Goal: Task Accomplishment & Management: Complete application form

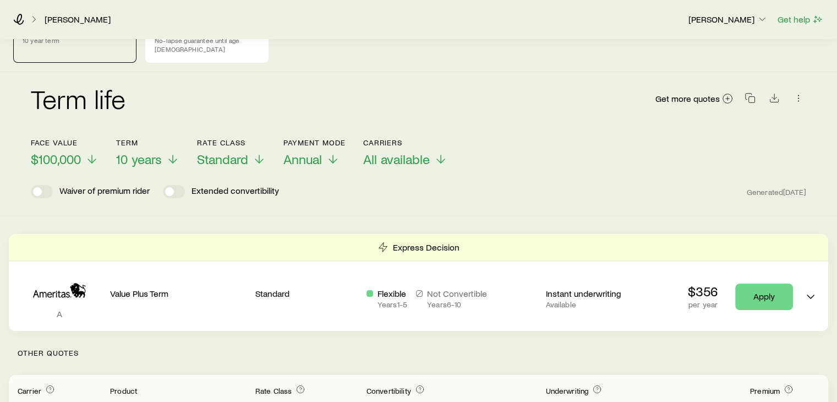
scroll to position [3, 0]
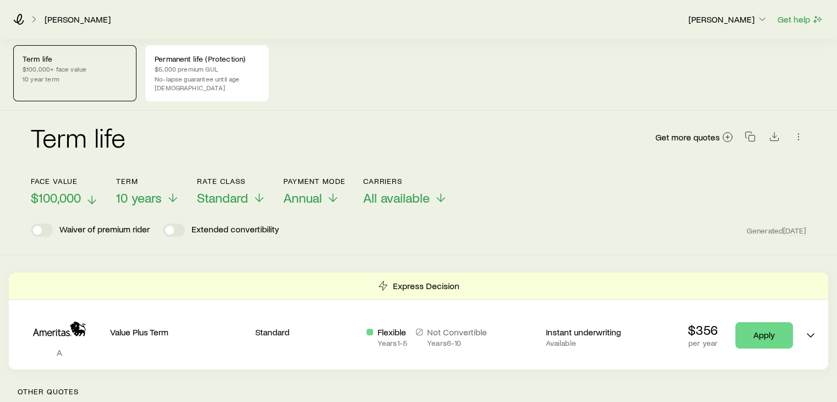
click at [69, 190] on span "$100,000" at bounding box center [56, 197] width 50 height 15
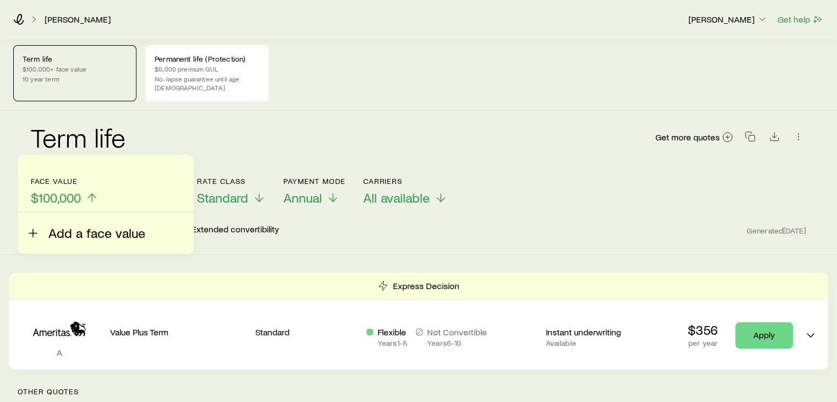
click at [76, 230] on span "Add a face value" at bounding box center [96, 232] width 97 height 15
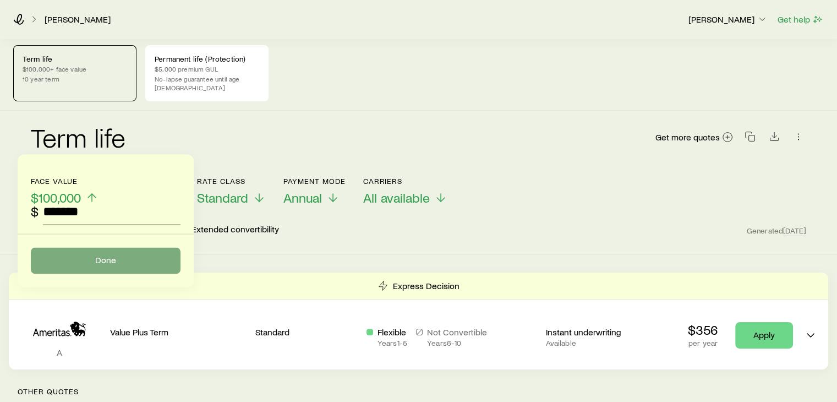
type input "*******"
click at [108, 267] on button "Done" at bounding box center [106, 260] width 150 height 26
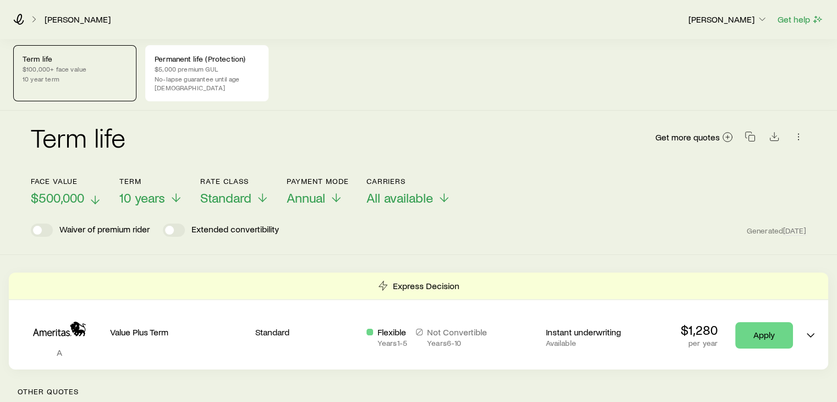
click at [64, 190] on span "$500,000" at bounding box center [57, 197] width 53 height 15
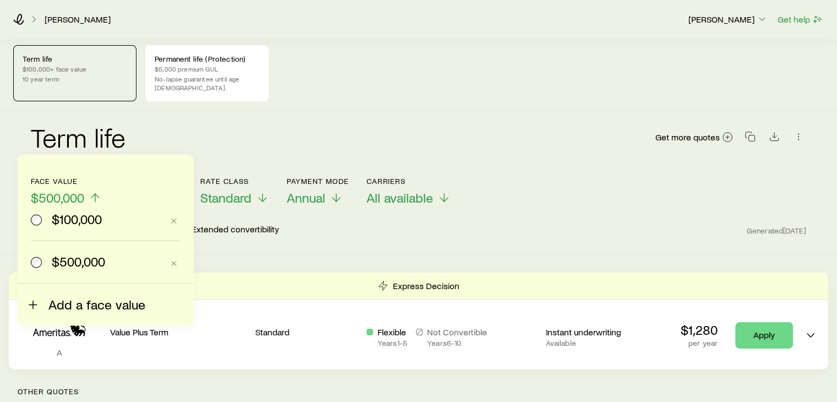
click at [63, 309] on span "Add a face value" at bounding box center [96, 304] width 97 height 15
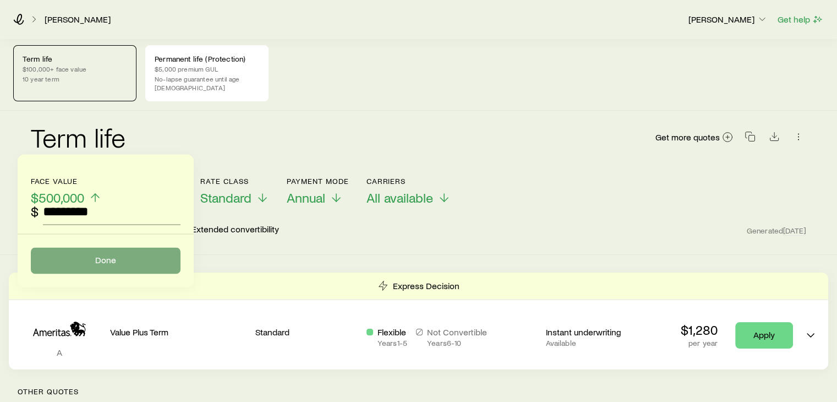
type input "*********"
click at [81, 265] on button "Done" at bounding box center [106, 260] width 150 height 26
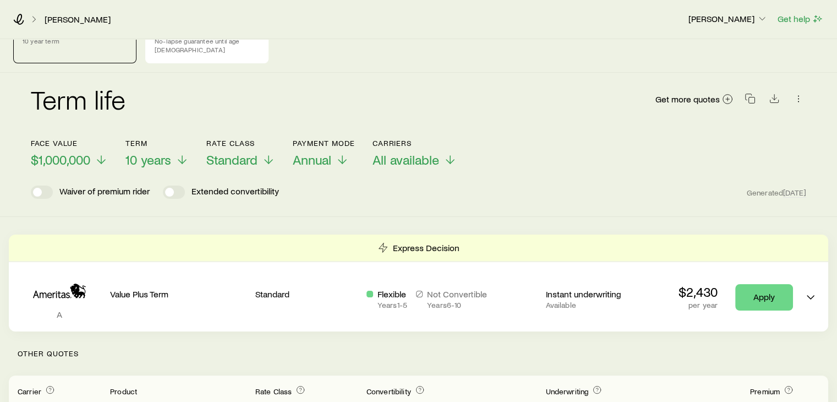
scroll to position [0, 0]
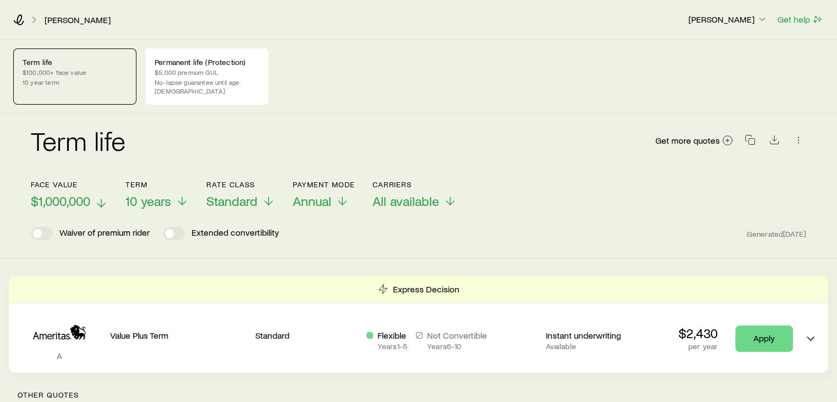
click at [74, 196] on span "$1,000,000" at bounding box center [60, 200] width 59 height 15
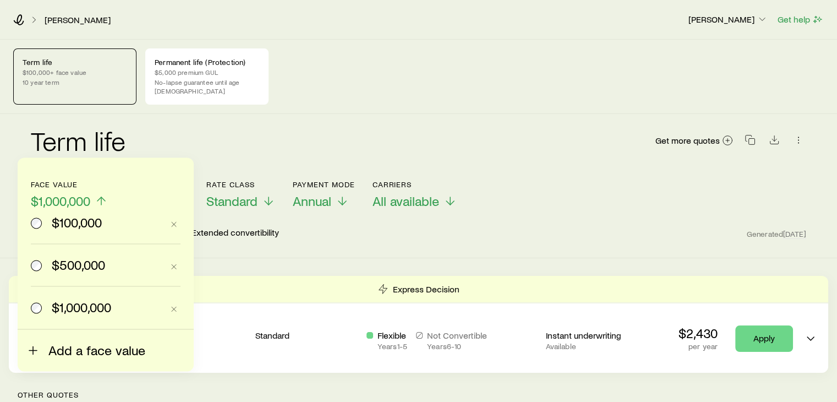
click at [73, 350] on span "Add a face value" at bounding box center [96, 349] width 97 height 15
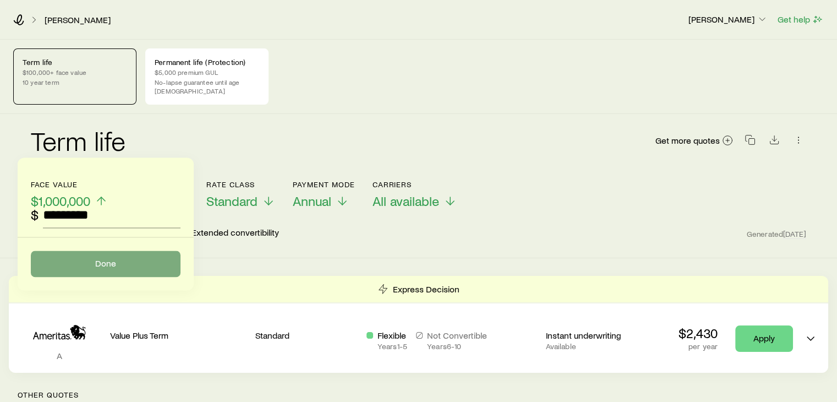
type input "*********"
click at [114, 255] on button "Done" at bounding box center [106, 263] width 150 height 26
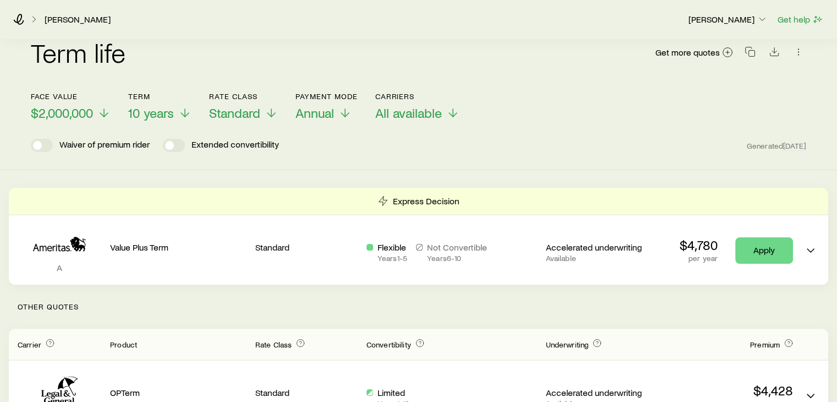
scroll to position [85, 0]
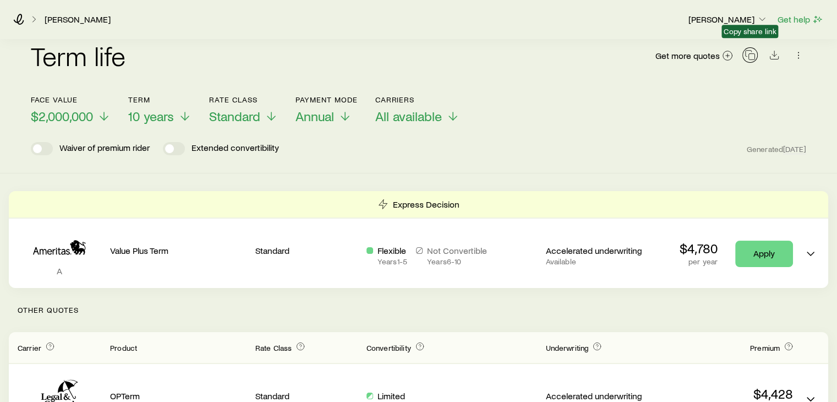
click at [744, 50] on icon "button" at bounding box center [749, 55] width 11 height 11
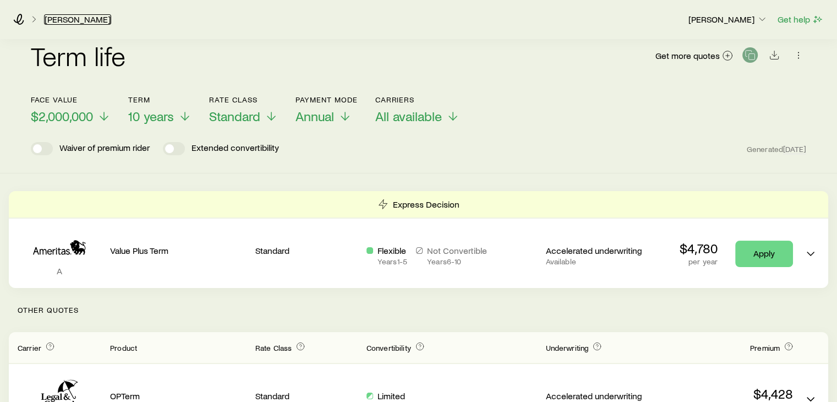
click at [62, 20] on link "[PERSON_NAME]" at bounding box center [77, 19] width 67 height 10
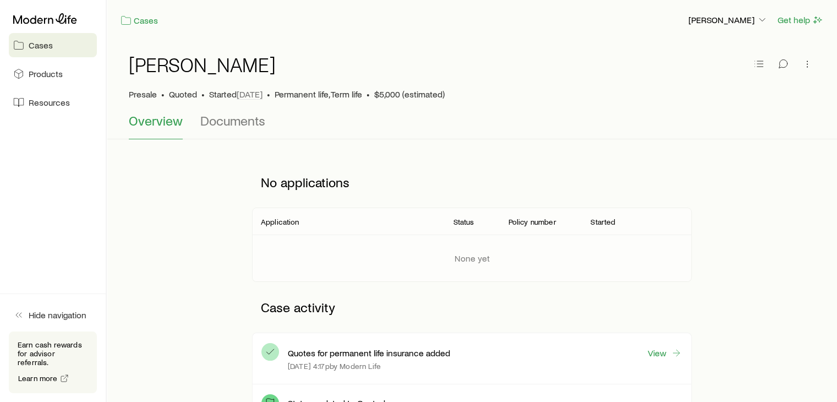
click at [229, 342] on div "No applications Application Status Policy number Started None yet Case activity…" at bounding box center [472, 348] width 704 height 383
click at [658, 343] on div "Quotes for permanent life insurance added View [DATE] 4:17p by Modern Life" at bounding box center [485, 358] width 394 height 33
click at [659, 356] on link "View" at bounding box center [664, 353] width 35 height 13
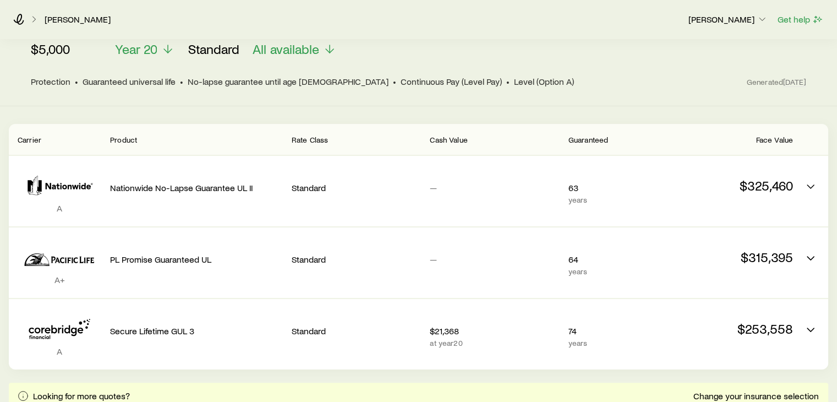
scroll to position [154, 0]
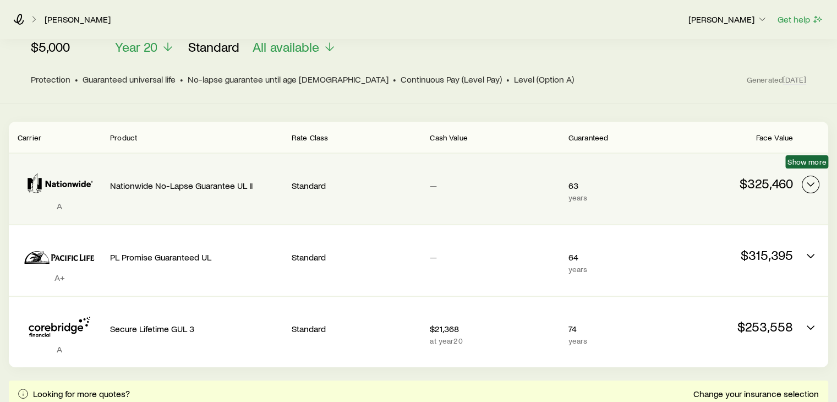
click at [808, 178] on icon "Permanent quotes" at bounding box center [810, 184] width 13 height 13
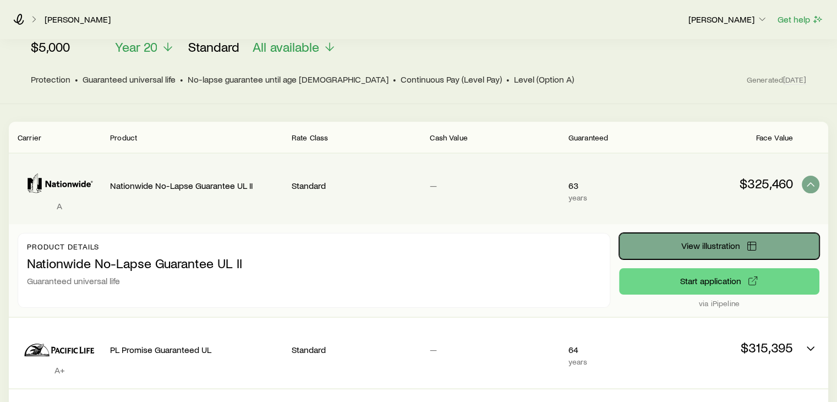
click at [739, 240] on button "View illustration" at bounding box center [719, 246] width 200 height 26
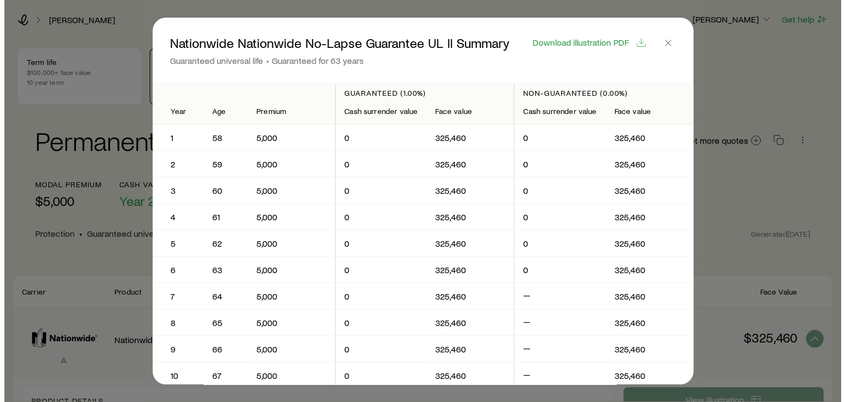
scroll to position [0, 0]
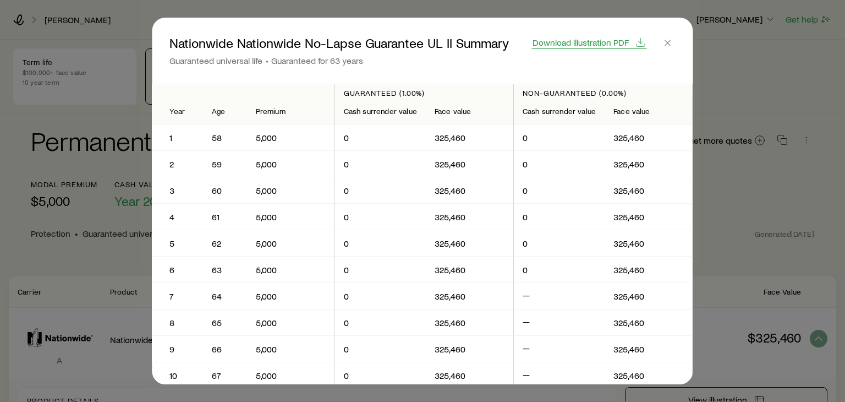
click at [605, 45] on span "Download illustration PDF" at bounding box center [581, 42] width 96 height 9
click at [666, 47] on icon "button" at bounding box center [667, 42] width 11 height 11
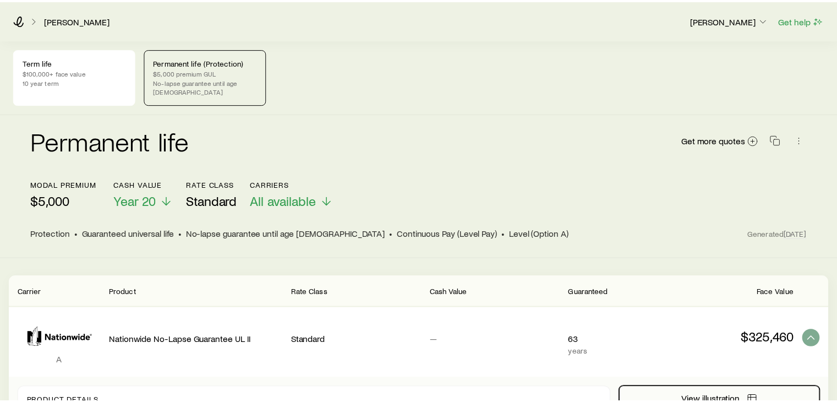
scroll to position [154, 0]
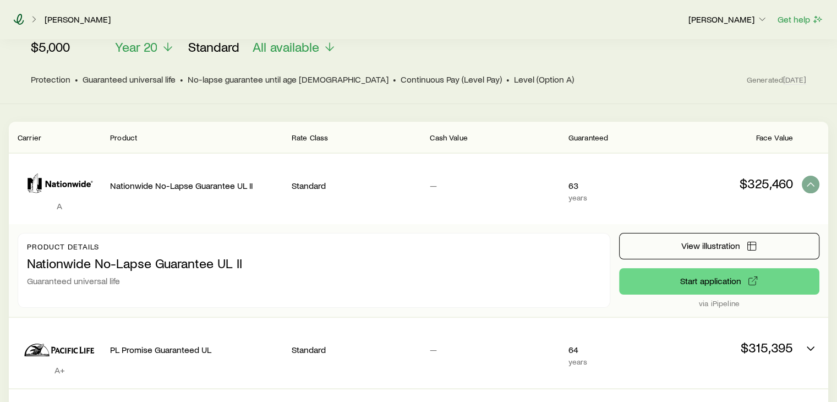
click at [19, 17] on icon at bounding box center [18, 19] width 11 height 11
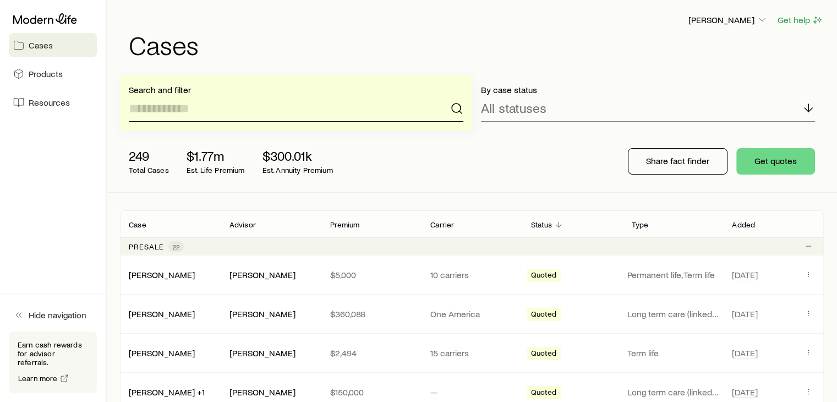
click at [389, 115] on input at bounding box center [296, 108] width 334 height 26
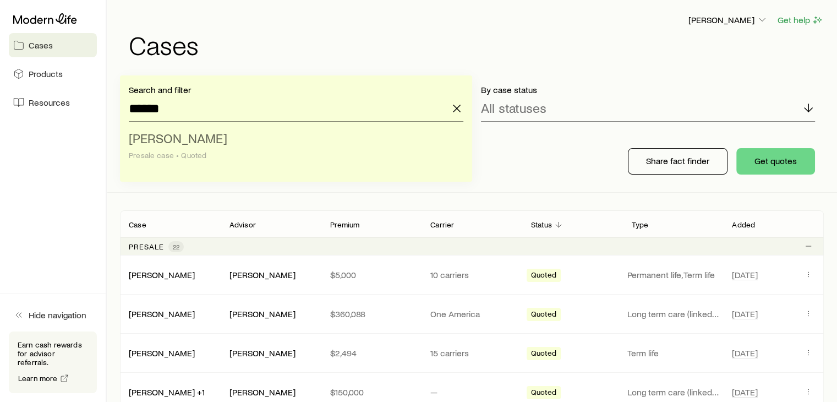
click at [198, 141] on span "[PERSON_NAME]" at bounding box center [178, 138] width 98 height 16
type input "**********"
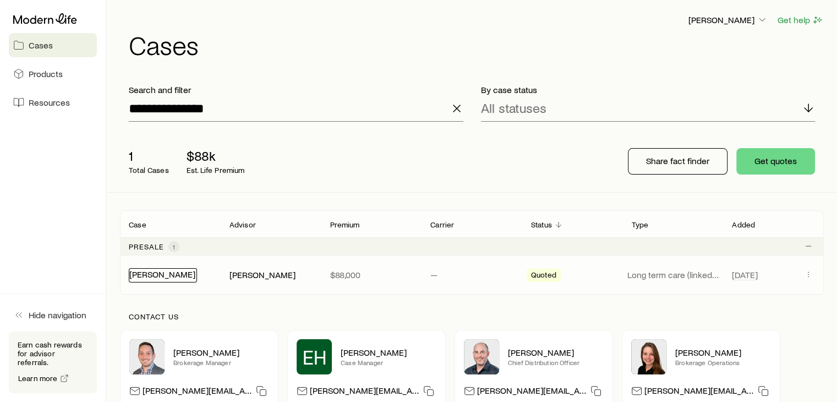
click at [164, 275] on link "[PERSON_NAME]" at bounding box center [162, 273] width 66 height 10
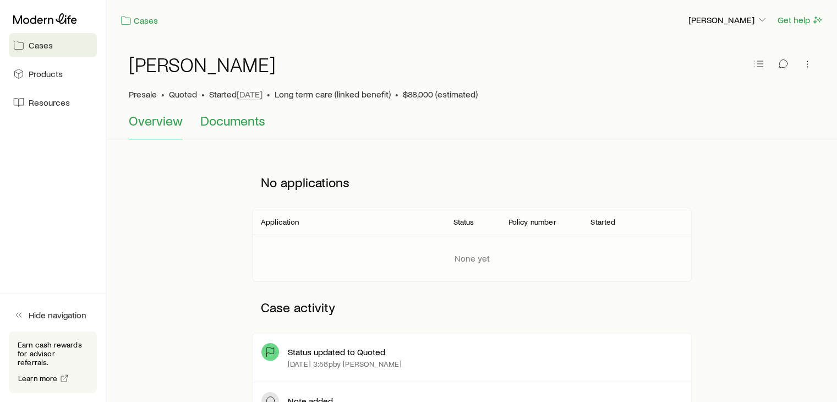
click at [231, 124] on span "Documents" at bounding box center [232, 120] width 65 height 15
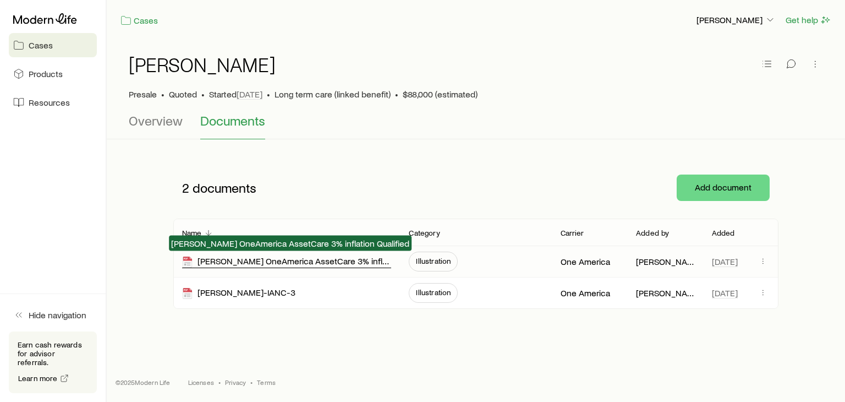
click at [272, 262] on div "[PERSON_NAME] OneAmerica AssetCare 3% inflation Qualified" at bounding box center [287, 261] width 210 height 13
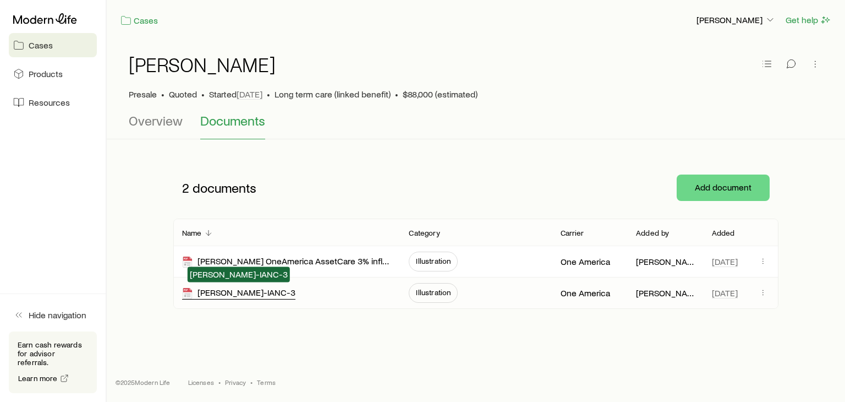
click at [249, 294] on div "[PERSON_NAME]-IANC-3" at bounding box center [238, 293] width 113 height 13
click at [42, 18] on icon at bounding box center [45, 18] width 64 height 11
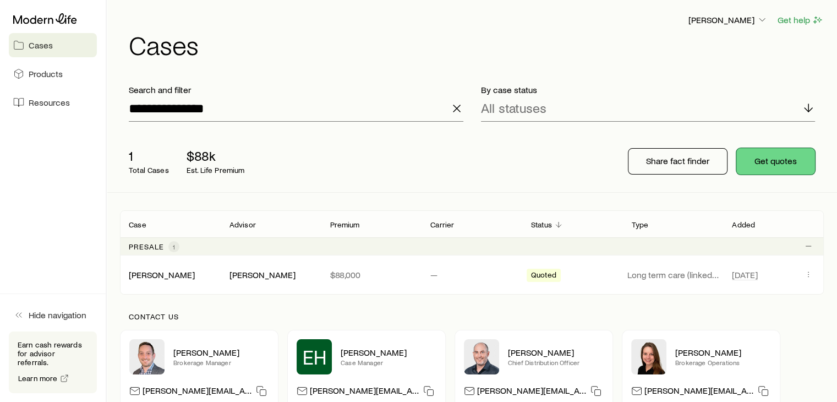
click at [789, 161] on button "Get quotes" at bounding box center [775, 161] width 79 height 26
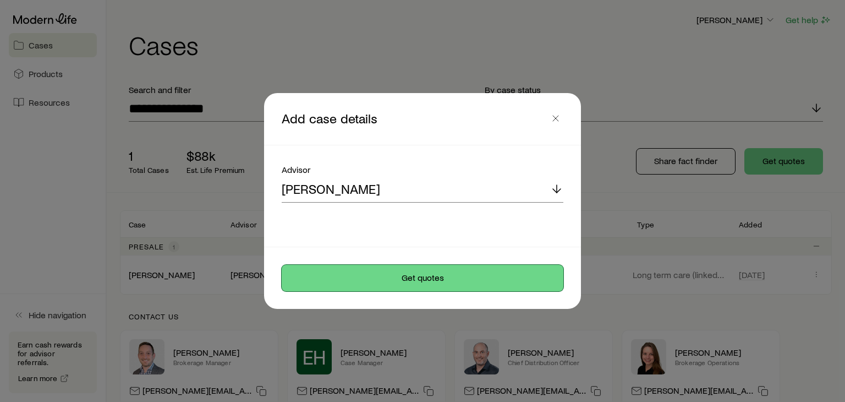
click at [424, 277] on button "Get quotes" at bounding box center [423, 278] width 282 height 26
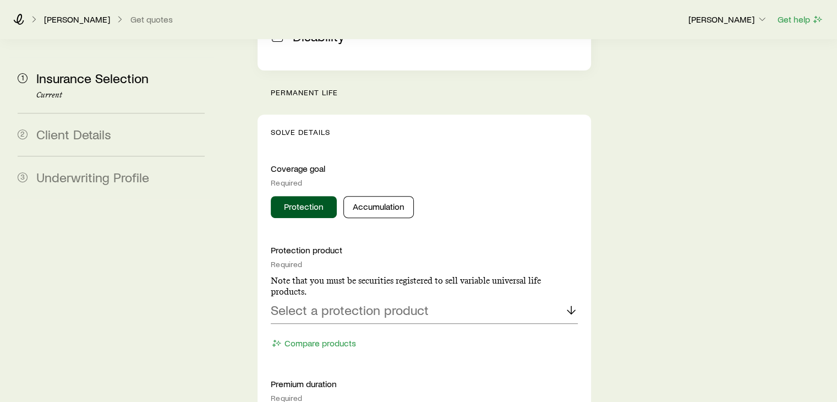
scroll to position [413, 0]
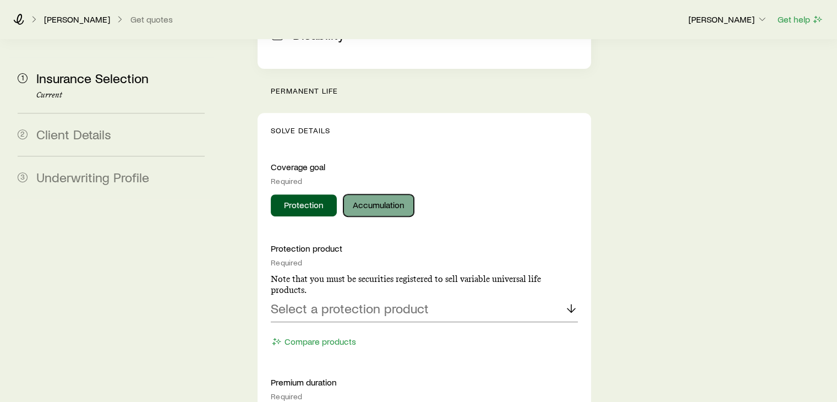
click at [406, 194] on button "Accumulation" at bounding box center [378, 205] width 70 height 22
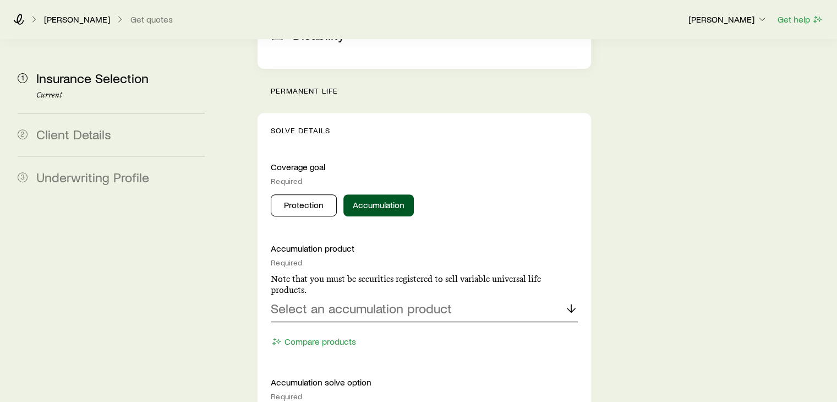
click at [402, 295] on div "Select an accumulation product" at bounding box center [424, 308] width 306 height 26
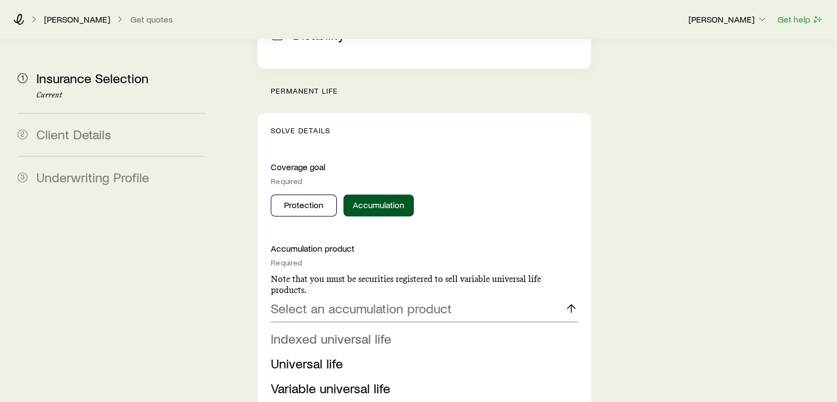
click at [310, 330] on span "Indexed universal life" at bounding box center [331, 338] width 120 height 16
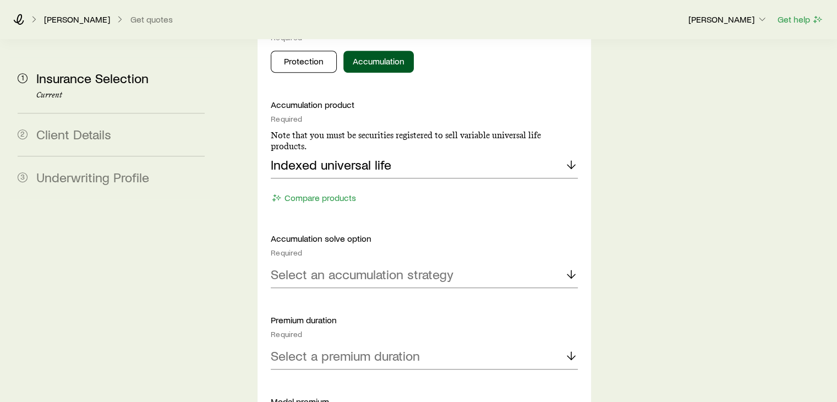
scroll to position [624, 0]
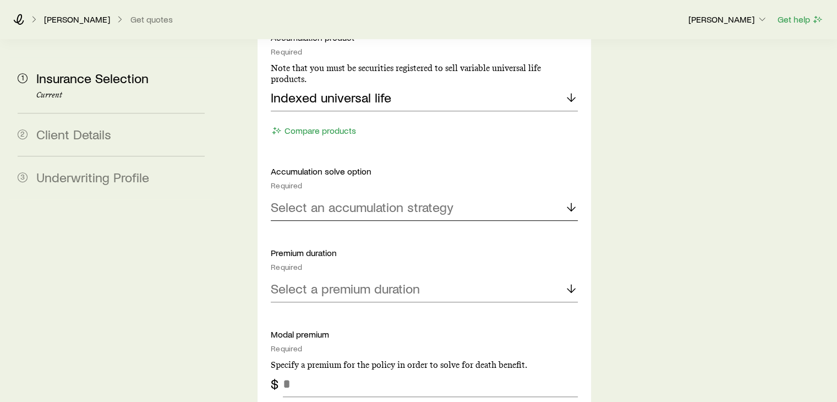
click at [442, 199] on p "Select an accumulation strategy" at bounding box center [362, 206] width 183 height 15
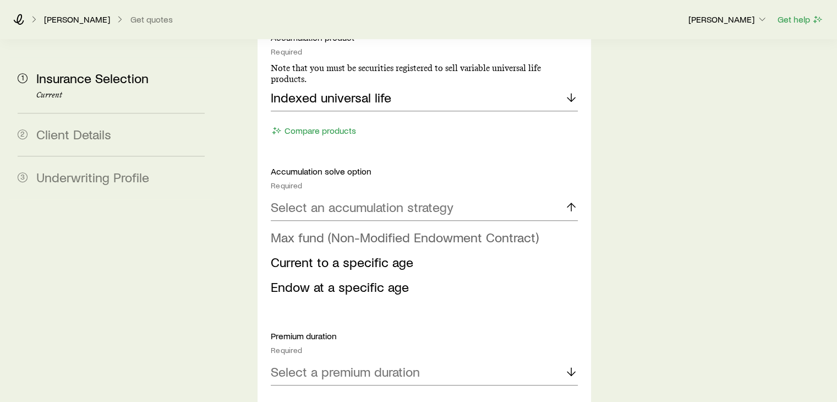
click at [332, 229] on span "Max fund (Non-Modified Endowment Contract)" at bounding box center [405, 237] width 268 height 16
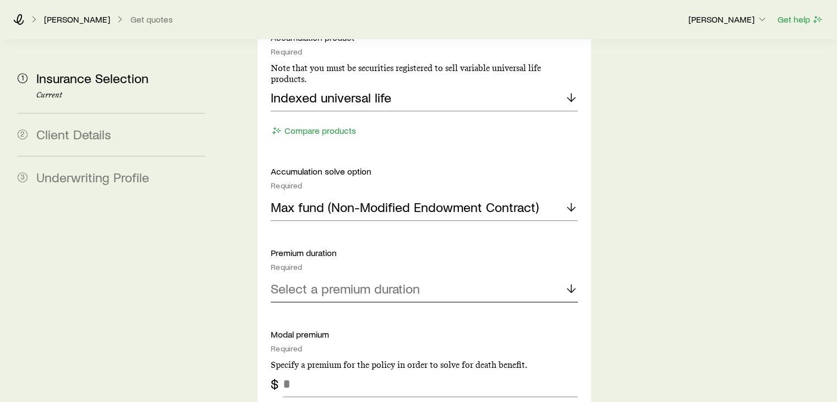
click at [343, 281] on p "Select a premium duration" at bounding box center [345, 288] width 149 height 15
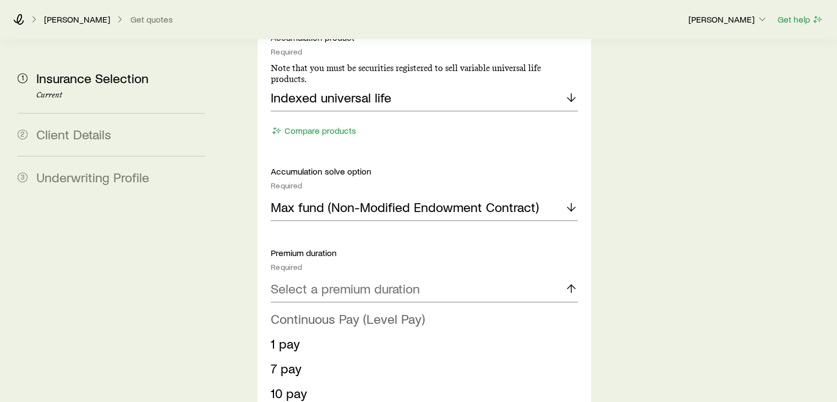
click at [333, 310] on span "Continuous Pay (Level Pay)" at bounding box center [348, 318] width 154 height 16
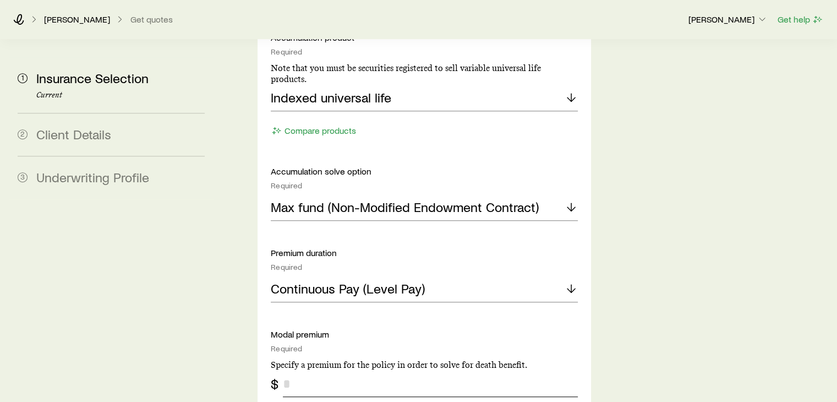
click at [301, 370] on input "tel" at bounding box center [430, 383] width 294 height 26
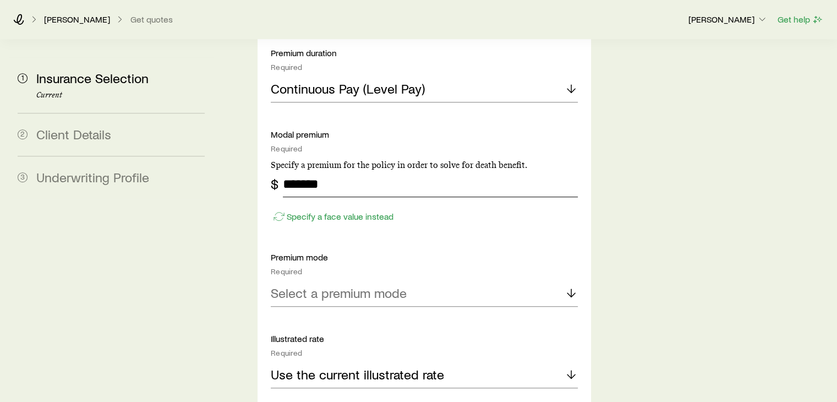
scroll to position [871, 0]
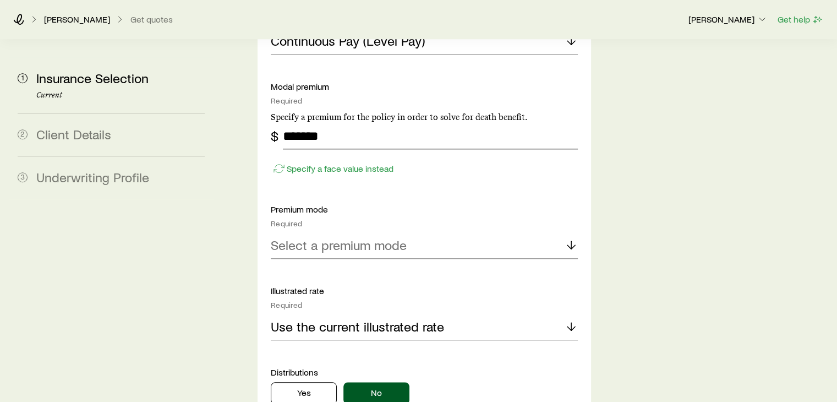
type input "*******"
click at [442, 232] on div "Select a premium mode" at bounding box center [424, 245] width 306 height 26
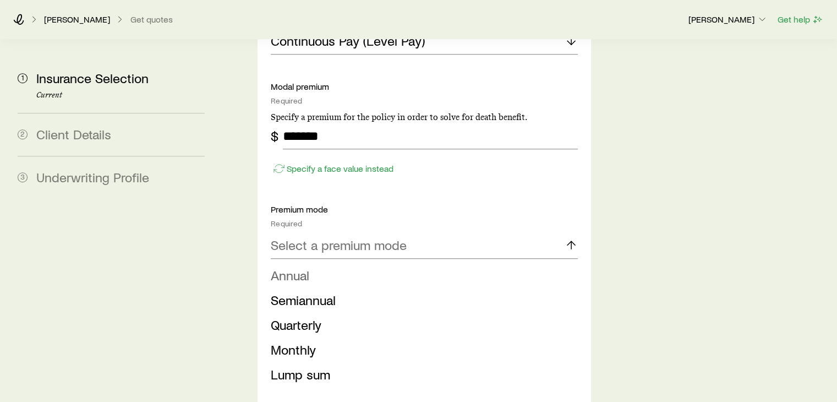
click at [295, 267] on span "Annual" at bounding box center [290, 275] width 39 height 16
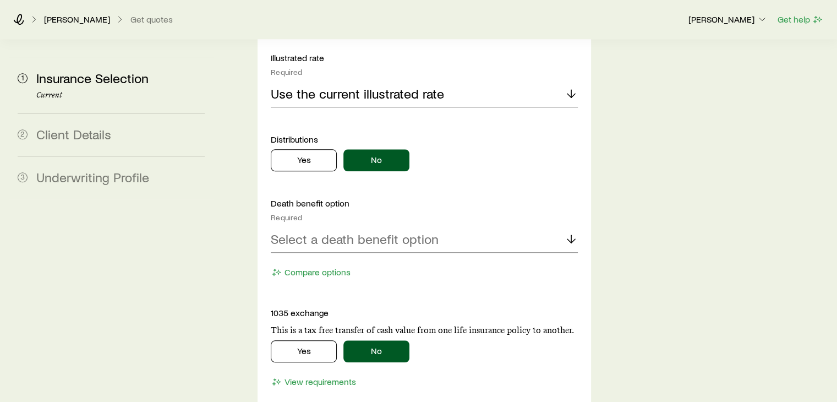
scroll to position [1106, 0]
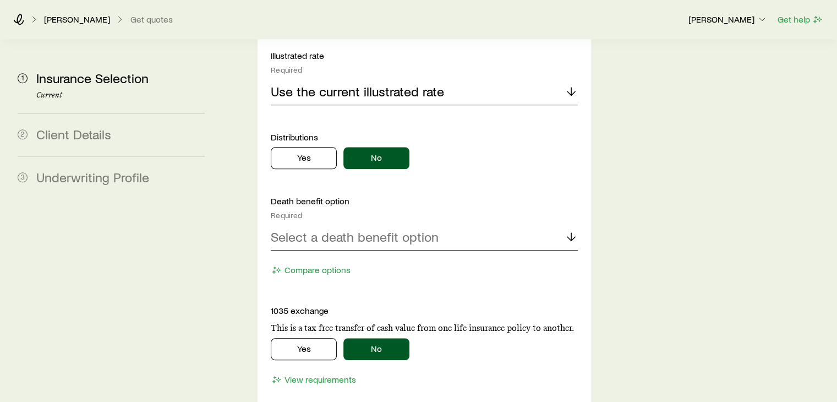
click at [446, 224] on div "Select a death benefit option" at bounding box center [424, 237] width 306 height 26
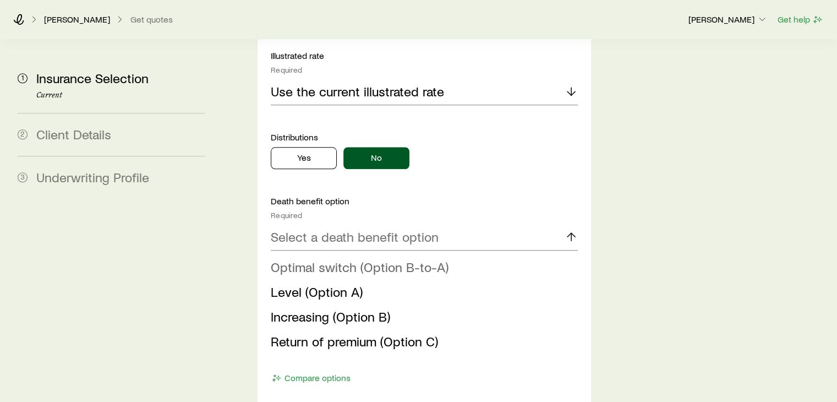
click at [335, 259] on span "Optimal switch (Option B-to-A)" at bounding box center [360, 267] width 178 height 16
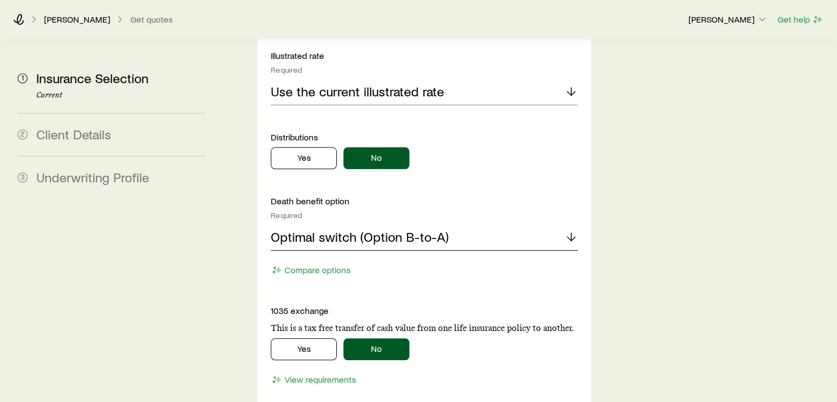
click at [337, 229] on p "Optimal switch (Option B-to-A)" at bounding box center [360, 236] width 178 height 15
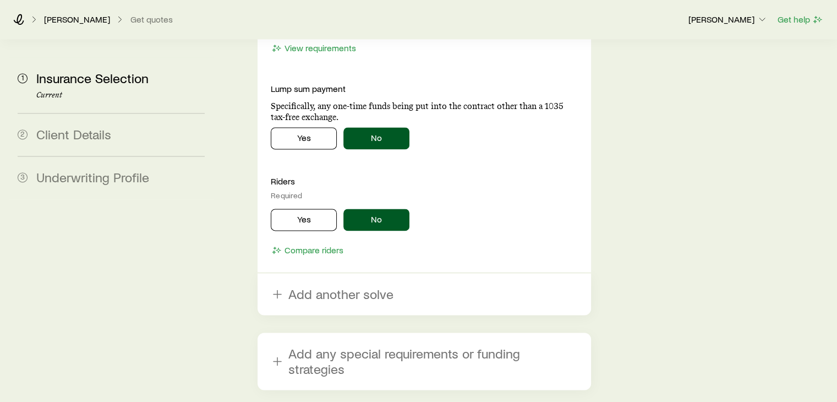
scroll to position [1593, 0]
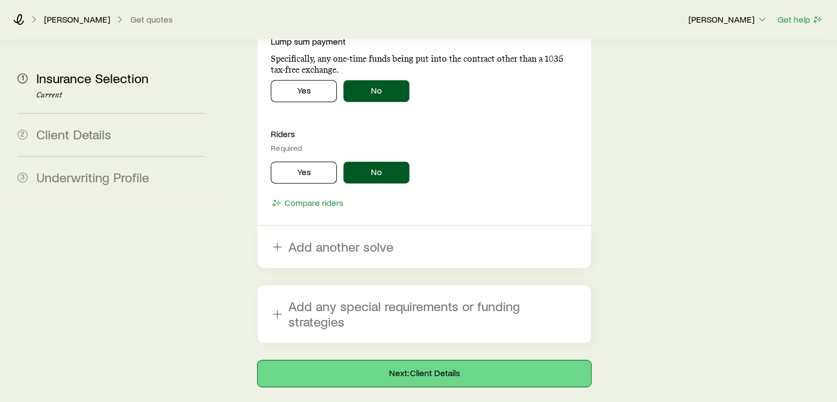
click at [404, 360] on button "Next: Client Details" at bounding box center [423, 373] width 333 height 26
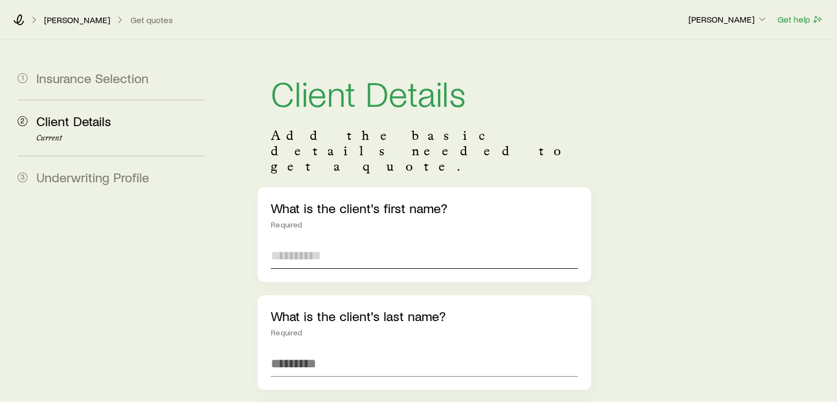
click at [361, 242] on input "text" at bounding box center [424, 255] width 306 height 26
type input "*****"
type input "**********"
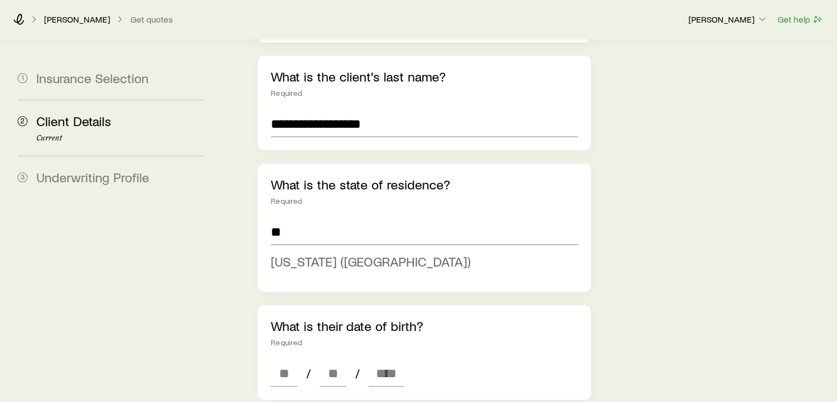
click at [290, 253] on span "[US_STATE] ([GEOGRAPHIC_DATA])" at bounding box center [371, 261] width 200 height 16
type input "**********"
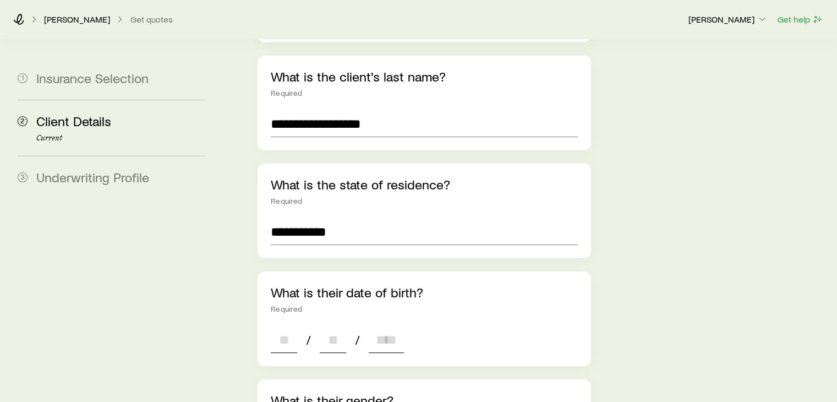
click at [290, 326] on input at bounding box center [284, 339] width 26 height 26
type input "*"
type input "**"
type input "****"
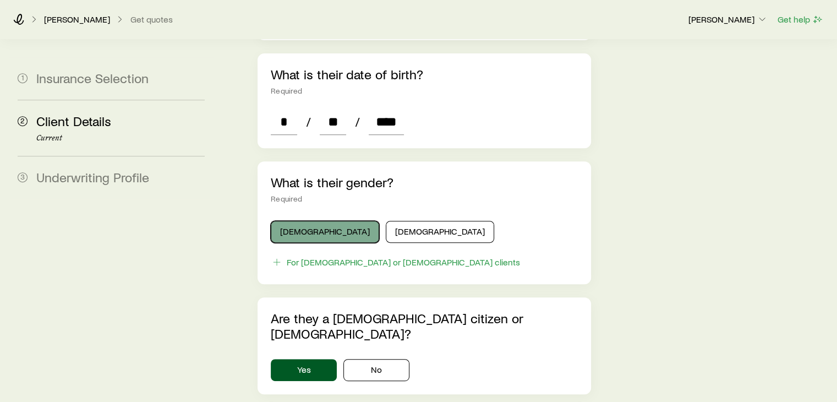
click at [305, 221] on button "[DEMOGRAPHIC_DATA]" at bounding box center [325, 232] width 108 height 22
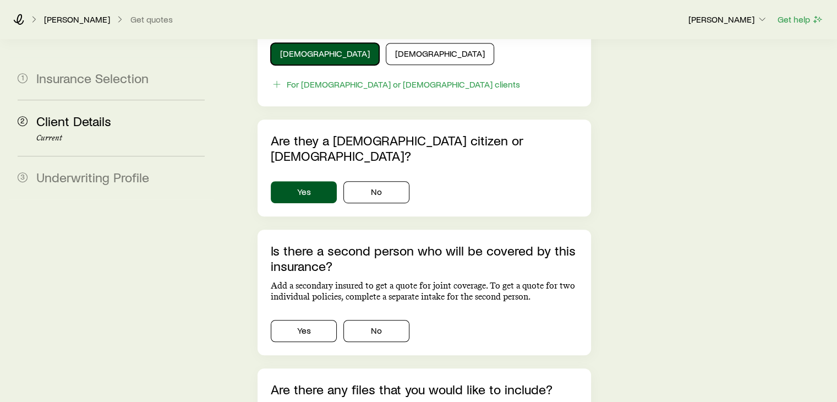
scroll to position [638, 0]
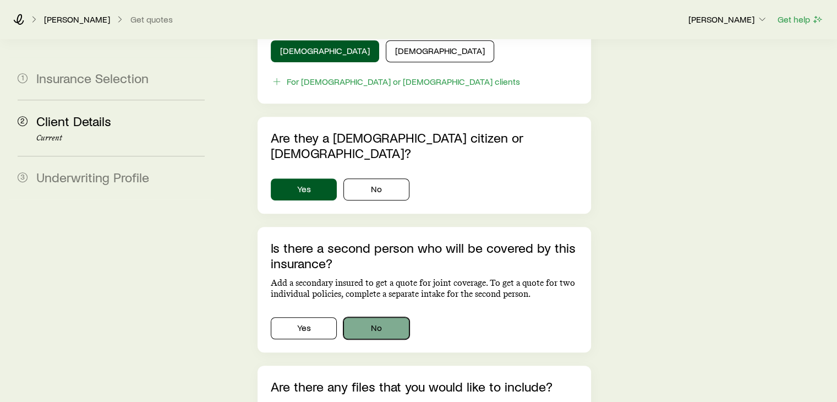
click at [387, 317] on button "No" at bounding box center [376, 328] width 66 height 22
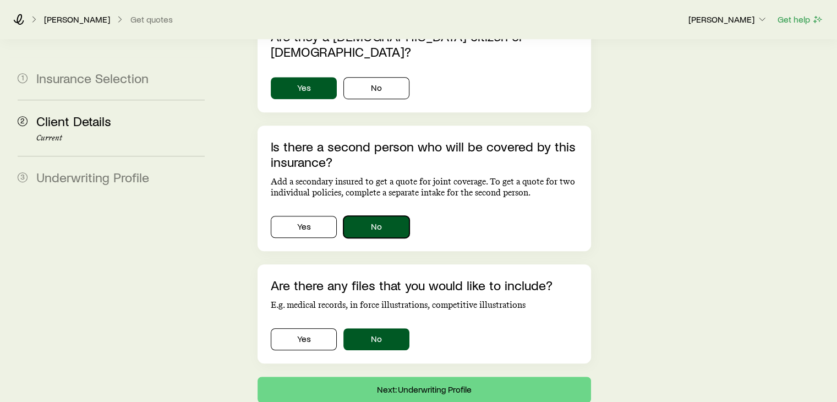
scroll to position [768, 0]
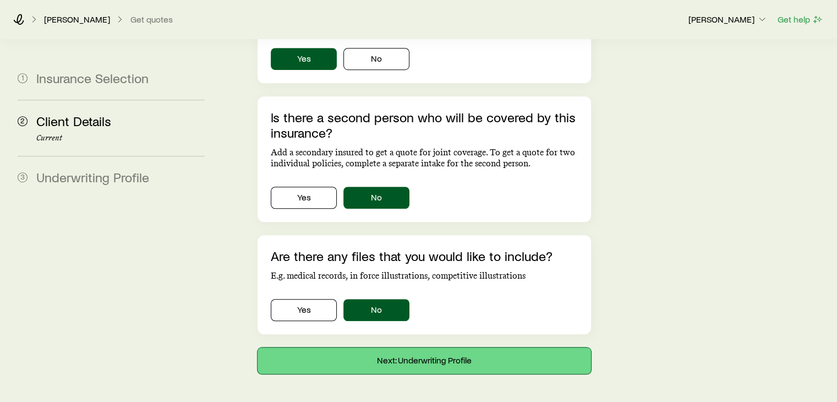
click at [457, 347] on button "Next: Underwriting Profile" at bounding box center [423, 360] width 333 height 26
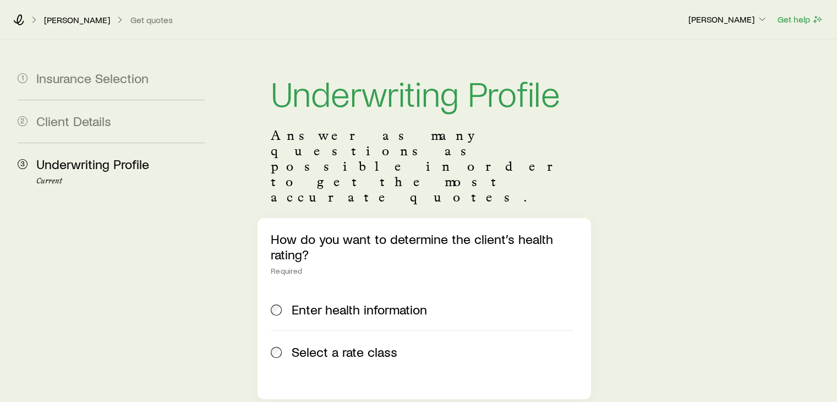
click at [370, 344] on span "Select a rate class" at bounding box center [345, 351] width 106 height 15
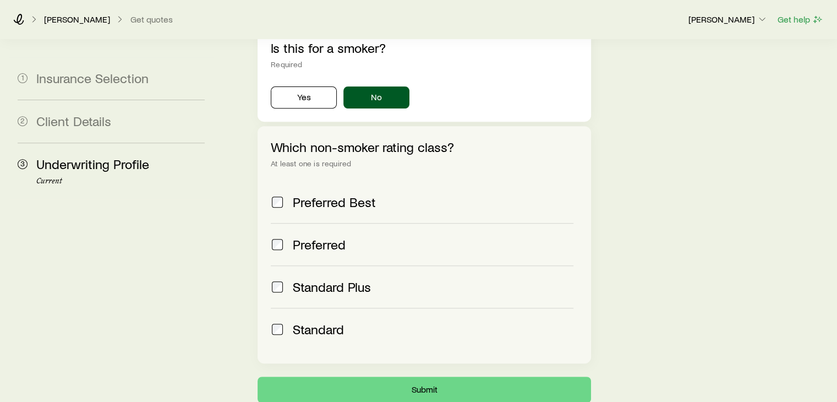
scroll to position [417, 0]
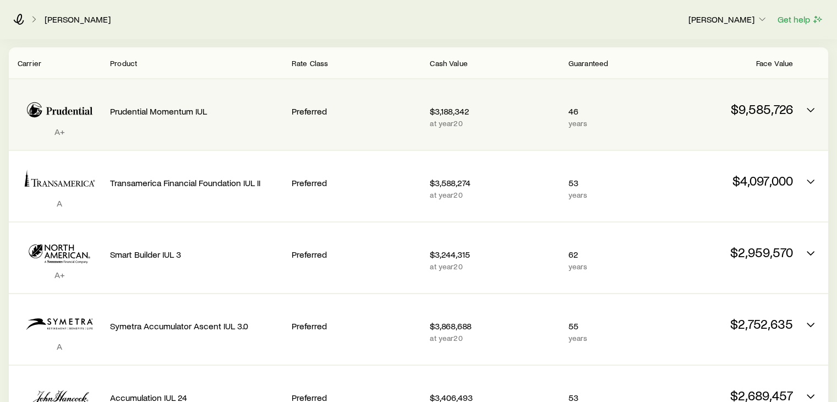
scroll to position [132, 0]
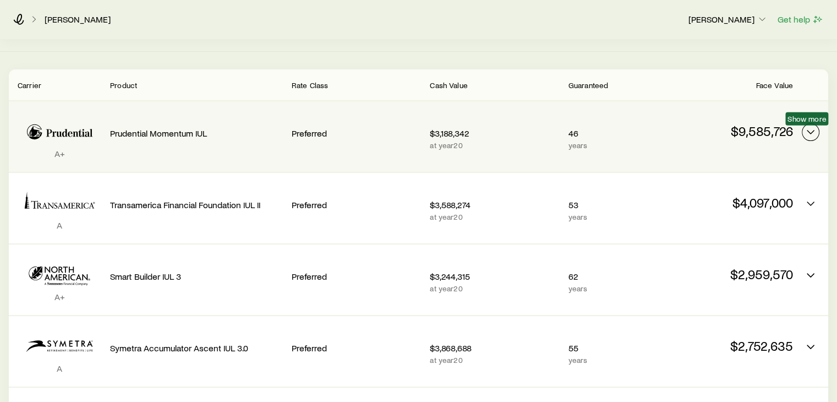
click at [809, 131] on icon "Permanent quotes" at bounding box center [810, 131] width 13 height 13
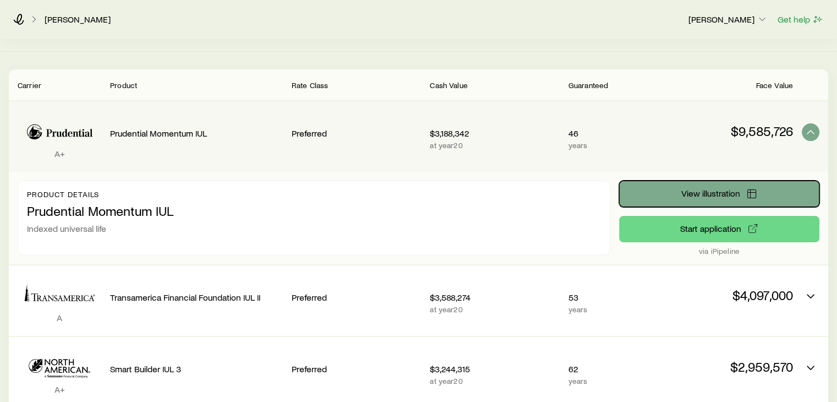
click at [735, 196] on span "View illustration" at bounding box center [710, 193] width 59 height 9
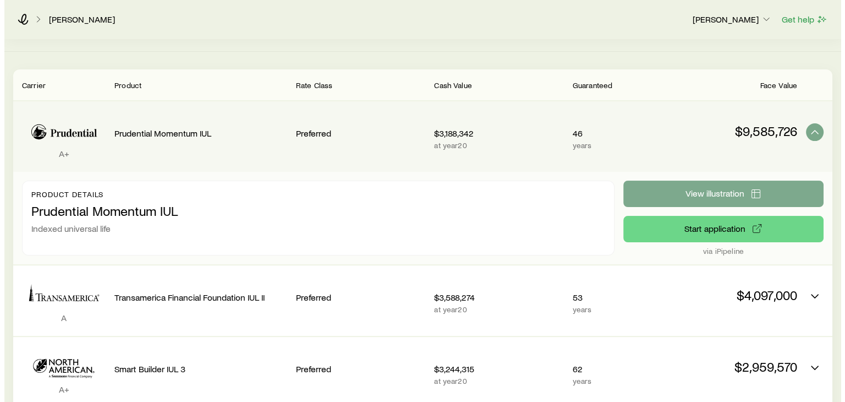
scroll to position [0, 0]
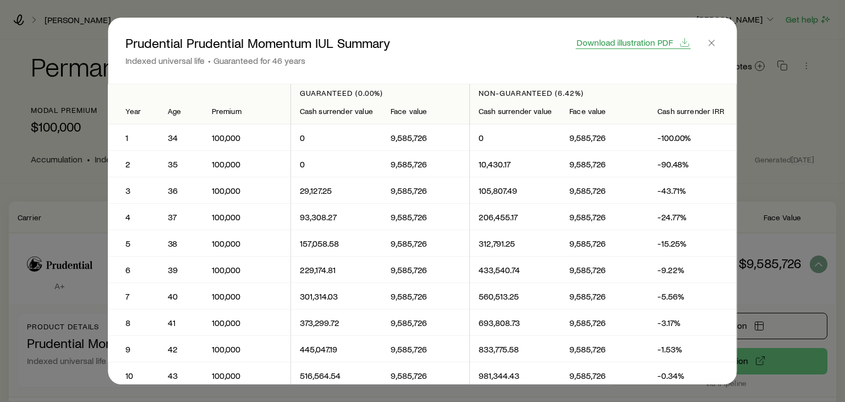
click at [618, 41] on span "Download illustration PDF" at bounding box center [625, 42] width 96 height 9
click at [710, 46] on icon "button" at bounding box center [711, 42] width 11 height 11
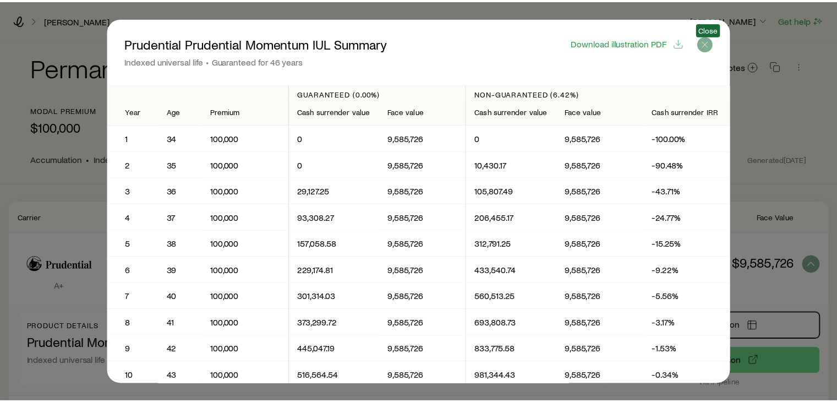
scroll to position [132, 0]
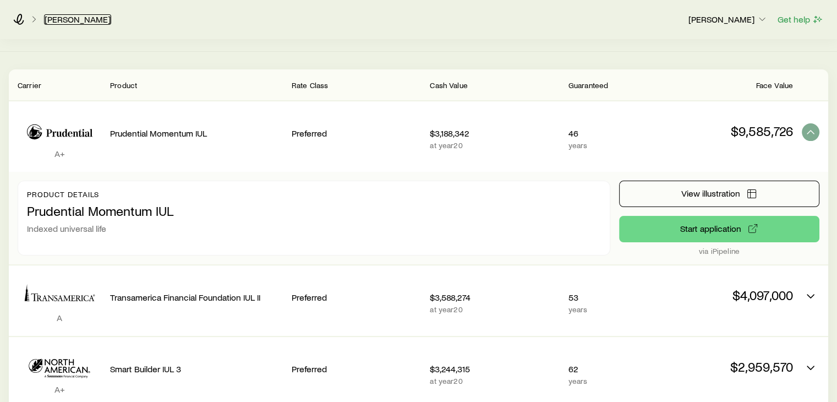
click at [111, 19] on link "[PERSON_NAME]" at bounding box center [77, 19] width 67 height 10
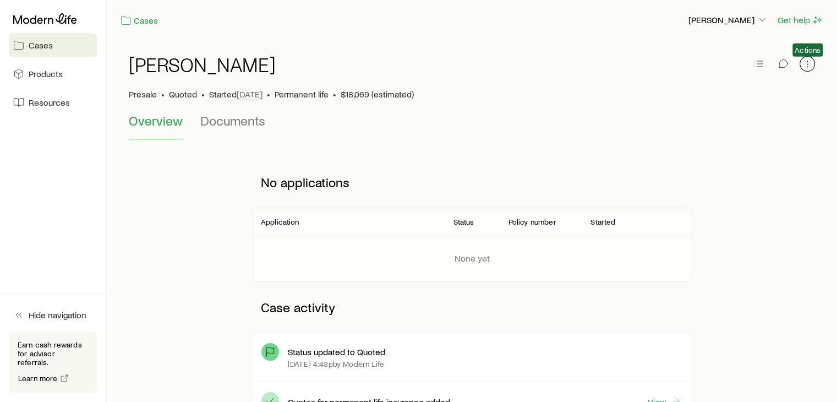
click at [811, 60] on icon "button" at bounding box center [807, 63] width 11 height 11
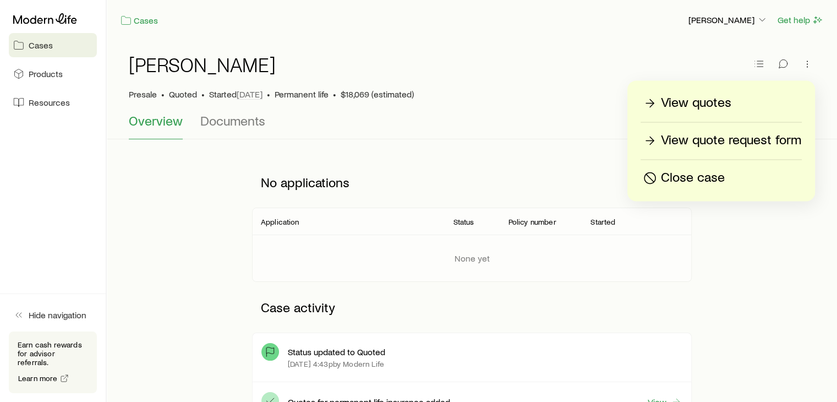
click at [541, 78] on div "[PERSON_NAME]" at bounding box center [472, 70] width 686 height 35
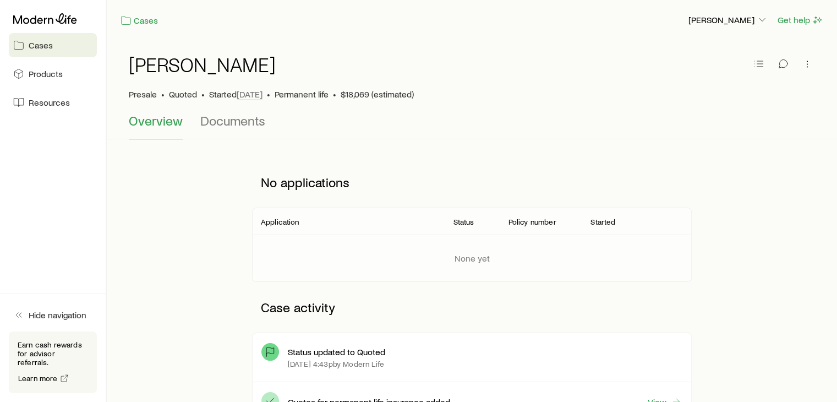
click at [204, 275] on div "No applications Application Status Policy number Started None yet Case activity…" at bounding box center [472, 323] width 704 height 332
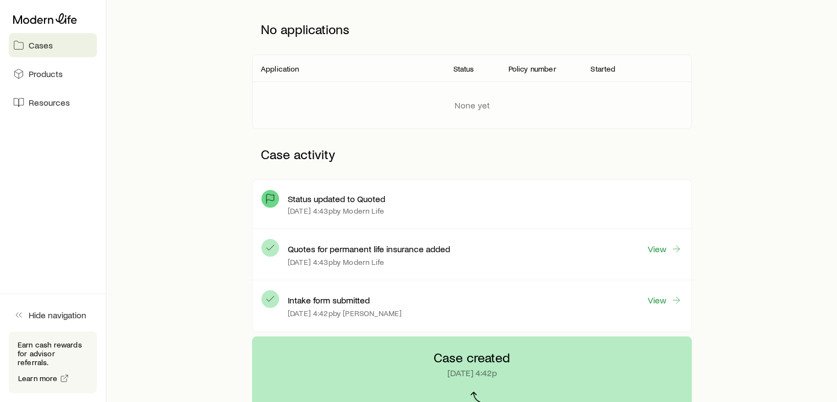
scroll to position [154, 0]
click at [666, 249] on link "View" at bounding box center [664, 248] width 35 height 13
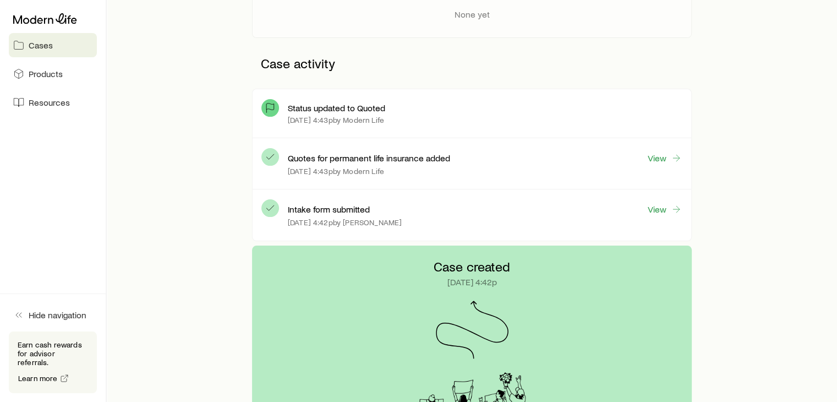
scroll to position [264, 0]
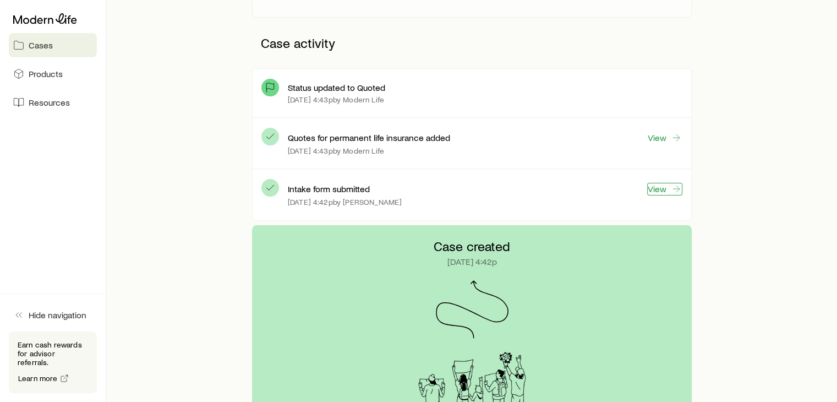
click at [660, 192] on link "View" at bounding box center [664, 189] width 35 height 13
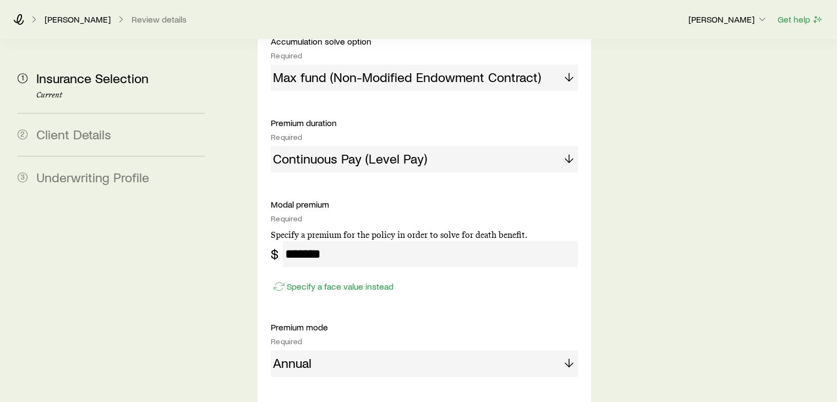
scroll to position [786, 0]
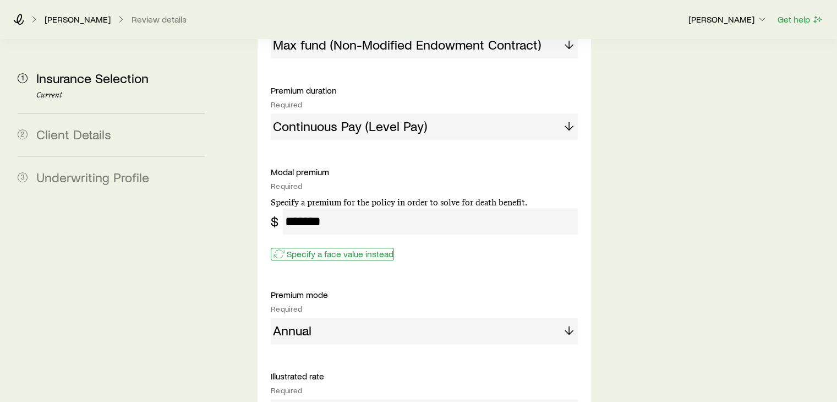
click at [380, 248] on p "Specify a face value instead" at bounding box center [340, 253] width 107 height 11
drag, startPoint x: 323, startPoint y: 182, endPoint x: 249, endPoint y: 179, distance: 73.8
click at [249, 179] on div "Insurance Selection Start by specifying details about any product types you are…" at bounding box center [424, 220] width 350 height 1935
click at [318, 208] on input "tel" at bounding box center [430, 221] width 294 height 26
click at [21, 19] on icon at bounding box center [18, 19] width 11 height 11
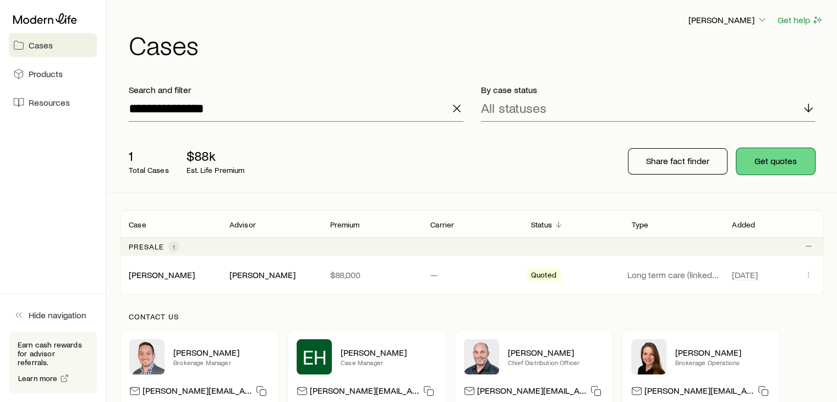
click at [789, 163] on button "Get quotes" at bounding box center [775, 161] width 79 height 26
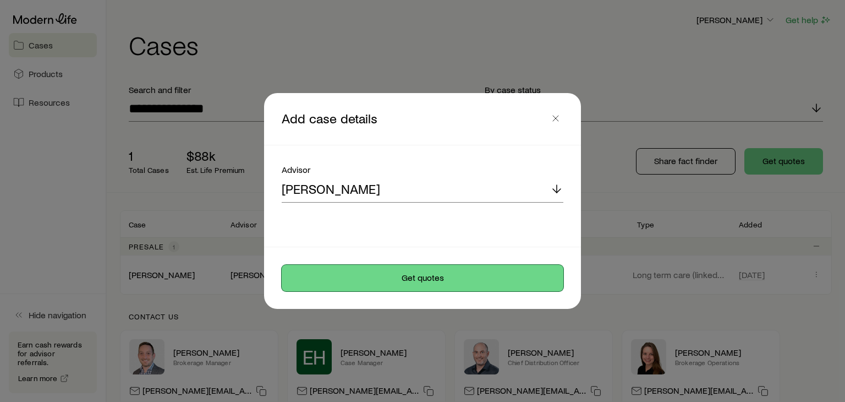
click at [456, 278] on button "Get quotes" at bounding box center [423, 278] width 282 height 26
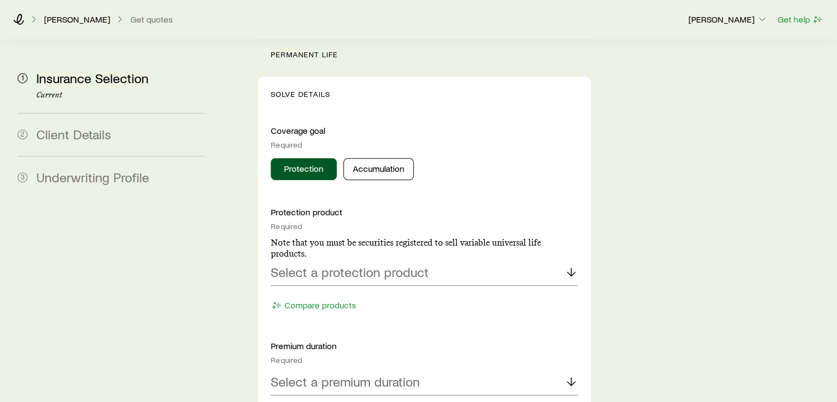
scroll to position [459, 0]
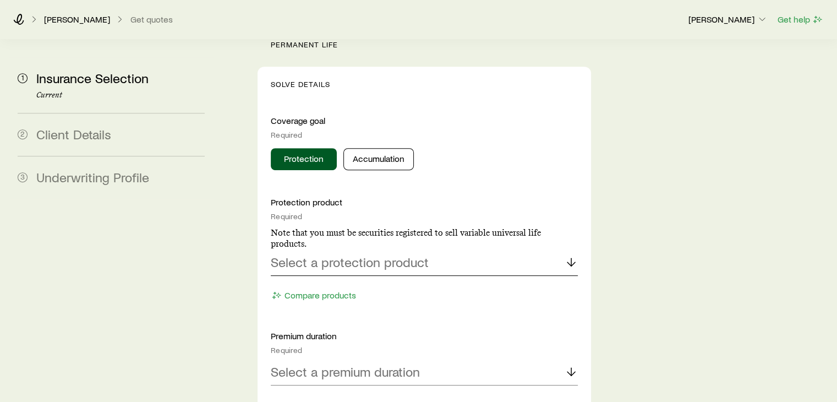
click at [409, 254] on p "Select a protection product" at bounding box center [350, 261] width 158 height 15
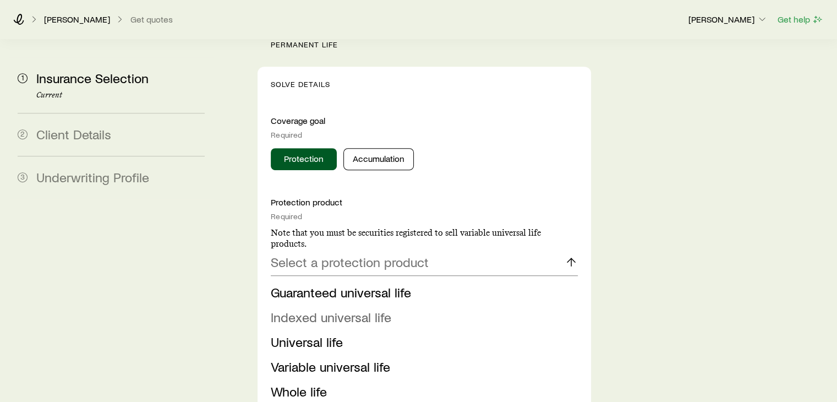
click at [300, 309] on span "Indexed universal life" at bounding box center [331, 317] width 120 height 16
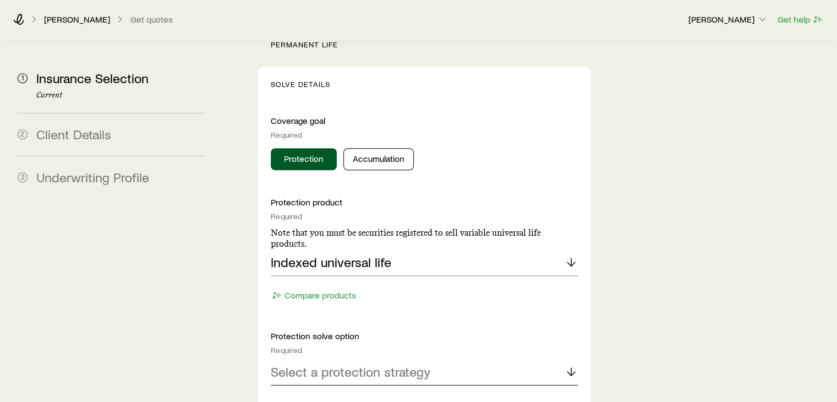
click at [345, 364] on p "Select a protection strategy" at bounding box center [351, 371] width 160 height 15
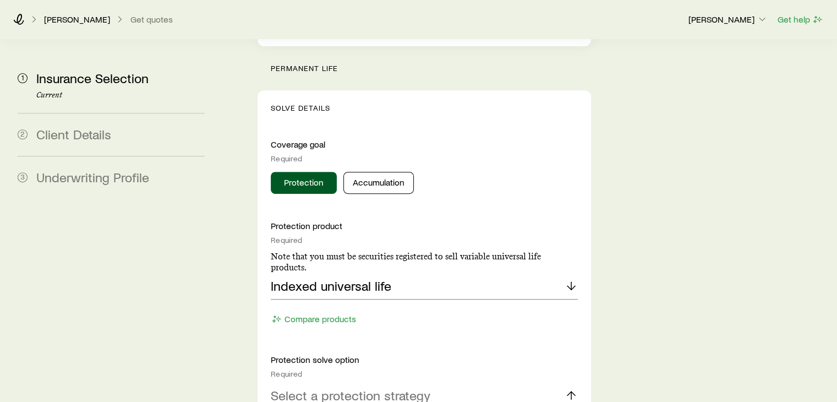
scroll to position [425, 0]
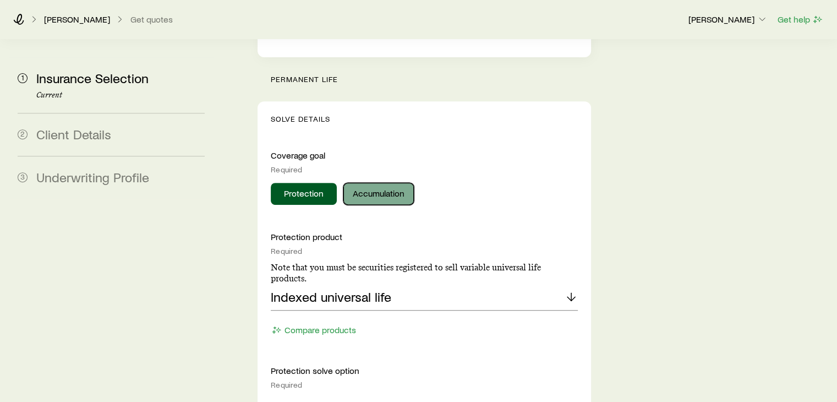
click at [383, 183] on button "Accumulation" at bounding box center [378, 194] width 70 height 22
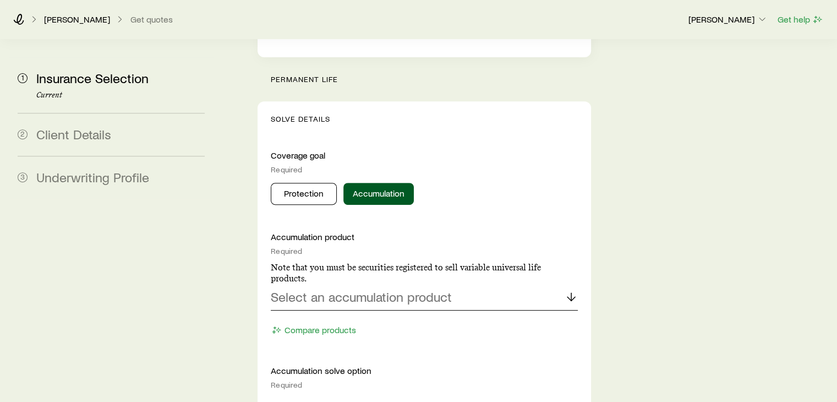
click at [378, 289] on p "Select an accumulation product" at bounding box center [361, 296] width 181 height 15
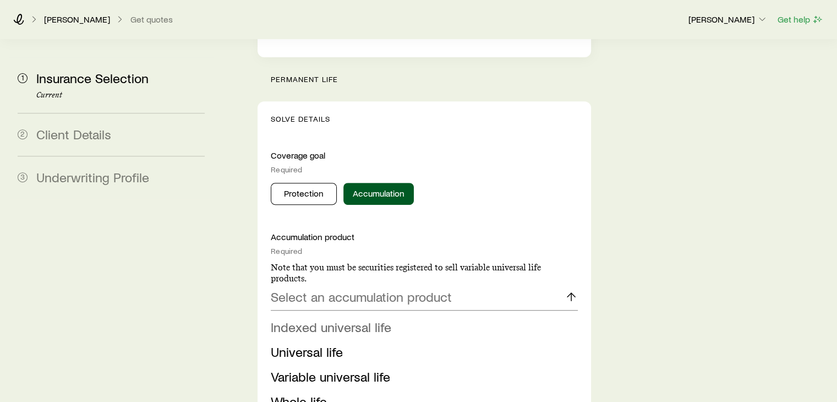
click at [326, 319] on span "Indexed universal life" at bounding box center [331, 327] width 120 height 16
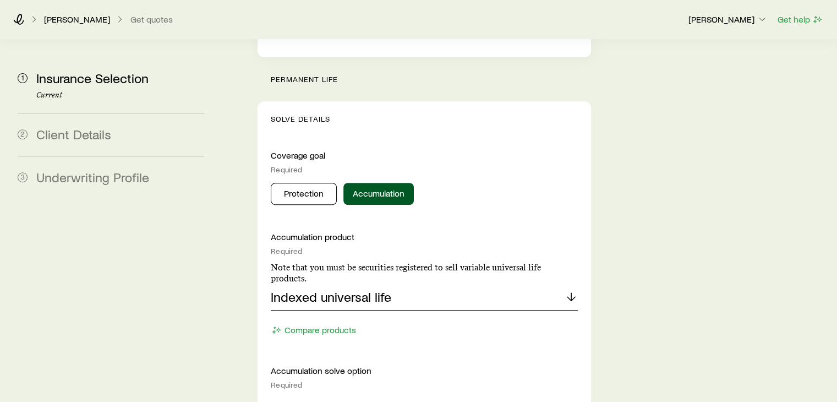
click at [363, 289] on p "Indexed universal life" at bounding box center [331, 296] width 120 height 15
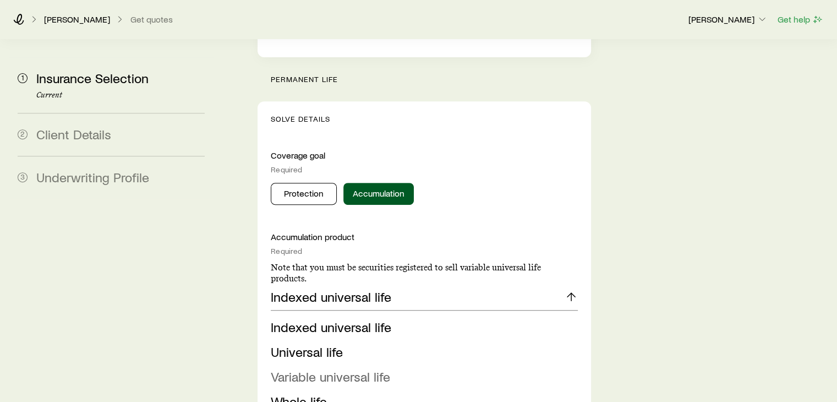
click at [317, 368] on span "Variable universal life" at bounding box center [330, 376] width 119 height 16
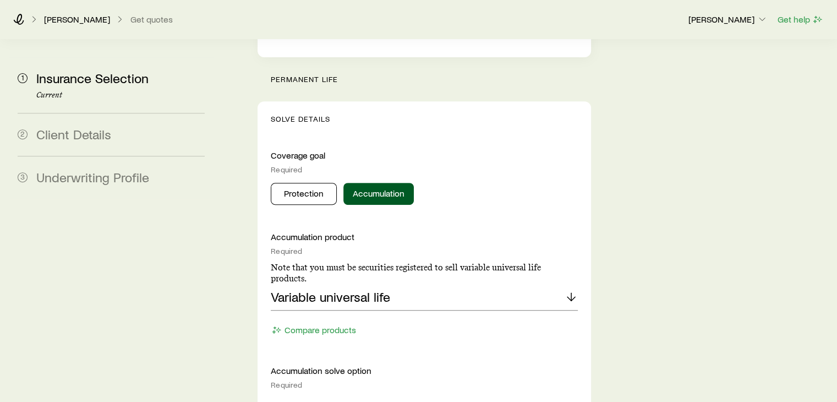
click at [439, 398] on p "Select an accumulation strategy" at bounding box center [362, 405] width 183 height 15
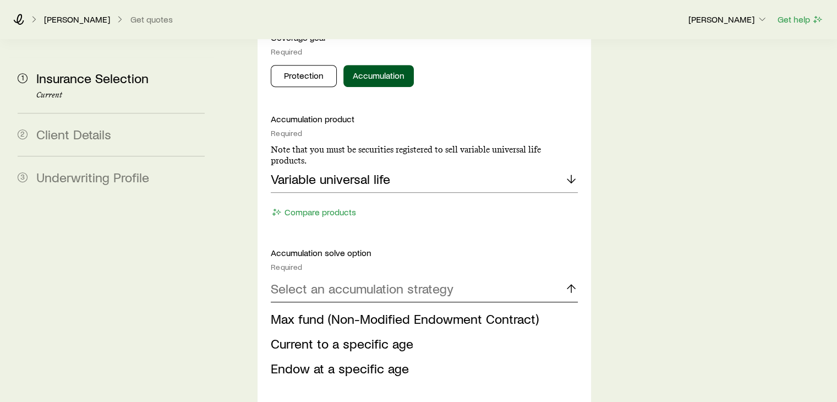
scroll to position [604, 0]
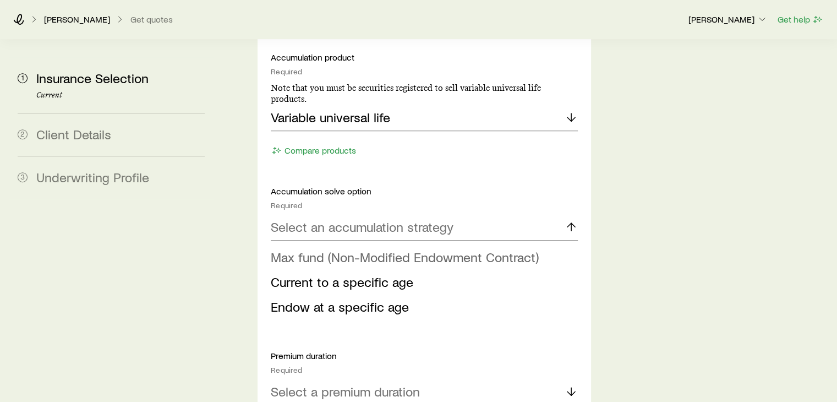
click at [482, 249] on span "Max fund (Non-Modified Endowment Contract)" at bounding box center [405, 257] width 268 height 16
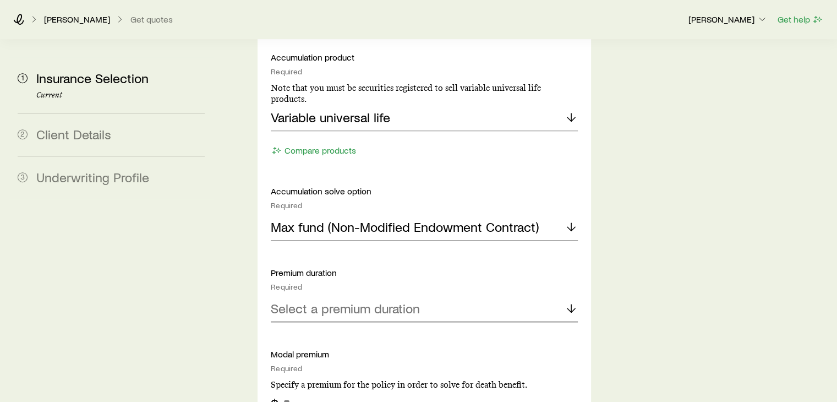
click at [372, 300] on p "Select a premium duration" at bounding box center [345, 307] width 149 height 15
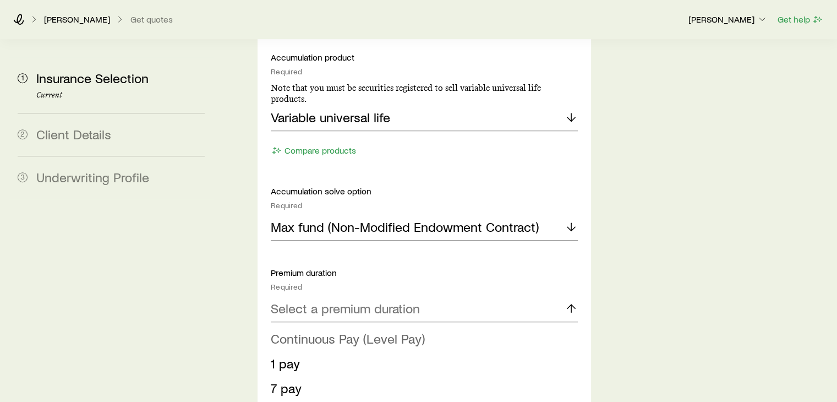
click at [325, 330] on span "Continuous Pay (Level Pay)" at bounding box center [348, 338] width 154 height 16
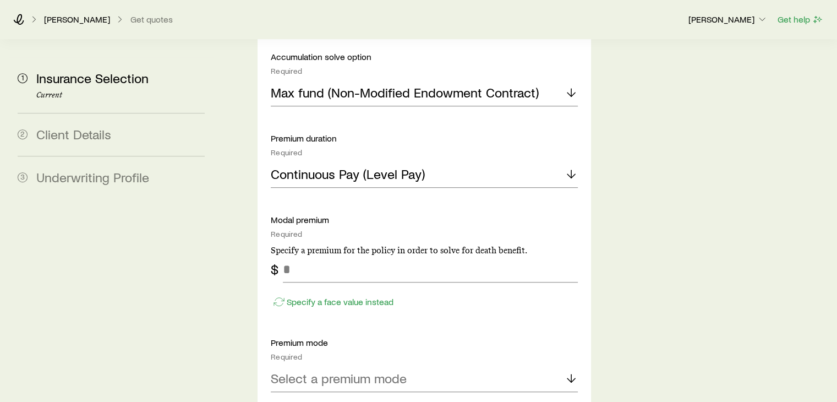
scroll to position [760, 0]
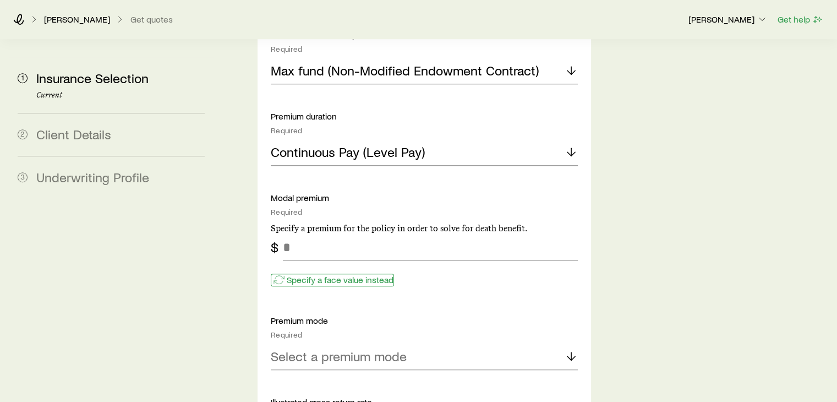
click at [365, 274] on p "Specify a face value instead" at bounding box center [340, 279] width 107 height 11
click at [355, 234] on input "tel" at bounding box center [430, 247] width 294 height 26
type input "*******"
click at [399, 348] on p "Select a premium mode" at bounding box center [339, 355] width 136 height 15
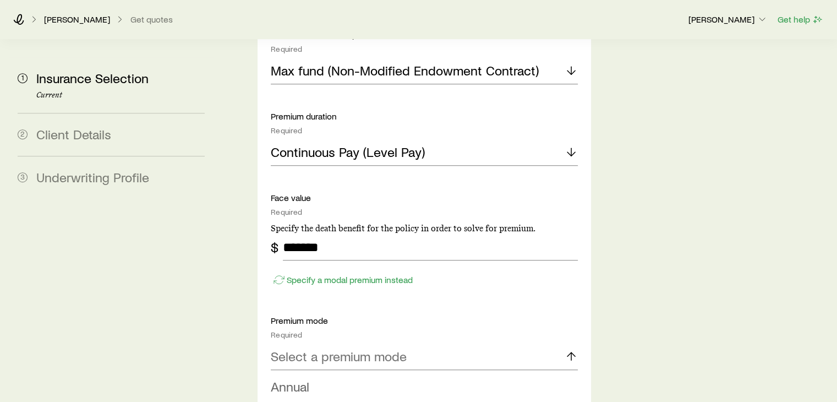
click at [295, 378] on span "Annual" at bounding box center [290, 386] width 39 height 16
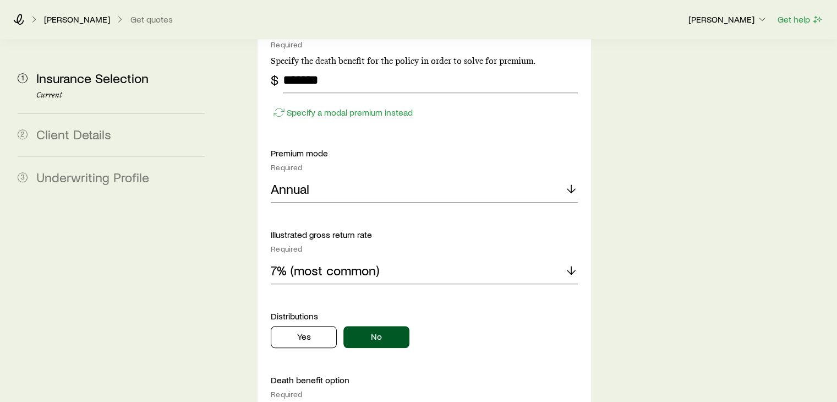
scroll to position [973, 0]
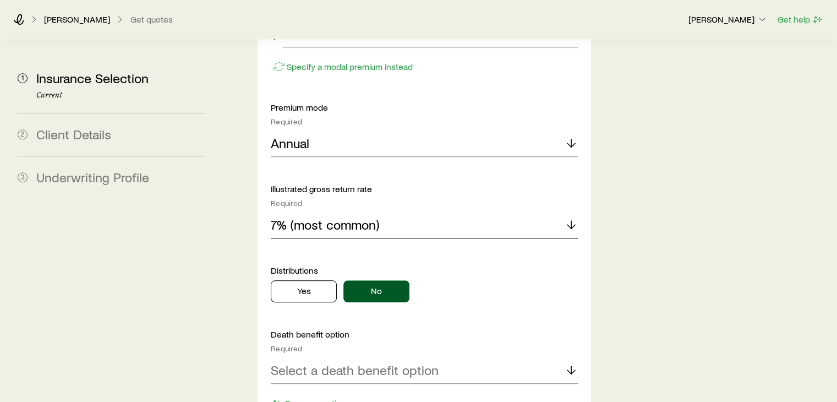
click at [396, 212] on div "7% (most common)" at bounding box center [424, 225] width 306 height 26
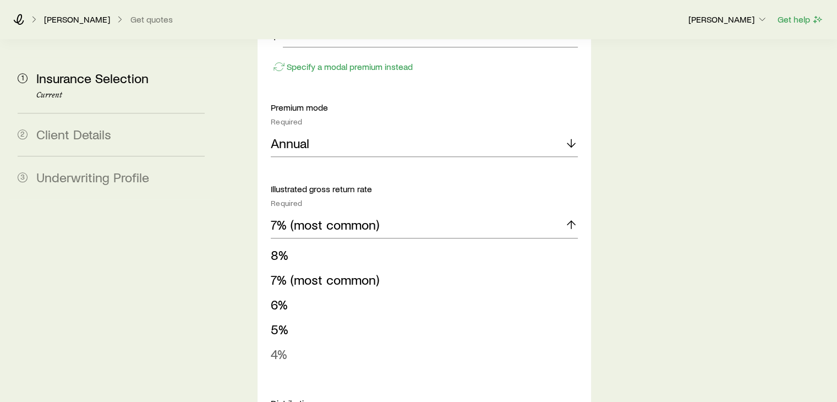
click at [512, 342] on li "4%" at bounding box center [421, 354] width 300 height 25
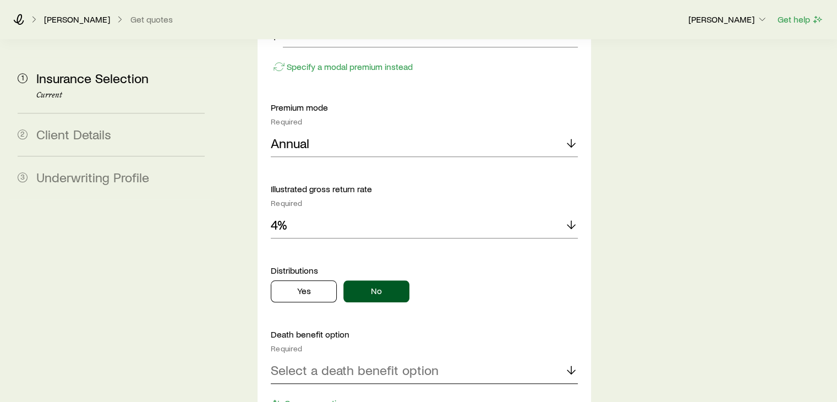
click at [479, 357] on div "Select a death benefit option" at bounding box center [424, 370] width 306 height 26
click at [349, 392] on span "Optimal switch (Option B-to-A)" at bounding box center [360, 400] width 178 height 16
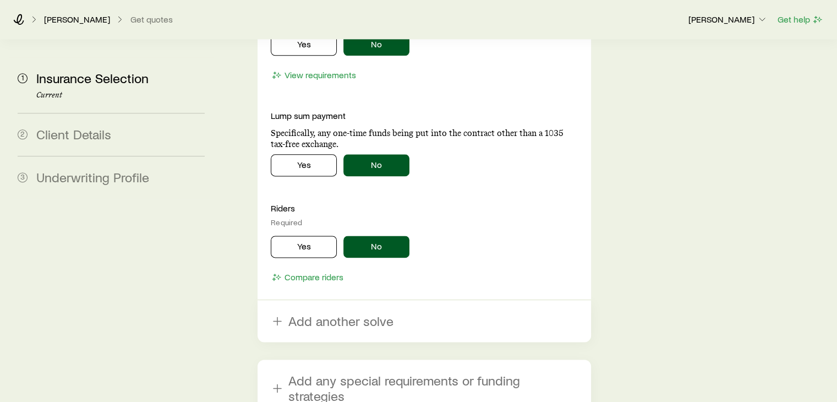
scroll to position [1456, 0]
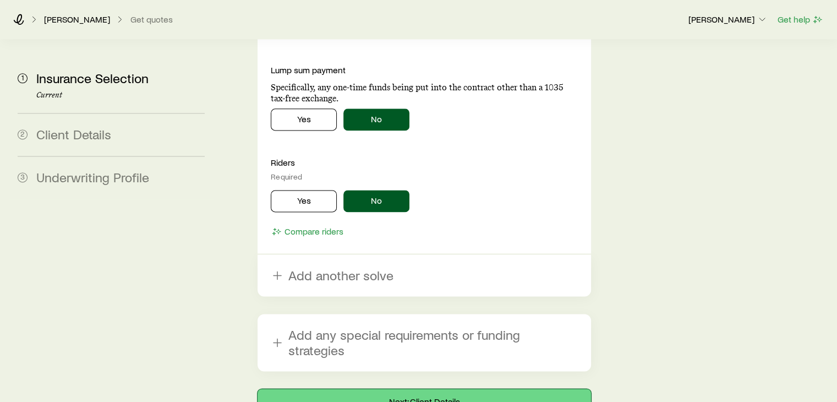
click at [443, 388] on button "Next: Client Details" at bounding box center [423, 401] width 333 height 26
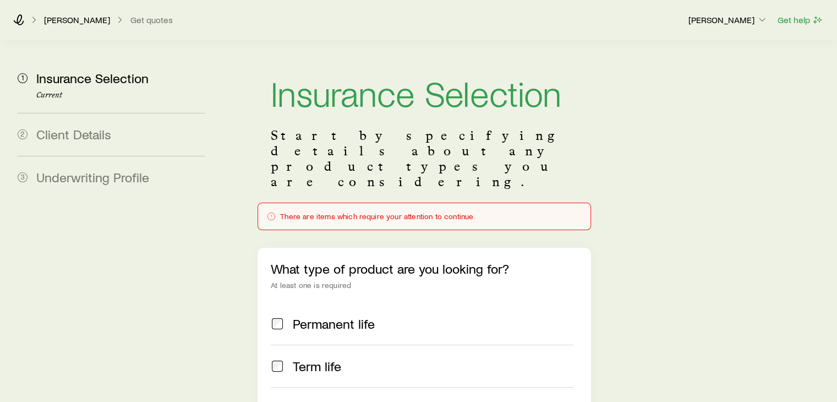
scroll to position [0, 0]
click at [352, 212] on div "There are items which require your attention to continue" at bounding box center [424, 216] width 314 height 9
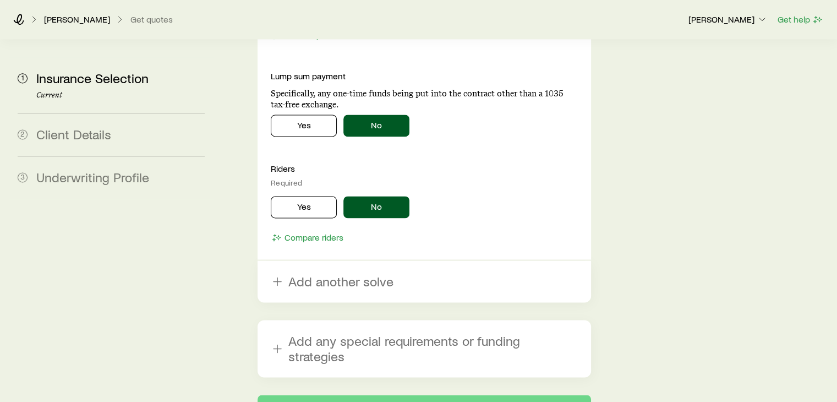
scroll to position [1498, 0]
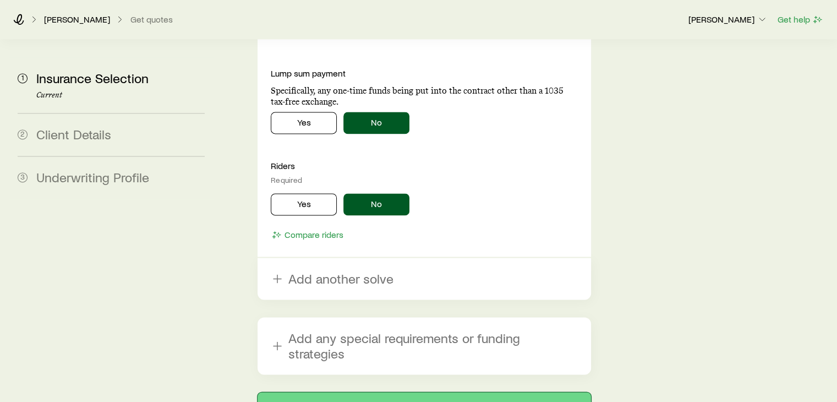
click at [420, 392] on button "Next: Client Details" at bounding box center [423, 405] width 333 height 26
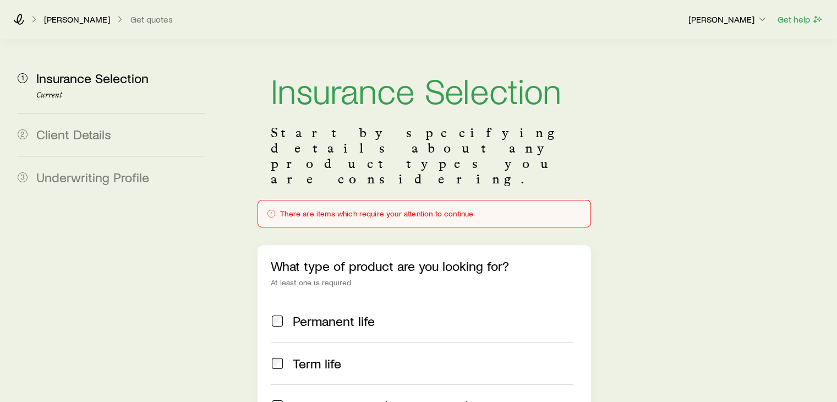
scroll to position [0, 0]
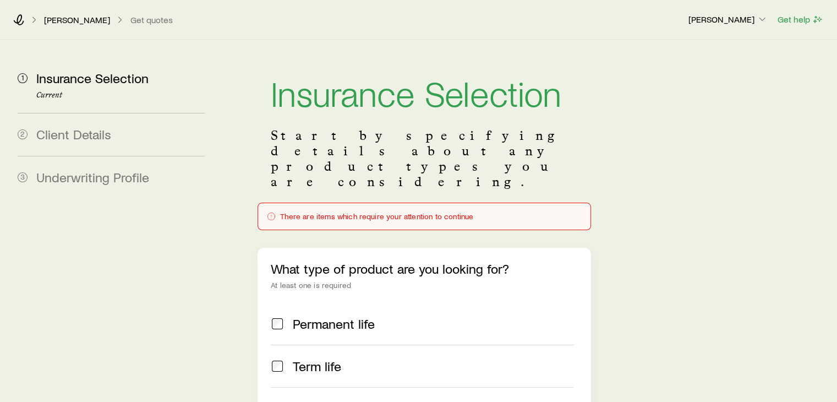
click at [374, 202] on div "There are items which require your attention to continue" at bounding box center [423, 216] width 333 height 28
click at [267, 212] on icon at bounding box center [271, 216] width 9 height 9
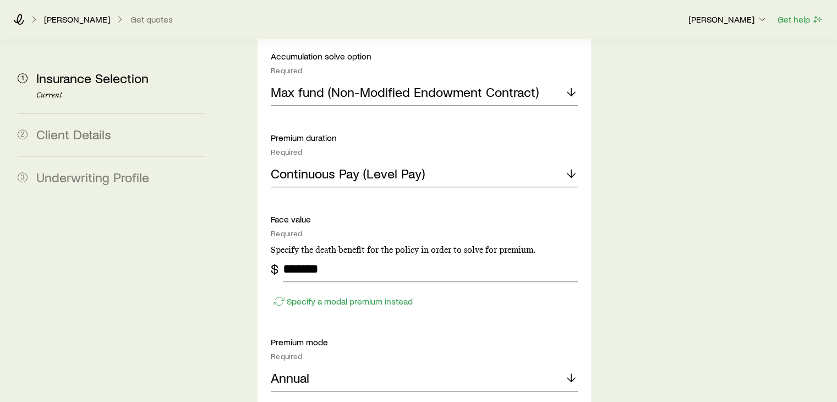
scroll to position [786, 0]
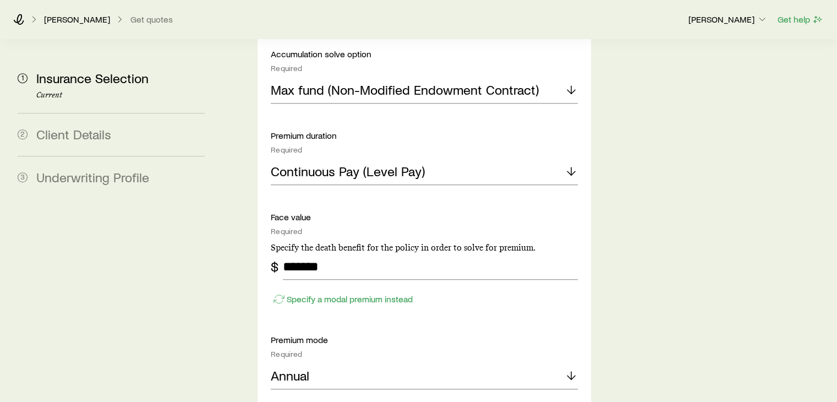
click at [248, 324] on div "Insurance Selection Start by specifying details about any product types you are…" at bounding box center [527, 191] width 601 height 1877
click at [251, 364] on div "Insurance Selection Start by specifying details about any product types you are…" at bounding box center [424, 191] width 350 height 1877
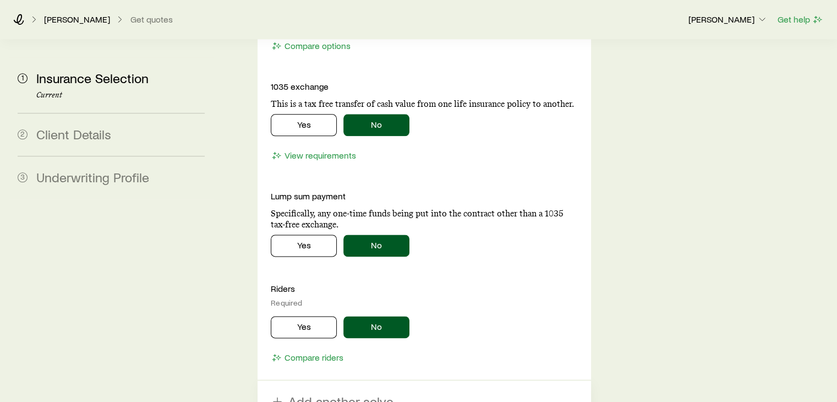
scroll to position [1446, 0]
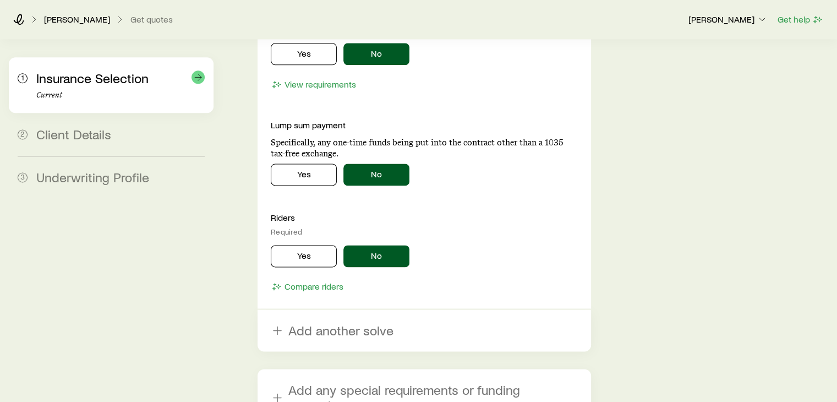
click at [196, 78] on icon at bounding box center [198, 77] width 11 height 11
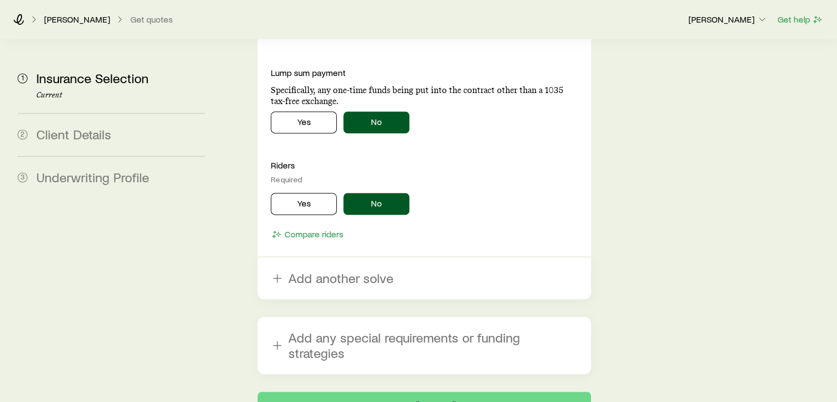
scroll to position [1530, 0]
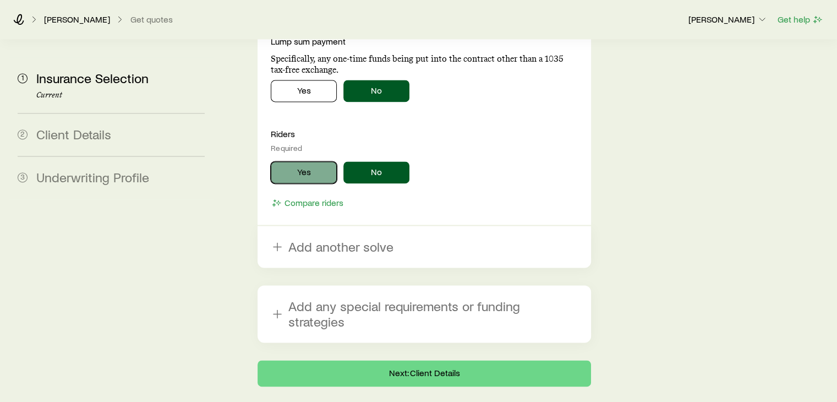
click at [317, 161] on button "Yes" at bounding box center [304, 172] width 66 height 22
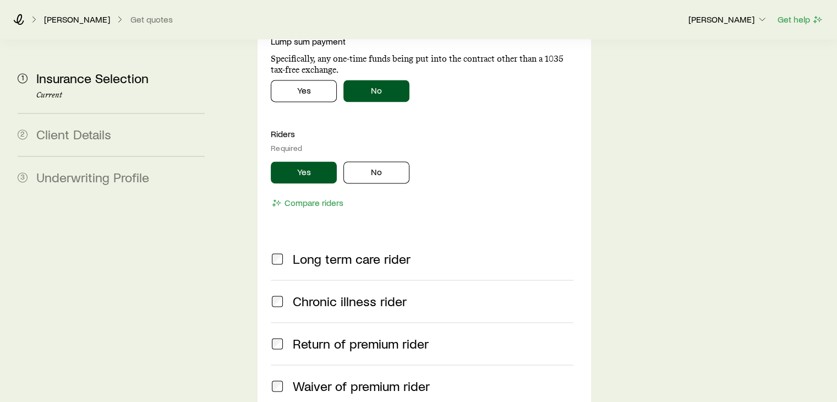
click at [271, 293] on span at bounding box center [277, 300] width 13 height 15
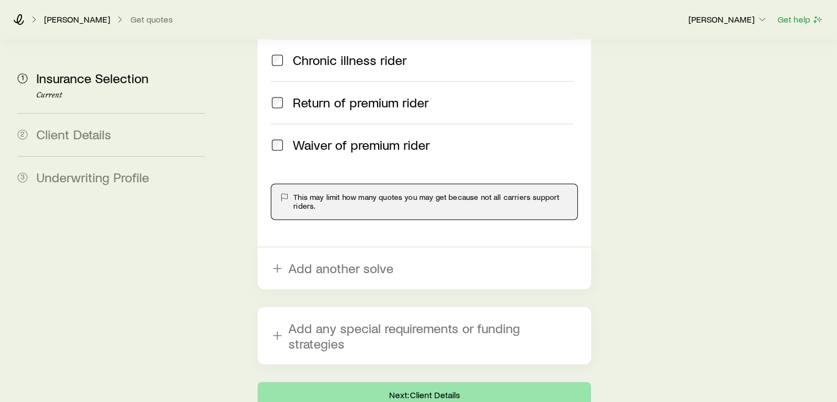
scroll to position [1770, 0]
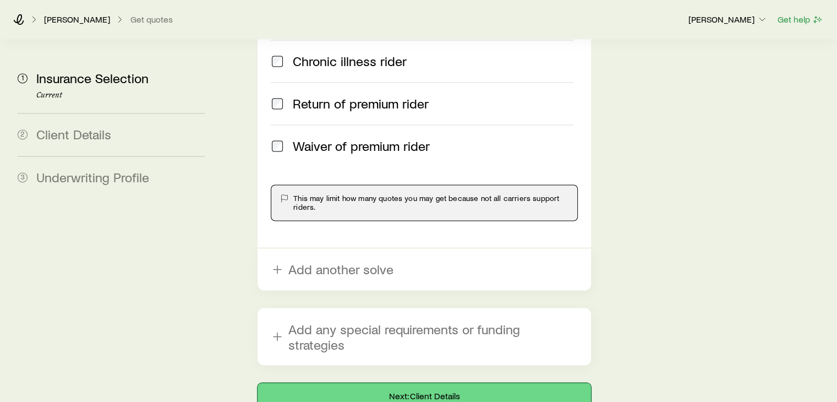
click at [409, 382] on button "Next: Client Details" at bounding box center [423, 395] width 333 height 26
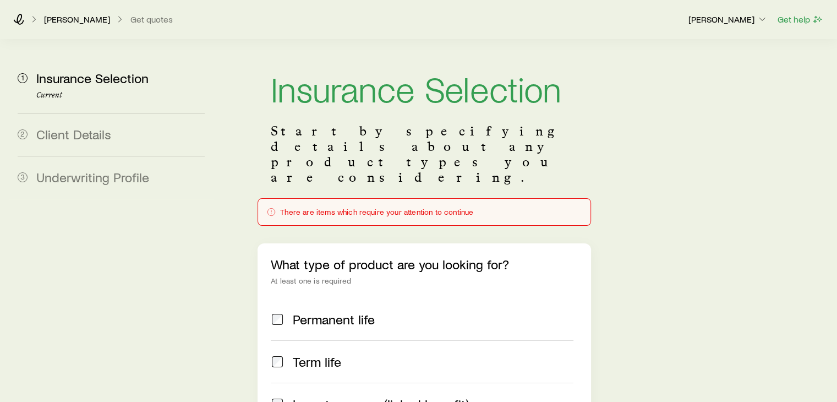
scroll to position [0, 0]
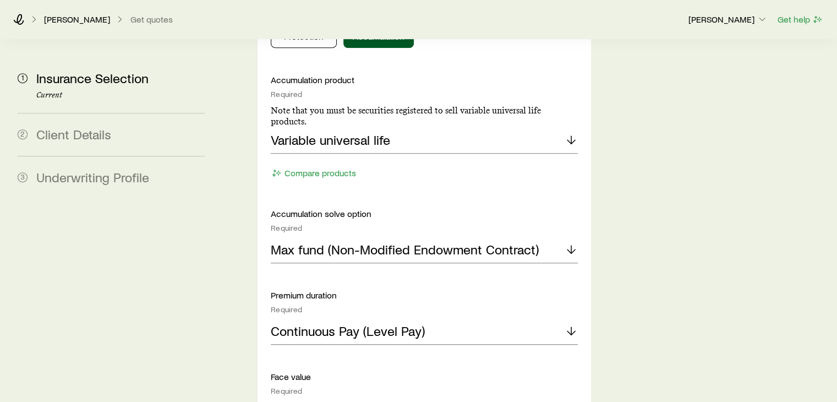
scroll to position [682, 0]
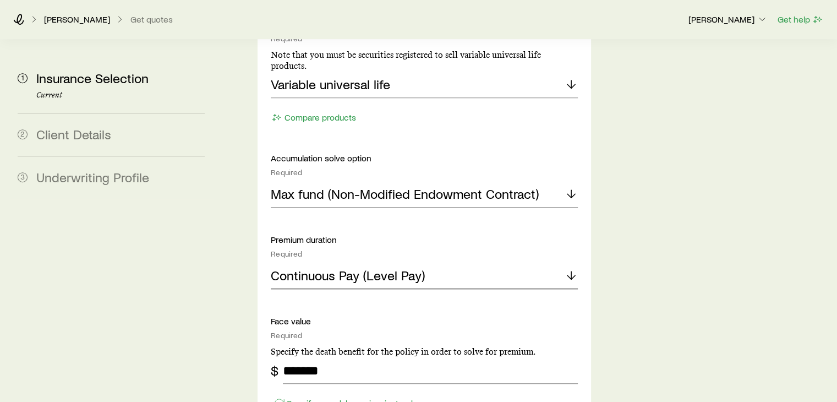
click at [309, 267] on p "Continuous Pay (Level Pay)" at bounding box center [348, 274] width 154 height 15
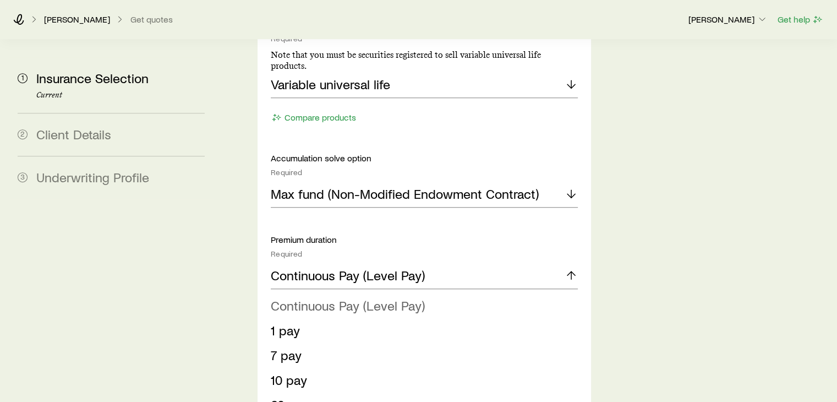
click at [298, 297] on span "Continuous Pay (Level Pay)" at bounding box center [348, 305] width 154 height 16
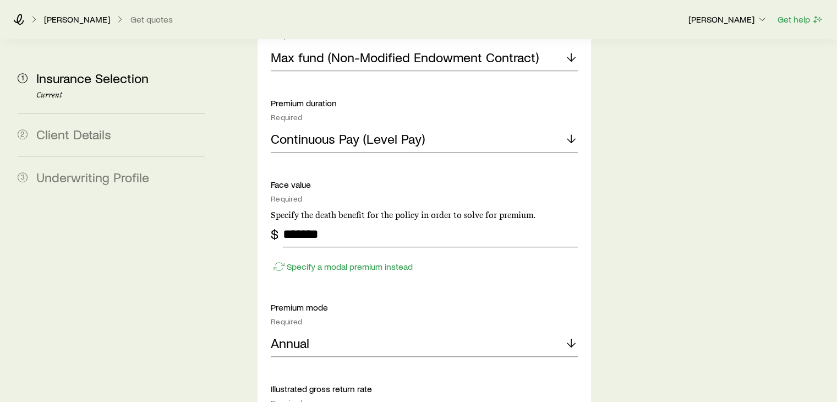
scroll to position [770, 0]
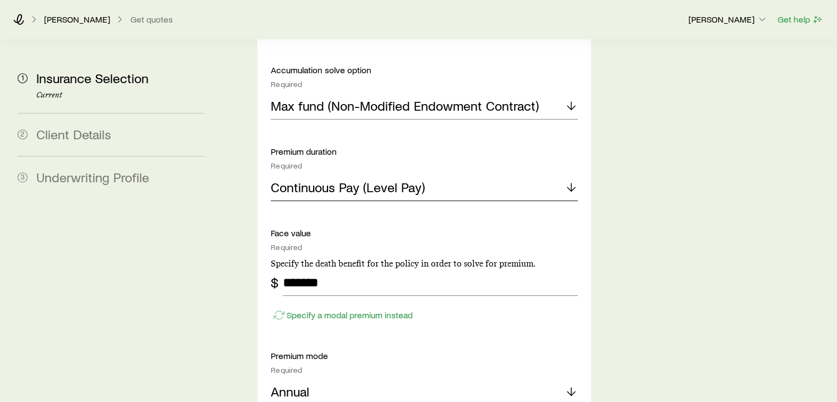
click at [342, 174] on div "Continuous Pay (Level Pay)" at bounding box center [424, 187] width 306 height 26
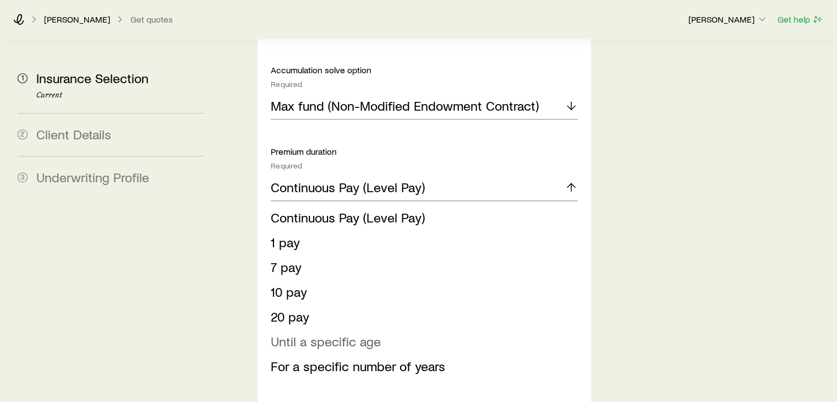
click at [308, 333] on span "Until a specific age" at bounding box center [326, 341] width 110 height 16
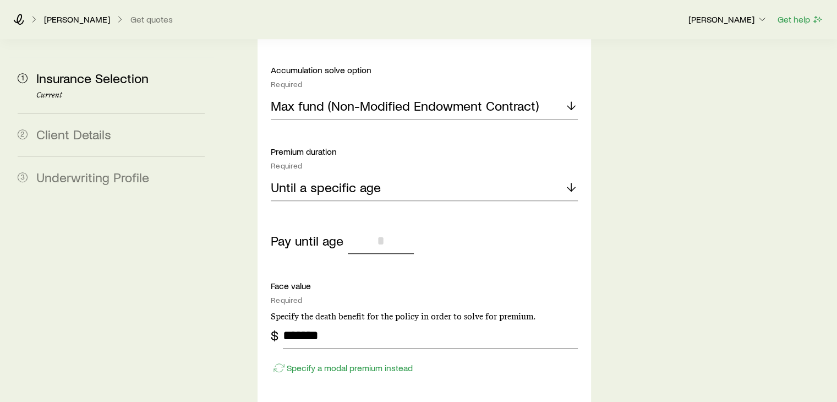
click at [374, 227] on input "tel" at bounding box center [381, 240] width 66 height 26
type input "**"
click at [224, 321] on section "1 Insurance Selection Current 2 Client Details 3 Underwriting Profile Insurance…" at bounding box center [418, 365] width 819 height 2192
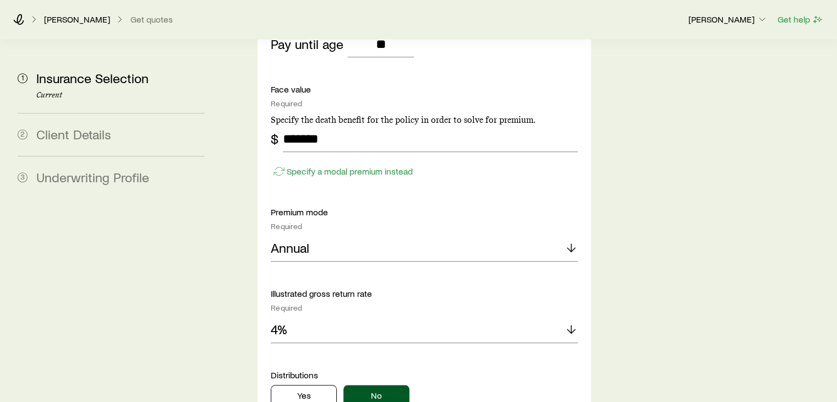
scroll to position [1012, 0]
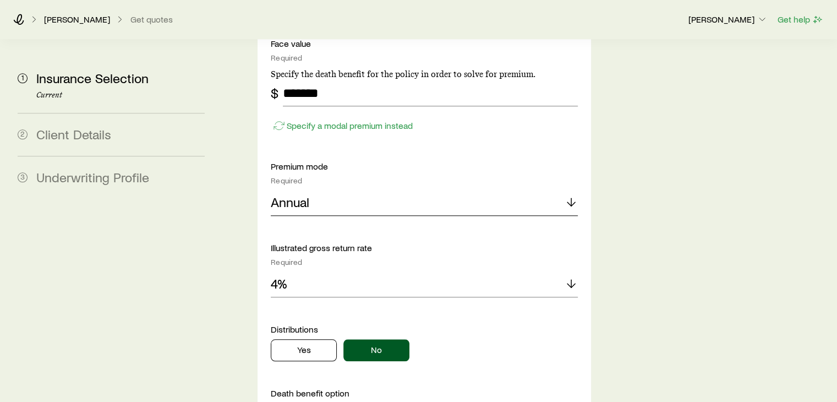
click at [338, 189] on div "Annual" at bounding box center [424, 202] width 306 height 26
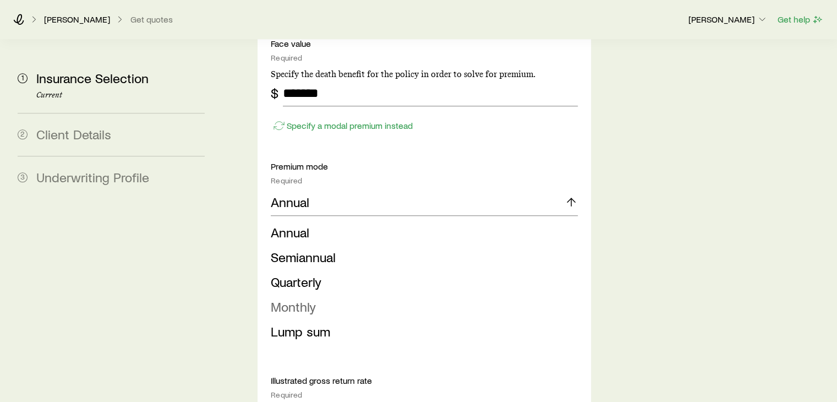
click at [291, 298] on span "Monthly" at bounding box center [293, 306] width 45 height 16
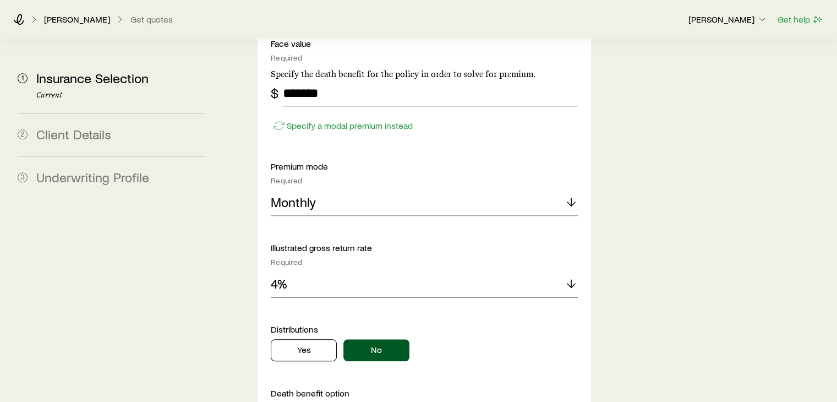
click at [317, 271] on div "4%" at bounding box center [424, 284] width 306 height 26
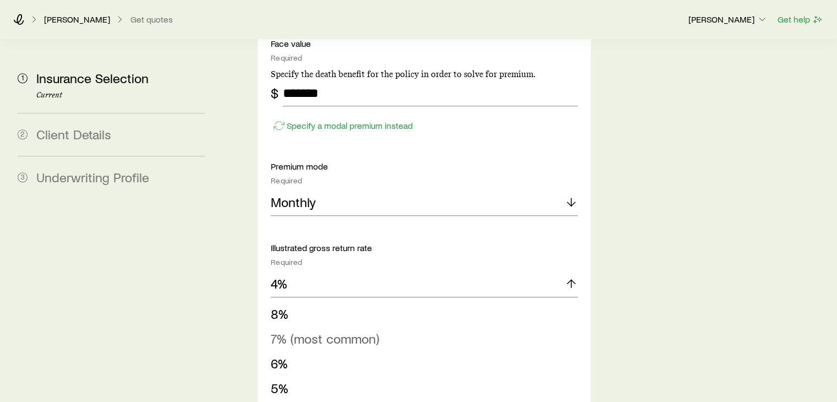
click at [297, 330] on span "7% (most common)" at bounding box center [325, 338] width 108 height 16
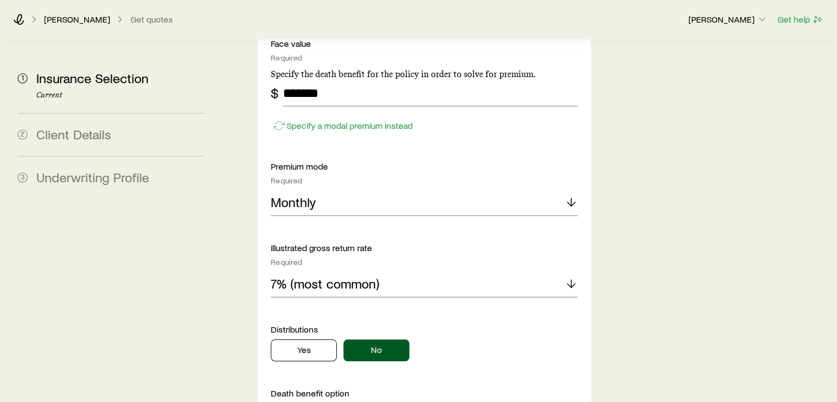
click at [218, 281] on section "1 Insurance Selection Current 2 Client Details 3 Underwriting Profile Insurance…" at bounding box center [418, 123] width 819 height 2192
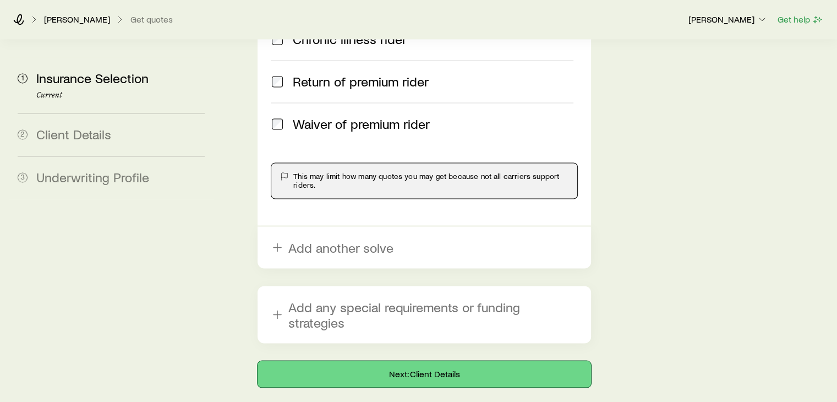
click at [440, 360] on button "Next: Client Details" at bounding box center [423, 373] width 333 height 26
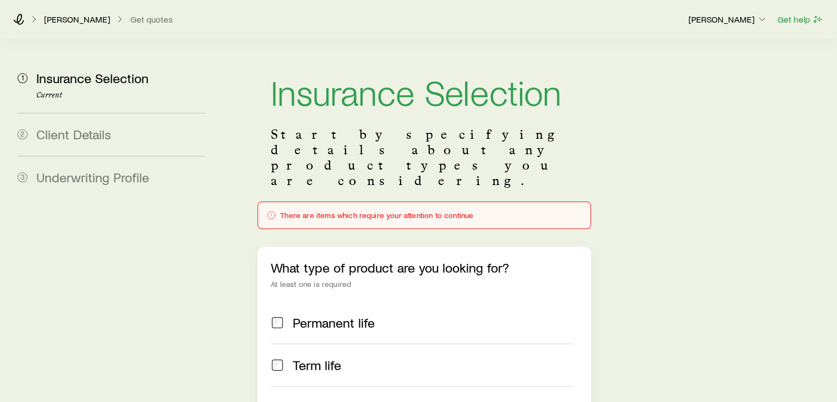
scroll to position [0, 0]
click at [17, 19] on icon at bounding box center [19, 19] width 10 height 11
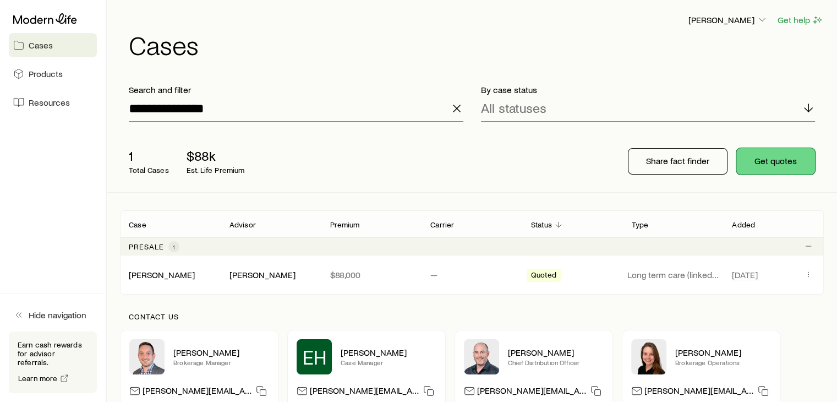
click at [767, 161] on button "Get quotes" at bounding box center [775, 161] width 79 height 26
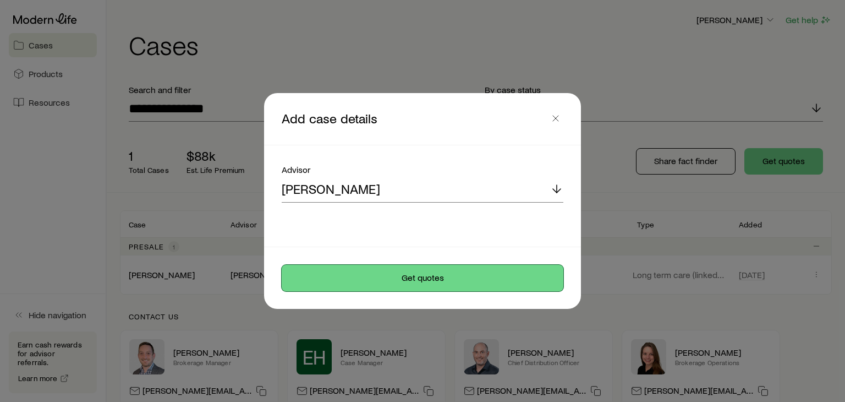
click at [402, 271] on button "Get quotes" at bounding box center [423, 278] width 282 height 26
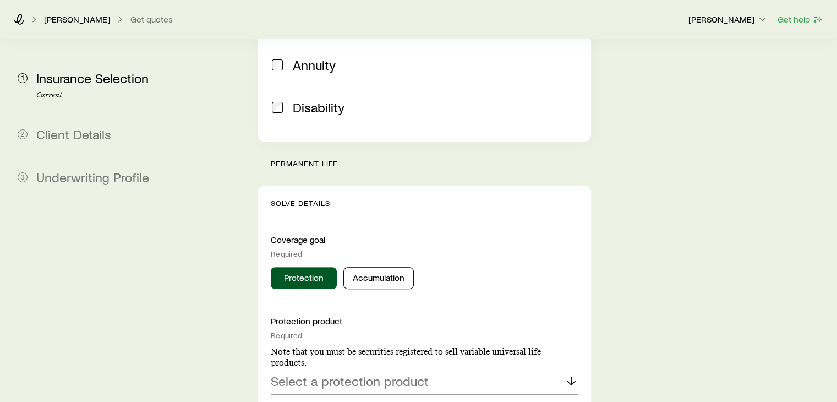
scroll to position [359, 0]
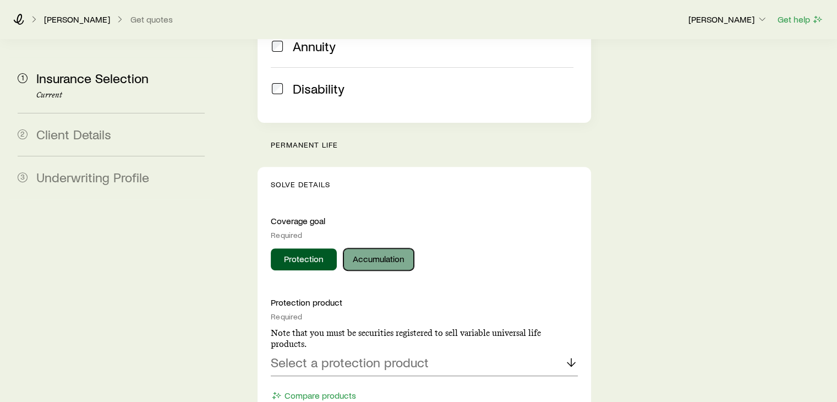
click at [364, 248] on button "Accumulation" at bounding box center [378, 259] width 70 height 22
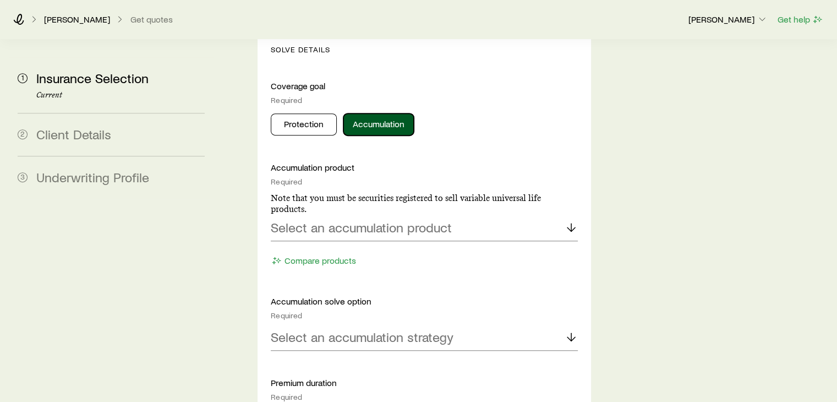
scroll to position [538, 0]
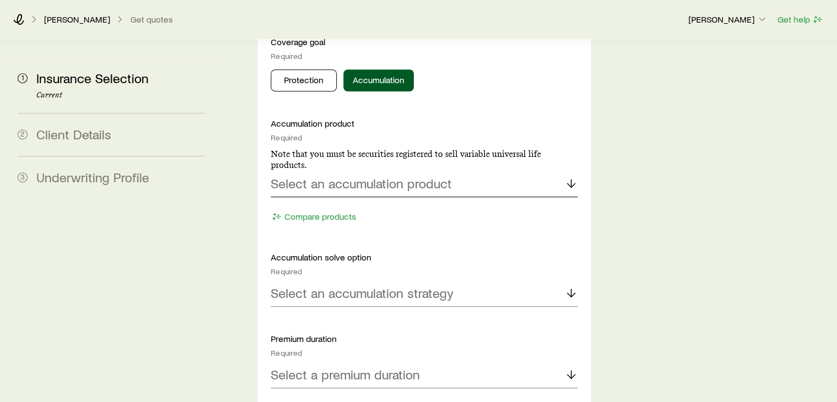
click at [488, 171] on div "Select an accumulation product" at bounding box center [424, 184] width 306 height 26
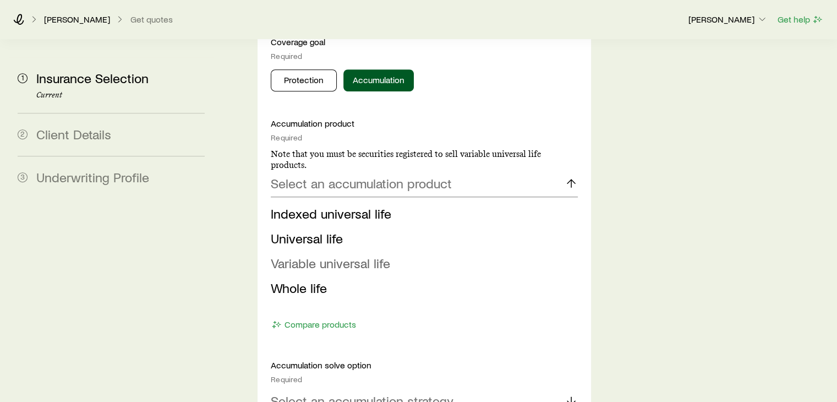
click at [347, 255] on span "Variable universal life" at bounding box center [330, 263] width 119 height 16
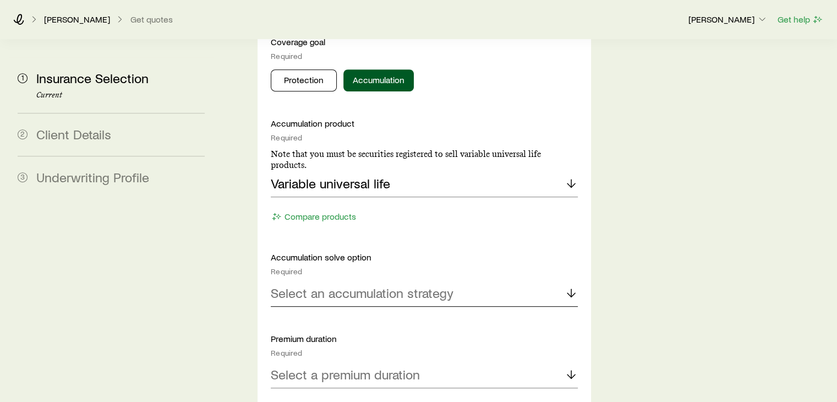
click at [342, 285] on p "Select an accumulation strategy" at bounding box center [362, 292] width 183 height 15
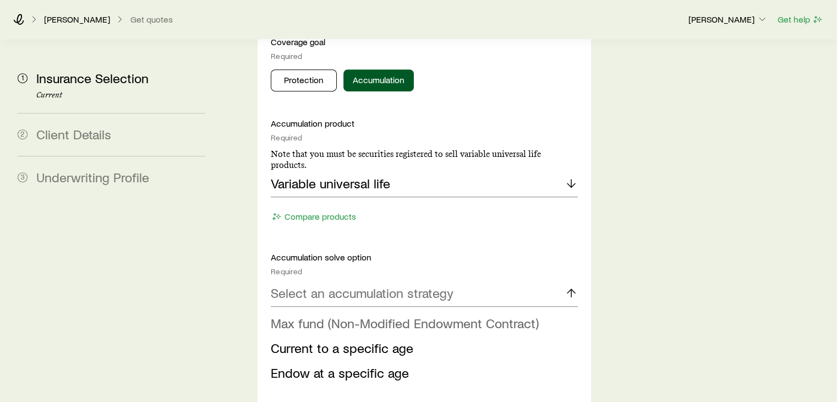
click at [333, 315] on span "Max fund (Non-Modified Endowment Contract)" at bounding box center [405, 323] width 268 height 16
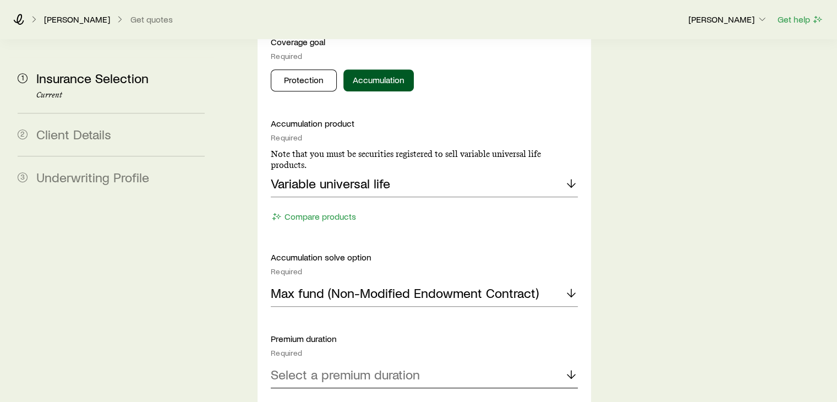
click at [333, 366] on p "Select a premium duration" at bounding box center [345, 373] width 149 height 15
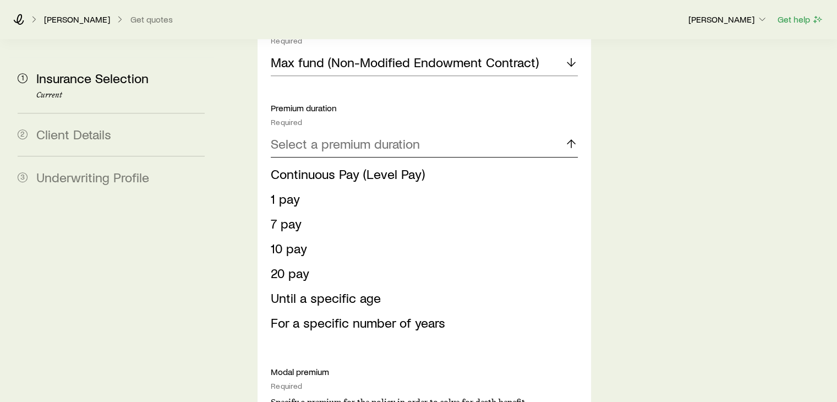
scroll to position [788, 0]
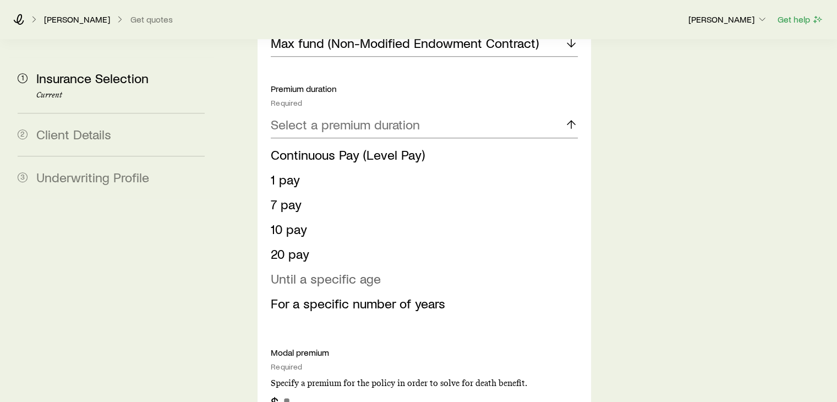
click at [343, 270] on span "Until a specific age" at bounding box center [326, 278] width 110 height 16
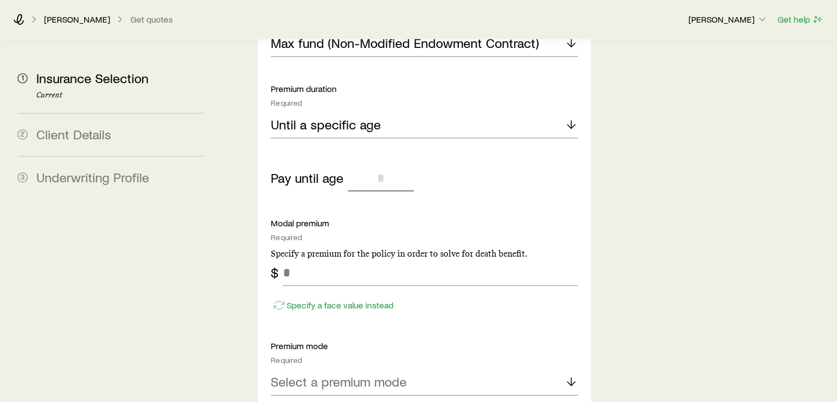
click at [367, 164] on input "tel" at bounding box center [381, 177] width 66 height 26
type input "**"
click at [344, 259] on input "tel" at bounding box center [430, 272] width 294 height 26
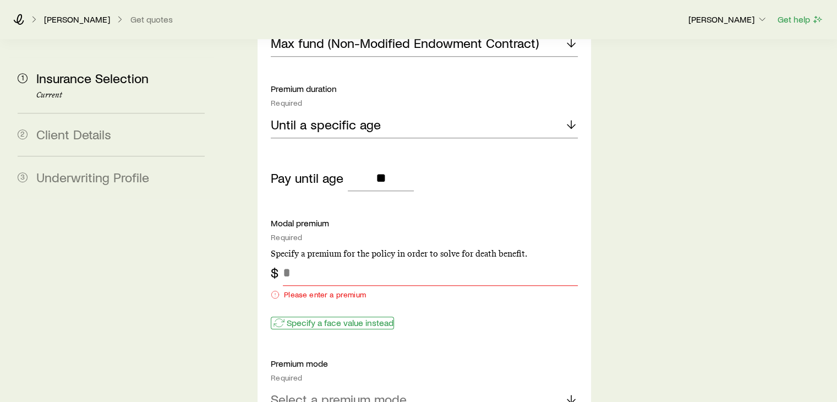
click at [344, 303] on div "Specify a face value instead" at bounding box center [424, 317] width 306 height 28
click at [342, 317] on p "Specify a face value instead" at bounding box center [340, 322] width 107 height 11
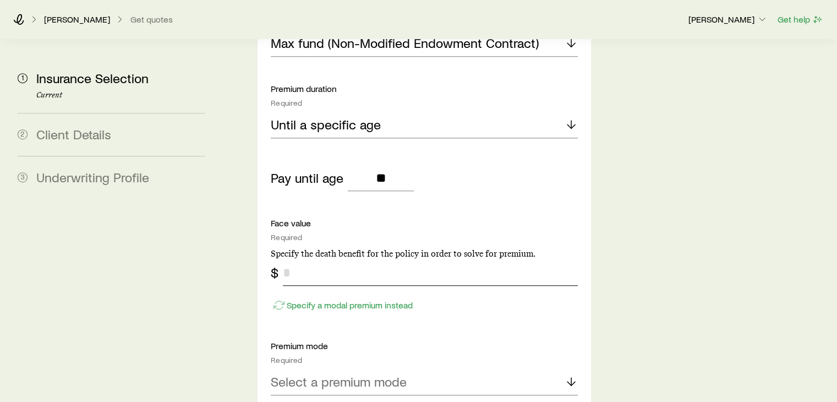
click at [332, 259] on input "tel" at bounding box center [430, 272] width 294 height 26
type input "*******"
click at [324, 369] on div "Select a premium mode" at bounding box center [424, 382] width 306 height 26
click at [242, 351] on div "Insurance Selection Start by specifying details about any product types you are…" at bounding box center [527, 194] width 601 height 1884
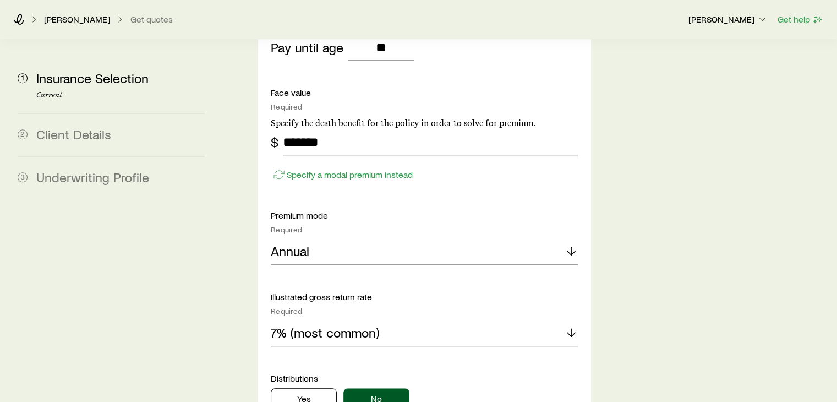
scroll to position [1052, 0]
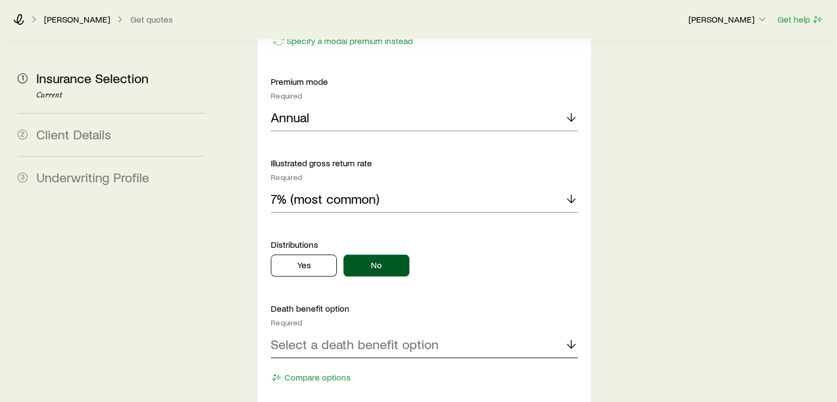
click at [327, 331] on div "Select a death benefit option" at bounding box center [424, 344] width 306 height 26
click at [322, 366] on span "Optimal switch (Option B-to-A)" at bounding box center [360, 374] width 178 height 16
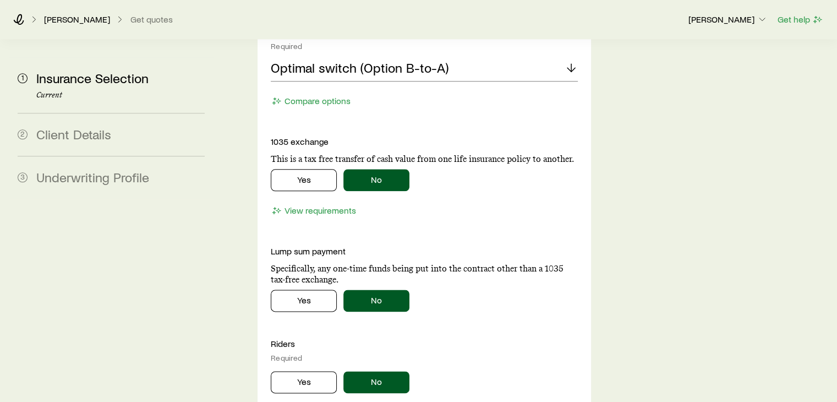
scroll to position [1404, 0]
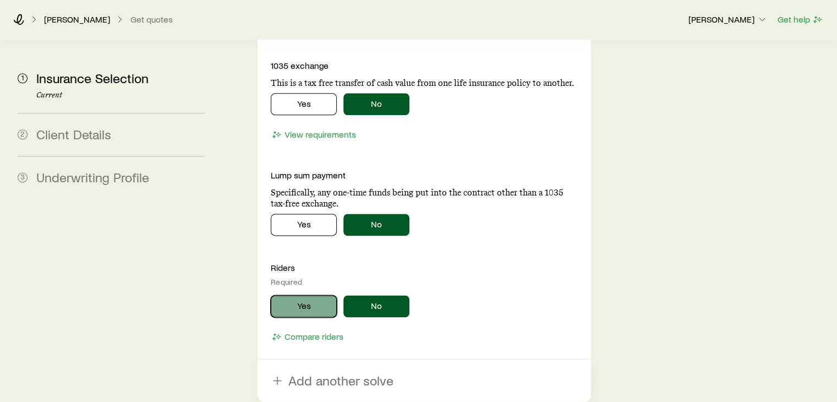
click at [306, 295] on button "Yes" at bounding box center [304, 306] width 66 height 22
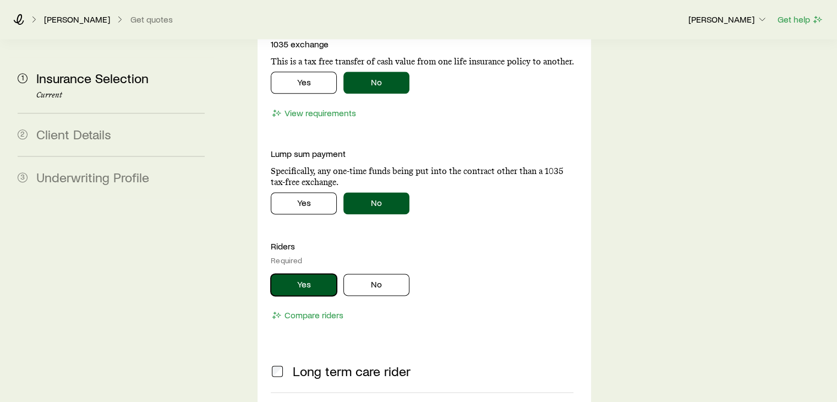
scroll to position [1426, 0]
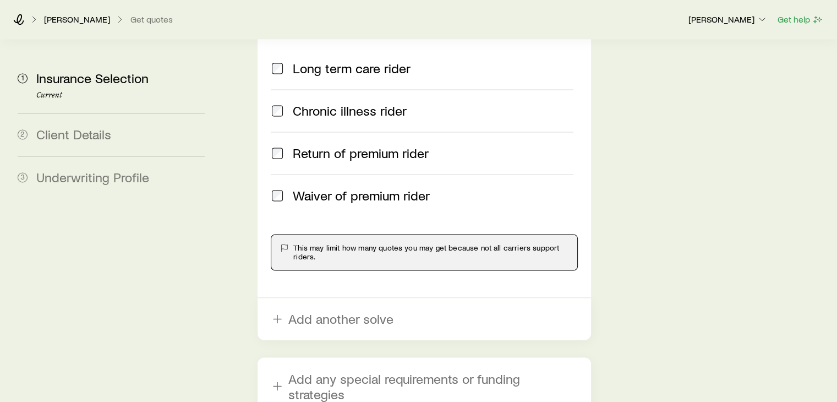
scroll to position [1734, 0]
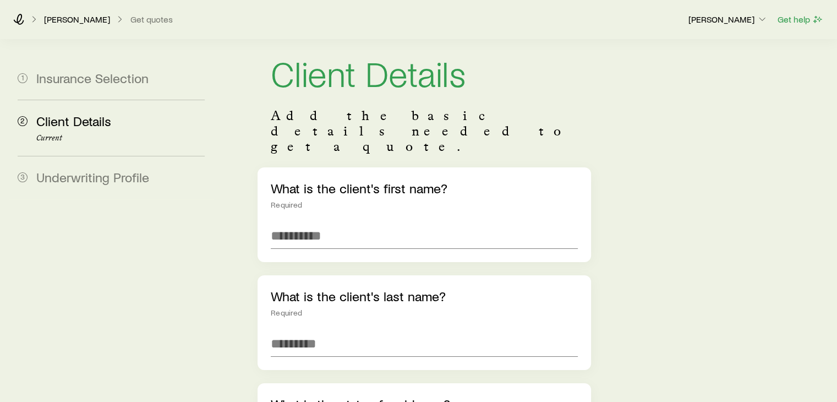
scroll to position [22, 0]
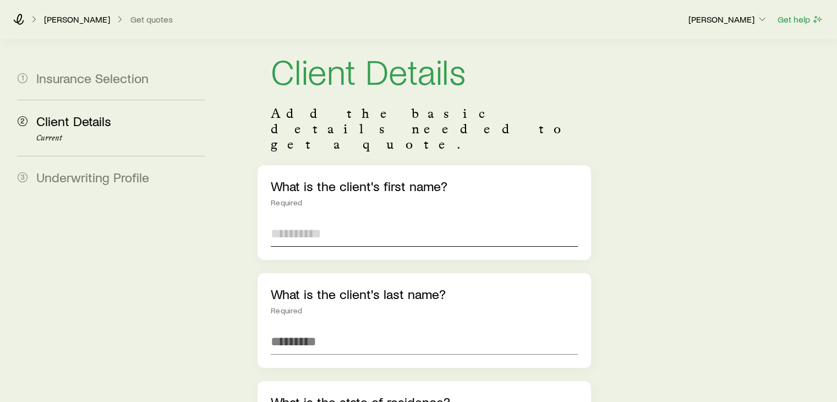
click at [368, 220] on input "text" at bounding box center [424, 233] width 306 height 26
type input "*****"
type input "**********"
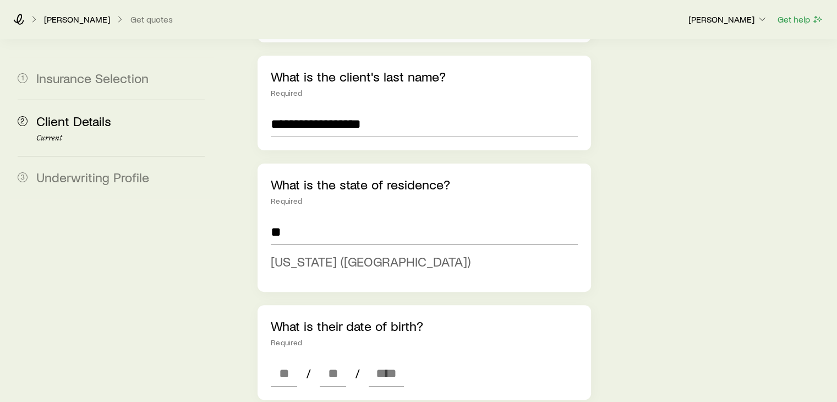
click at [297, 253] on span "[US_STATE] ([GEOGRAPHIC_DATA])" at bounding box center [371, 261] width 200 height 16
type input "**********"
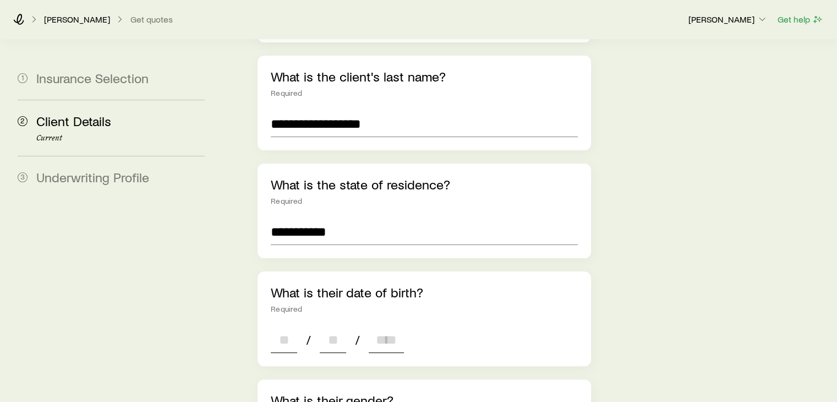
click at [290, 326] on input at bounding box center [284, 339] width 26 height 26
type input "*"
type input "**"
type input "****"
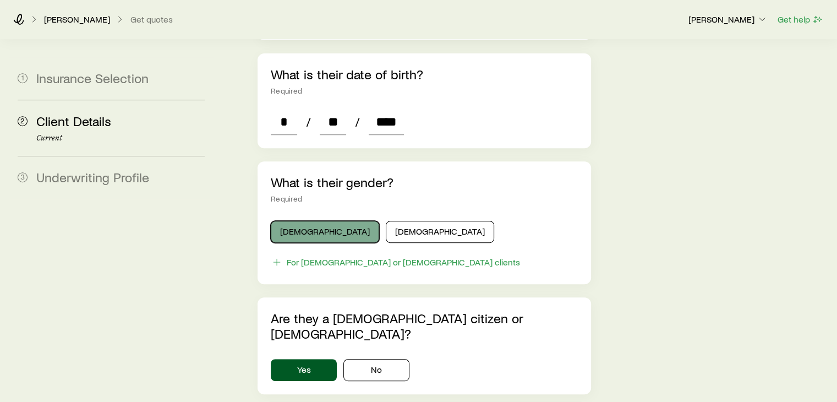
click at [313, 221] on button "[DEMOGRAPHIC_DATA]" at bounding box center [325, 232] width 108 height 22
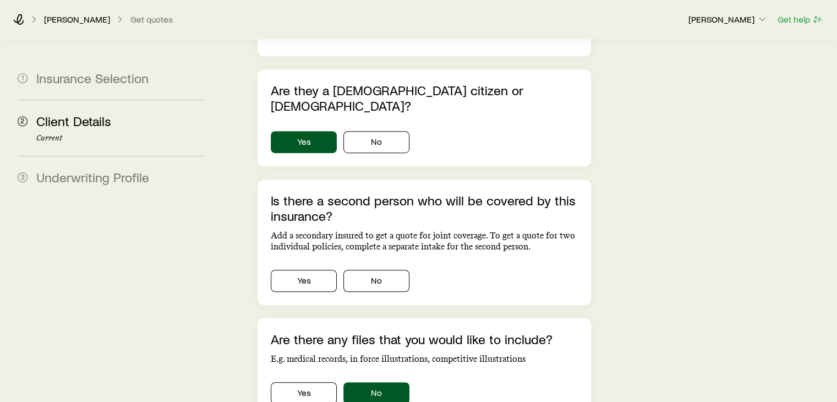
scroll to position [699, 0]
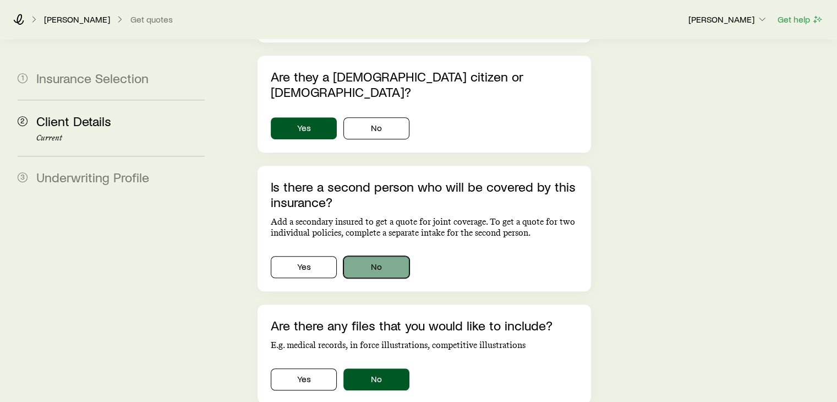
click at [389, 256] on button "No" at bounding box center [376, 267] width 66 height 22
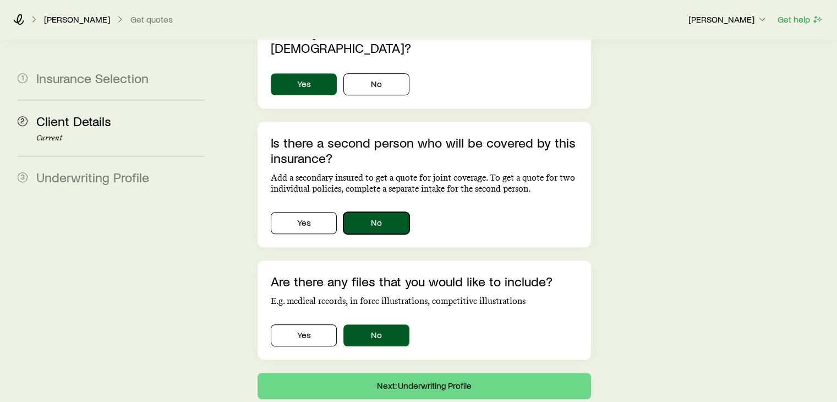
scroll to position [768, 0]
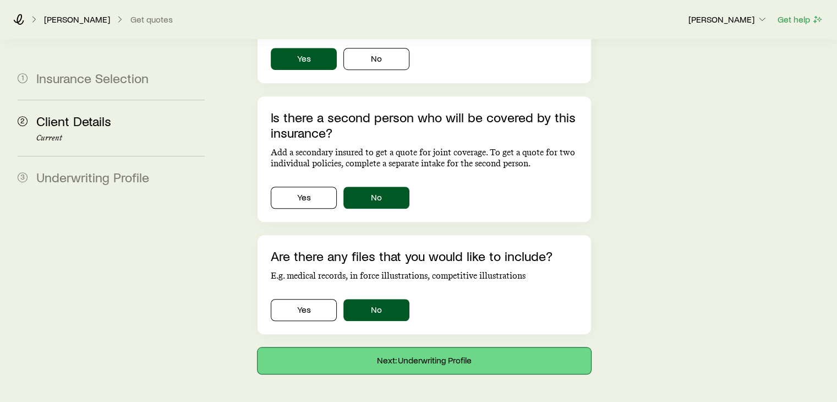
click at [426, 347] on button "Next: Underwriting Profile" at bounding box center [423, 360] width 333 height 26
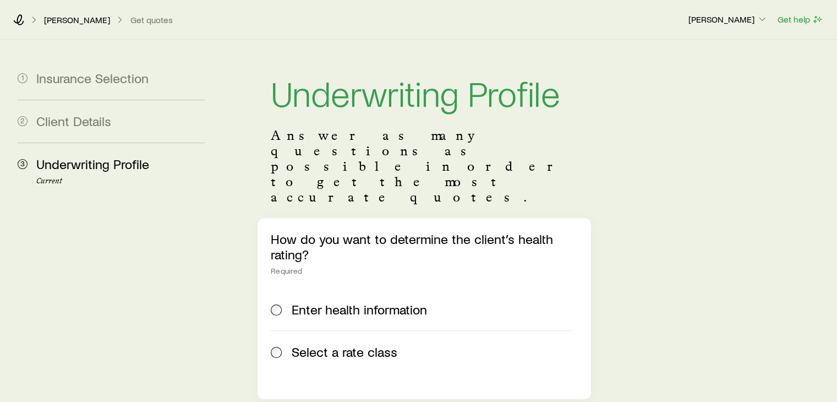
click at [336, 344] on span "Select a rate class" at bounding box center [345, 351] width 106 height 15
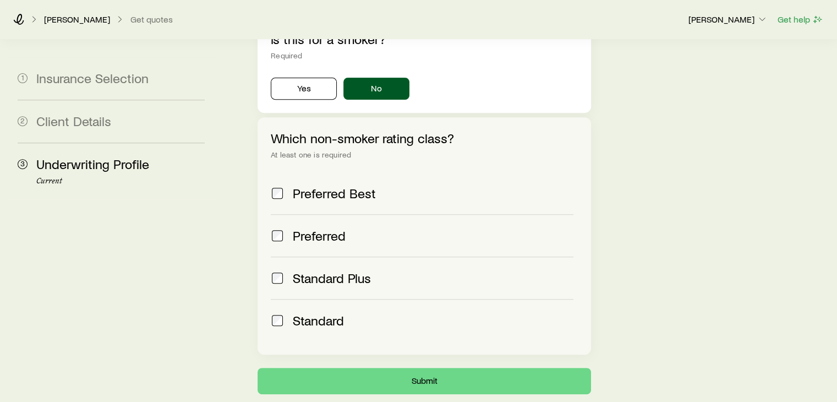
scroll to position [440, 0]
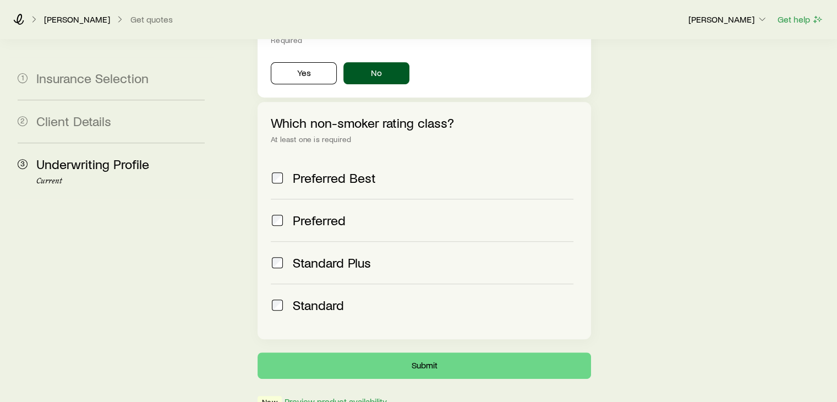
click at [331, 212] on span "Preferred" at bounding box center [319, 219] width 53 height 15
click at [334, 297] on span "Standard" at bounding box center [318, 304] width 51 height 15
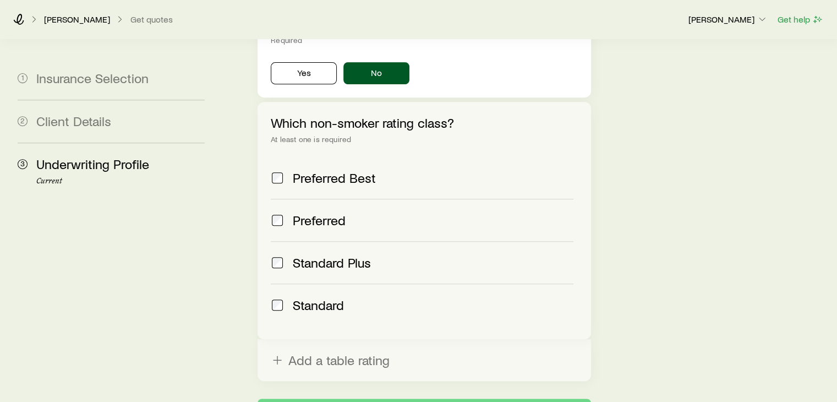
scroll to position [522, 0]
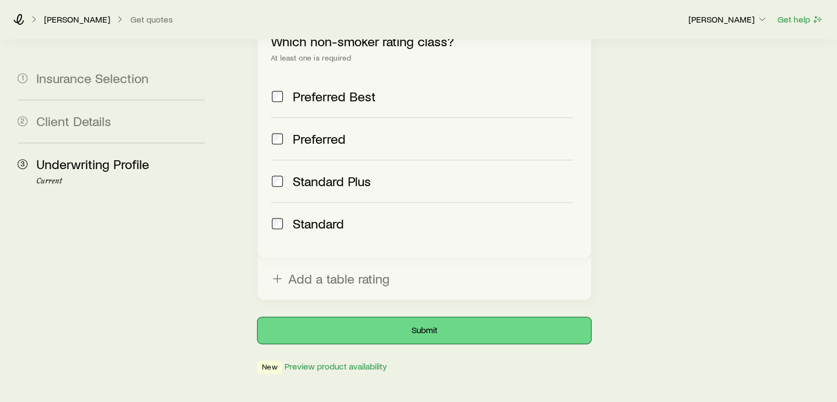
click at [434, 317] on button "Submit" at bounding box center [423, 330] width 333 height 26
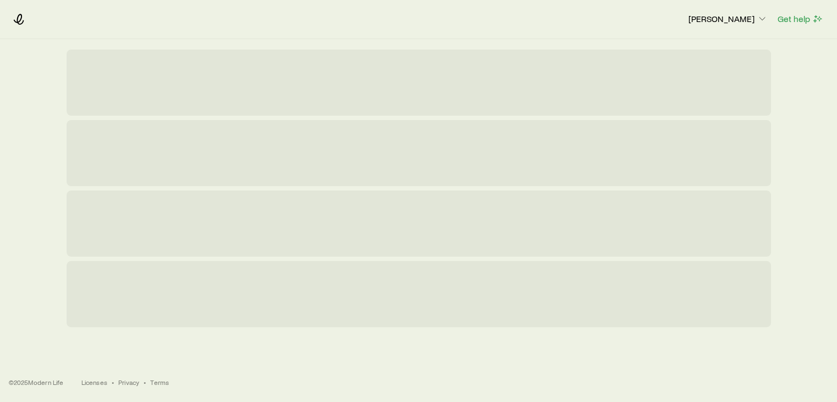
scroll to position [0, 0]
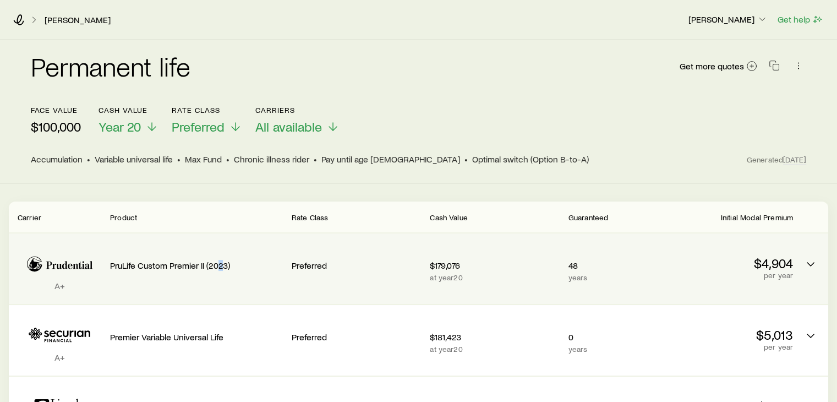
drag, startPoint x: 218, startPoint y: 302, endPoint x: 226, endPoint y: 303, distance: 7.7
click at [226, 303] on div "A+ PruLife Custom Premier II (2023) Preferred $179,076 at year 20 48 years $4,9…" at bounding box center [418, 268] width 819 height 70
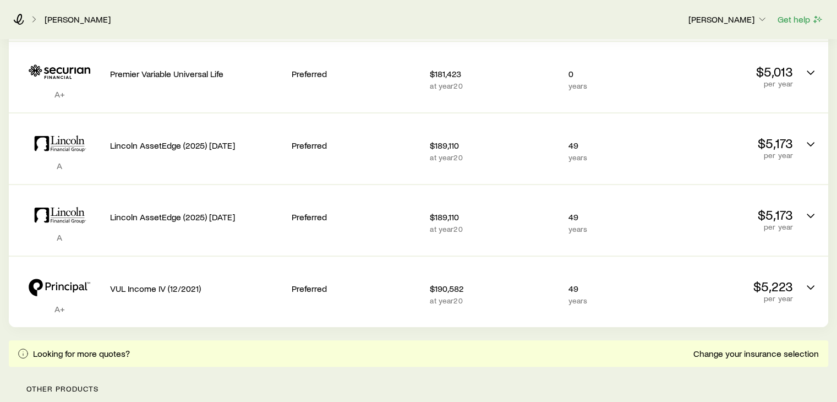
scroll to position [356, 0]
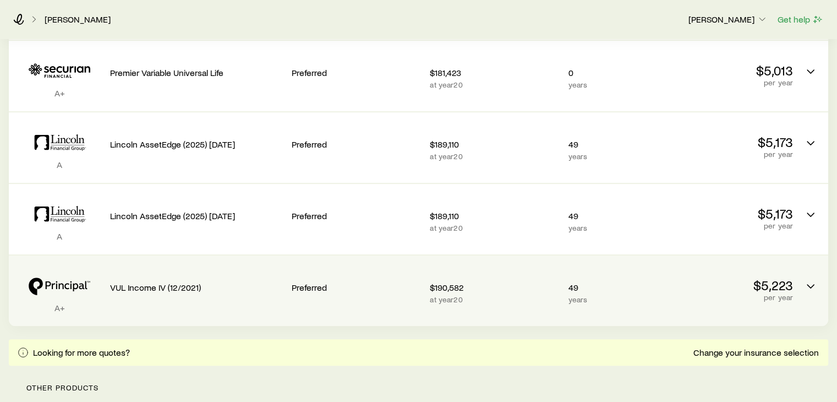
click at [537, 278] on div "$190,582 at year 20" at bounding box center [494, 290] width 129 height 53
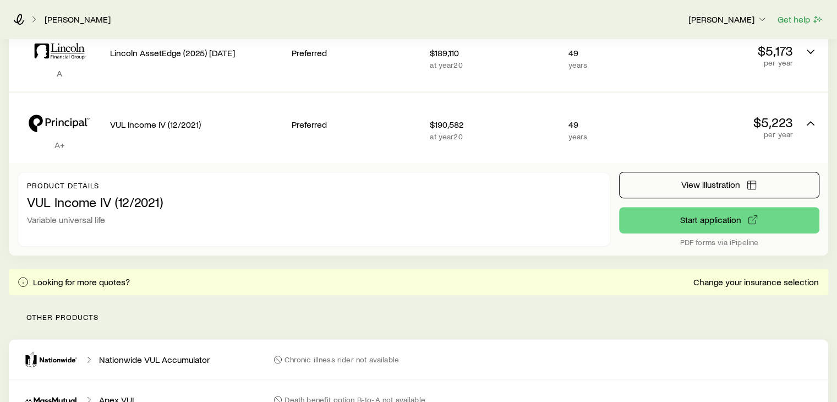
scroll to position [539, 0]
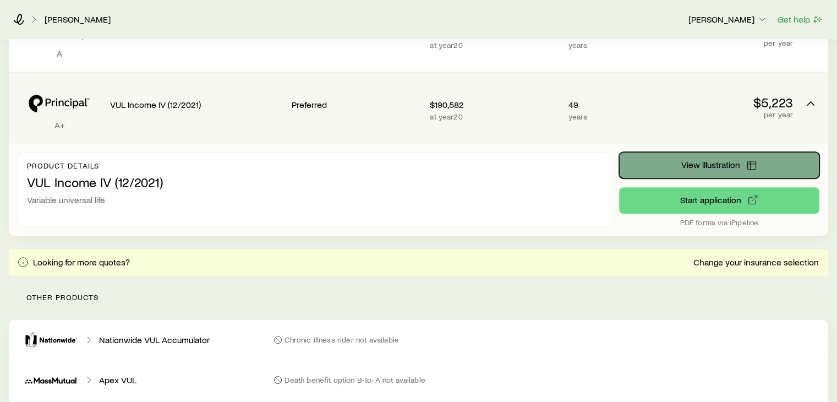
click at [716, 170] on button "View illustration" at bounding box center [719, 165] width 200 height 26
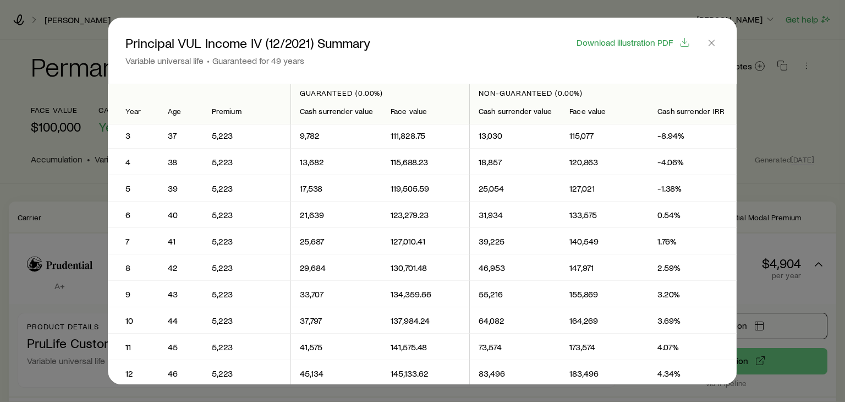
scroll to position [0, 0]
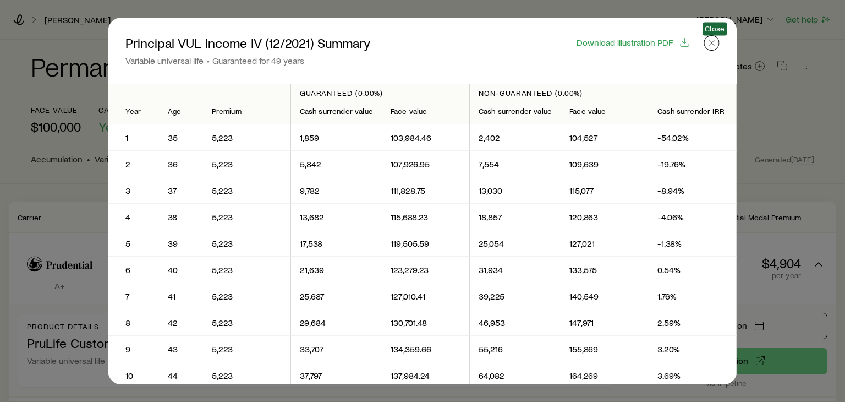
click at [715, 41] on line "button" at bounding box center [712, 43] width 6 height 6
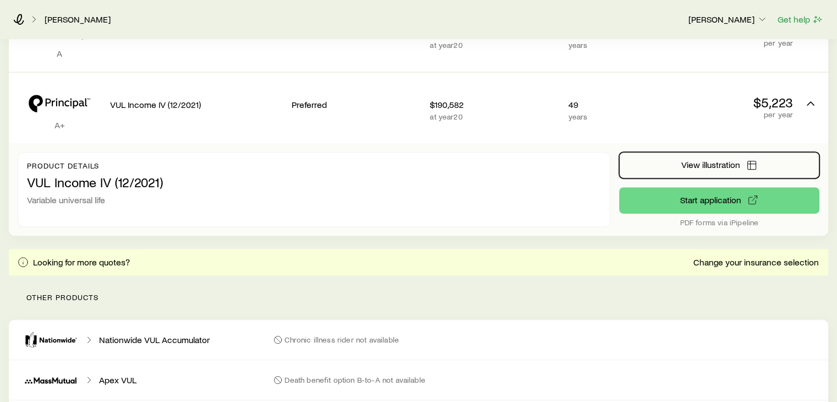
scroll to position [539, 0]
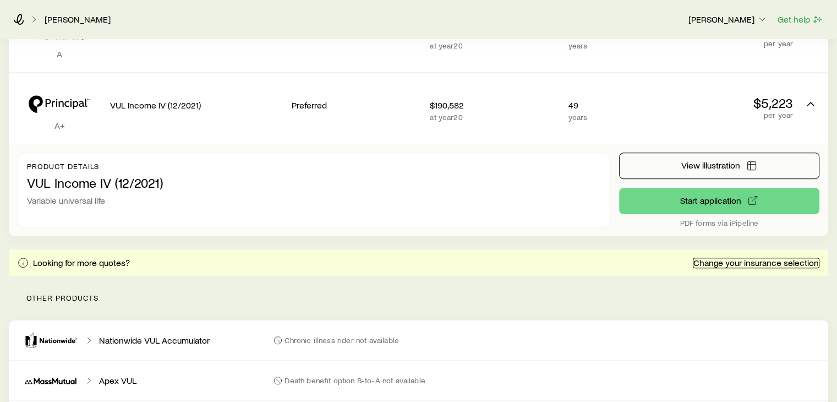
click at [778, 265] on link "Change your insurance selection" at bounding box center [756, 262] width 127 height 10
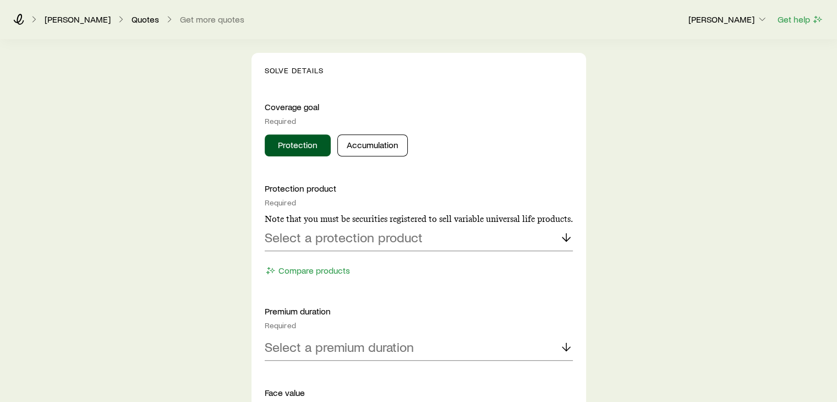
scroll to position [409, 0]
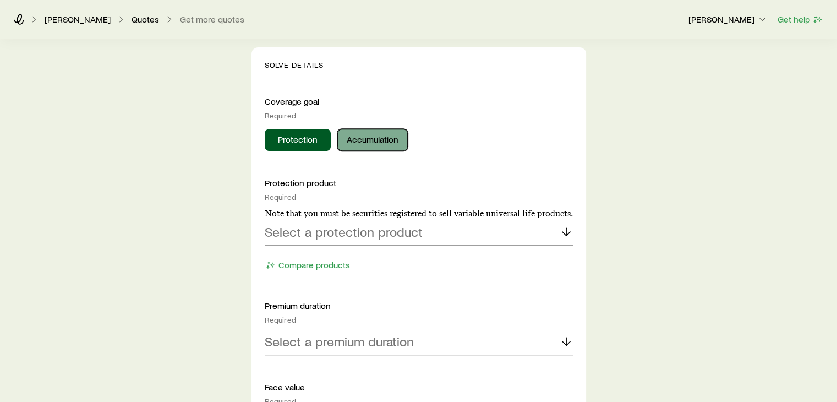
click at [367, 146] on button "Accumulation" at bounding box center [372, 140] width 70 height 22
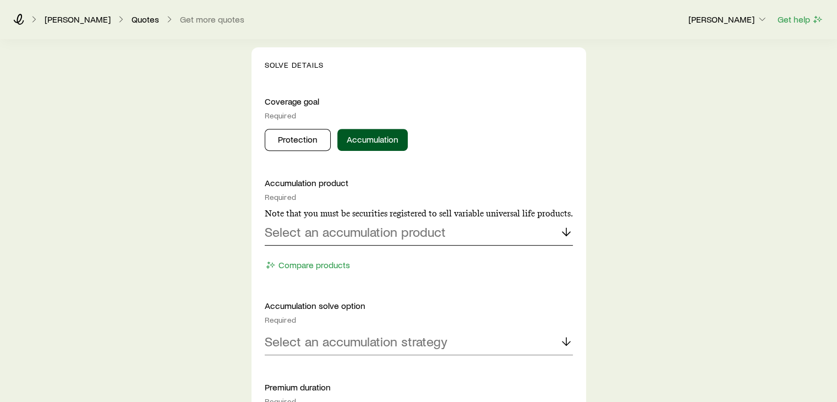
click at [383, 237] on p "Select an accumulation product" at bounding box center [355, 231] width 181 height 15
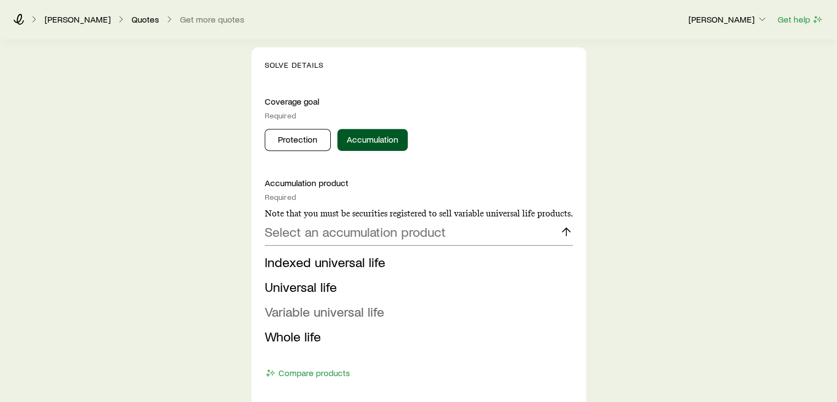
click at [318, 306] on span "Variable universal life" at bounding box center [324, 311] width 119 height 16
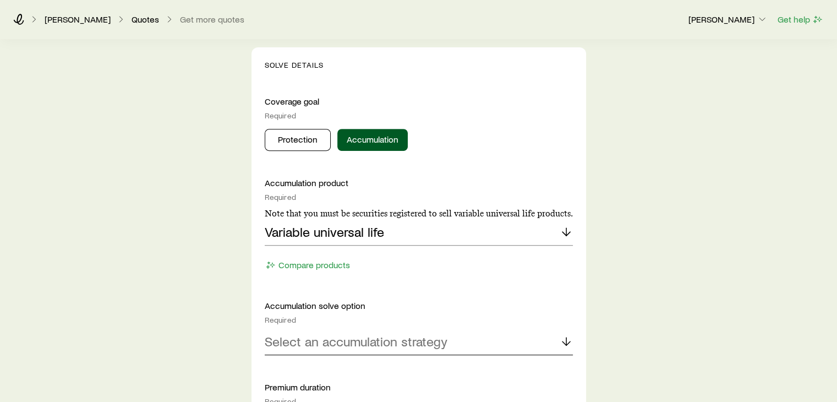
click at [373, 343] on p "Select an accumulation strategy" at bounding box center [356, 340] width 183 height 15
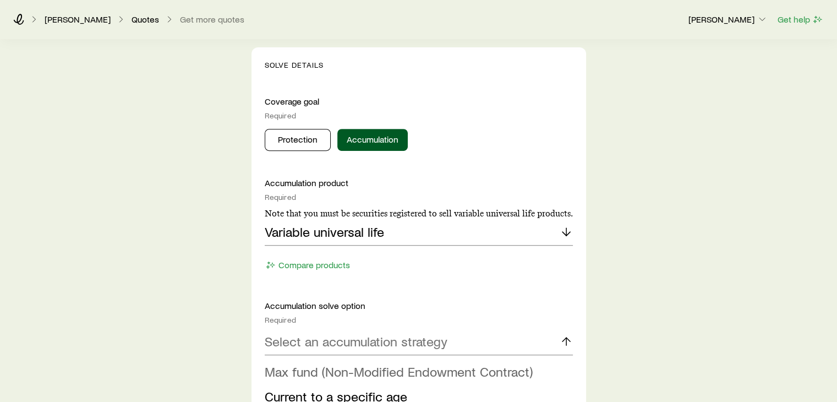
click at [354, 370] on span "Max fund (Non-Modified Endowment Contract)" at bounding box center [399, 371] width 268 height 16
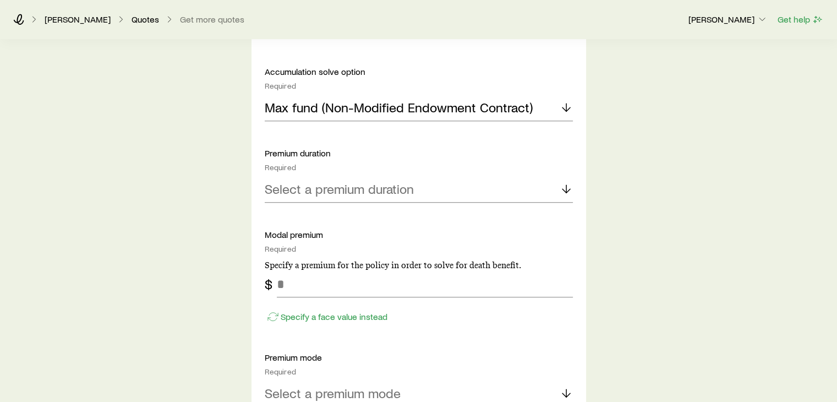
scroll to position [697, 0]
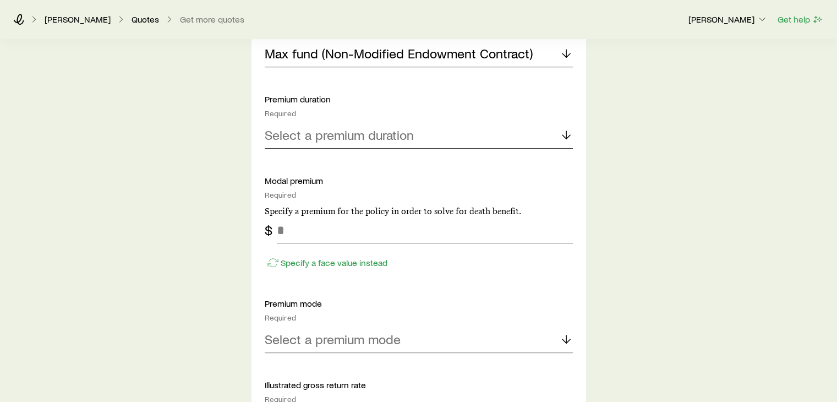
click at [435, 135] on div "Select a premium duration" at bounding box center [419, 135] width 308 height 26
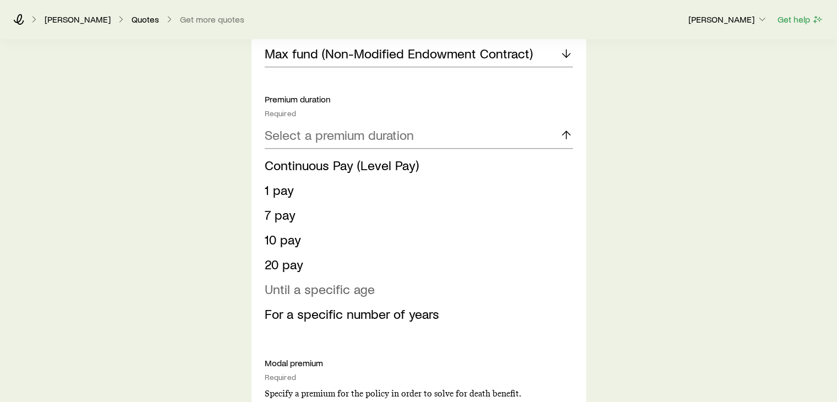
click at [317, 283] on span "Until a specific age" at bounding box center [320, 289] width 110 height 16
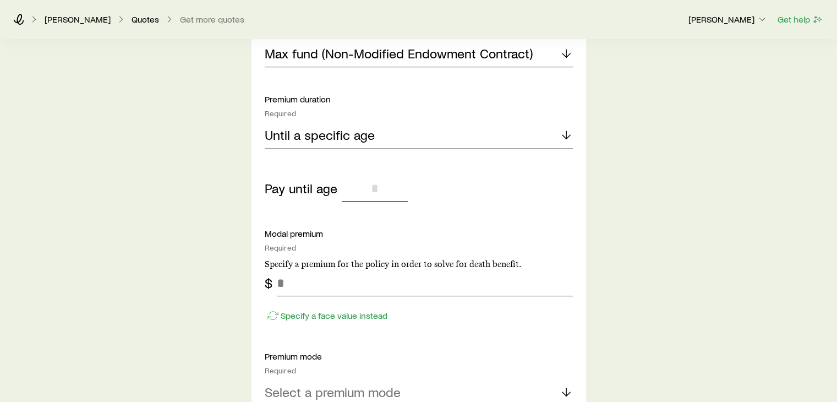
click at [388, 184] on input "tel" at bounding box center [375, 188] width 66 height 26
type input "**"
click at [325, 289] on input "tel" at bounding box center [425, 283] width 296 height 26
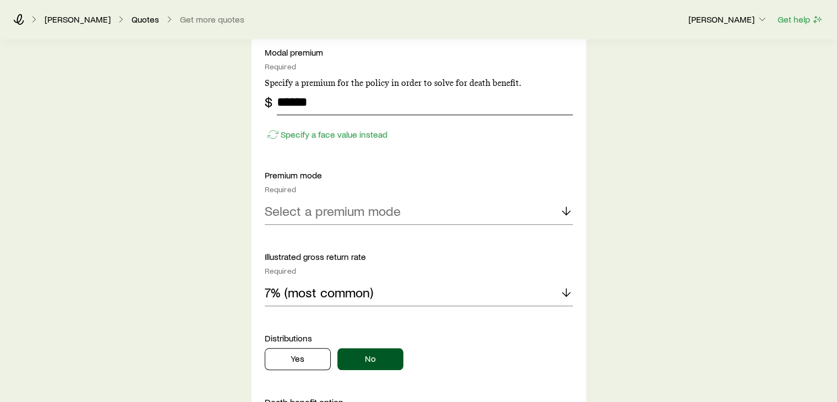
scroll to position [891, 0]
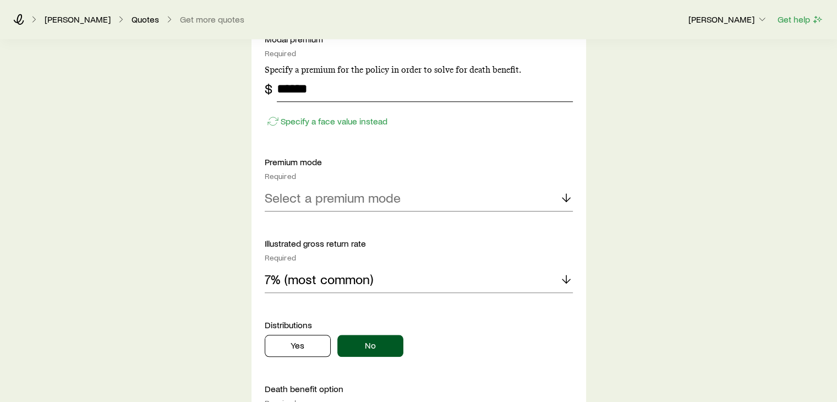
type input "******"
click at [442, 199] on div "Select a premium mode" at bounding box center [419, 198] width 308 height 26
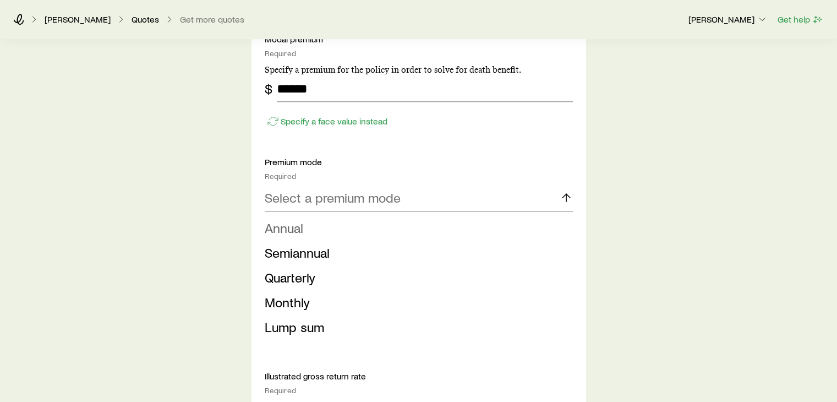
click at [290, 227] on span "Annual" at bounding box center [284, 228] width 39 height 16
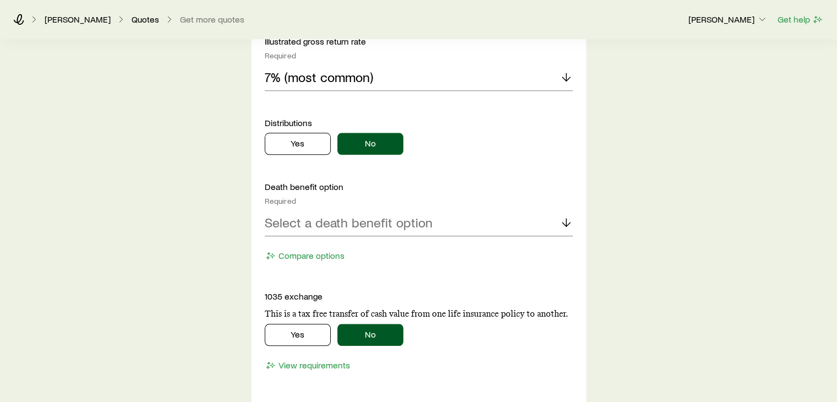
scroll to position [1098, 0]
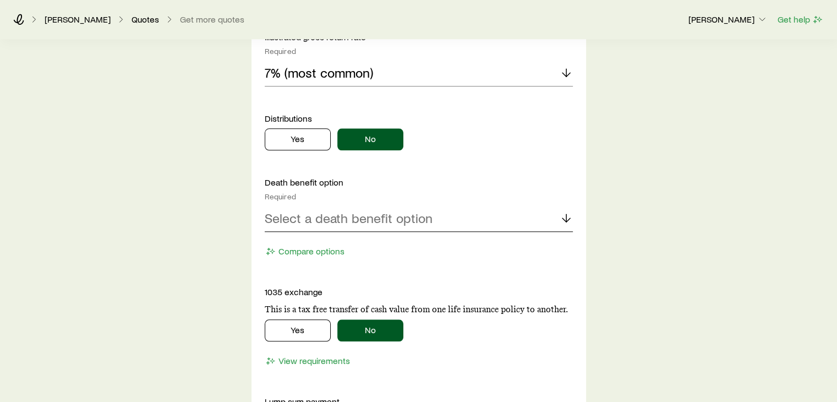
click at [479, 220] on div "Select a death benefit option" at bounding box center [419, 218] width 308 height 26
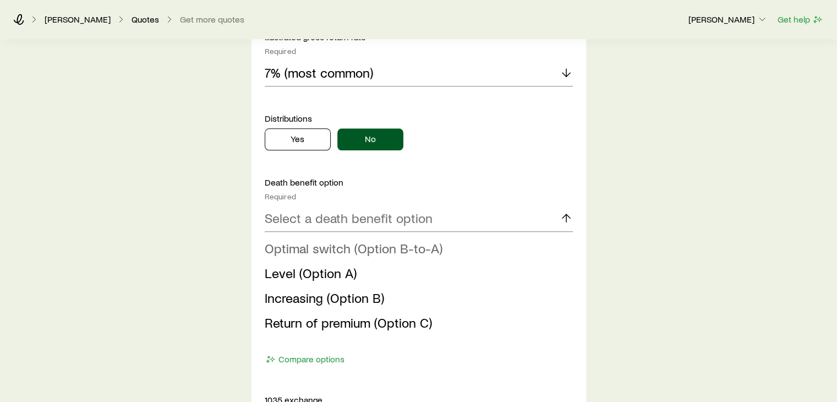
click at [339, 250] on span "Optimal switch (Option B-to-A)" at bounding box center [354, 248] width 178 height 16
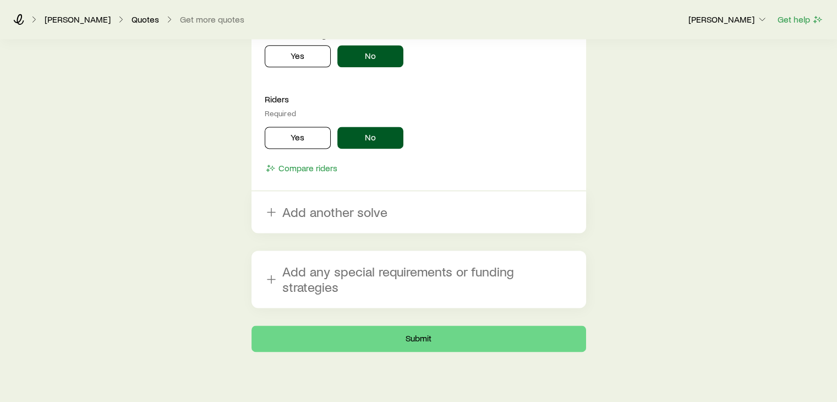
scroll to position [1499, 0]
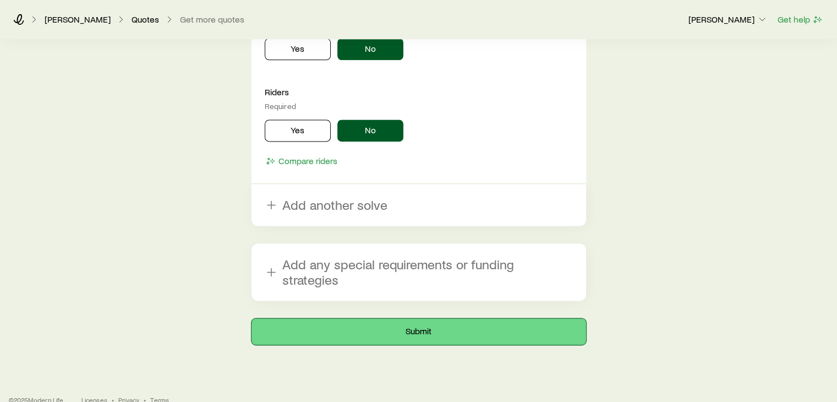
click at [399, 318] on button "Submit" at bounding box center [418, 331] width 334 height 26
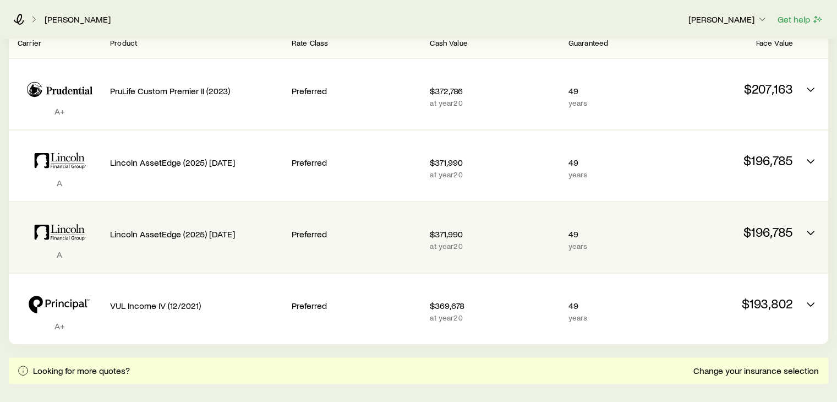
scroll to position [242, 0]
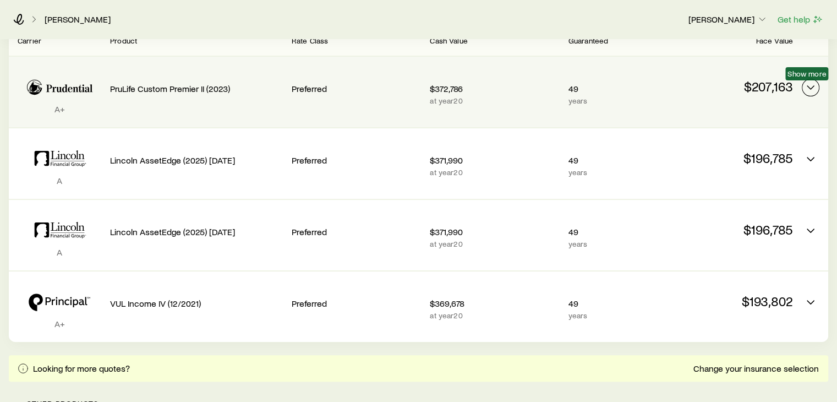
click at [814, 90] on icon "Permanent quotes" at bounding box center [810, 87] width 13 height 13
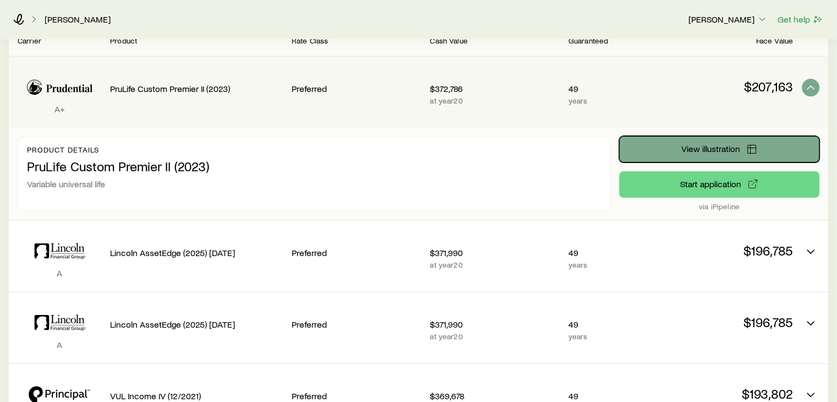
click at [728, 148] on span "View illustration" at bounding box center [710, 148] width 59 height 9
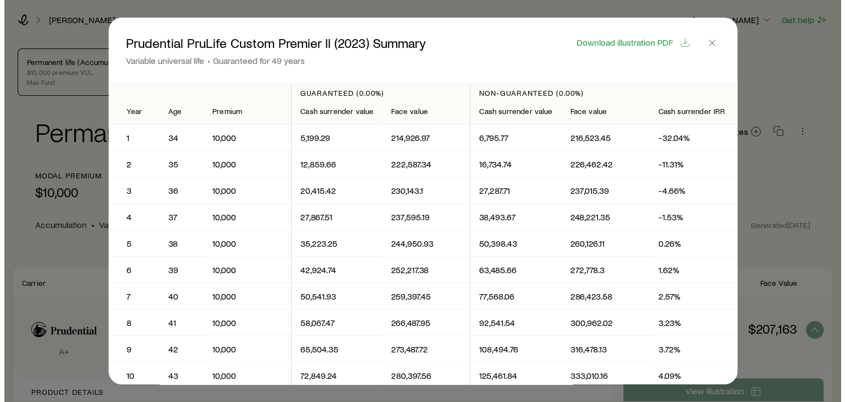
scroll to position [0, 0]
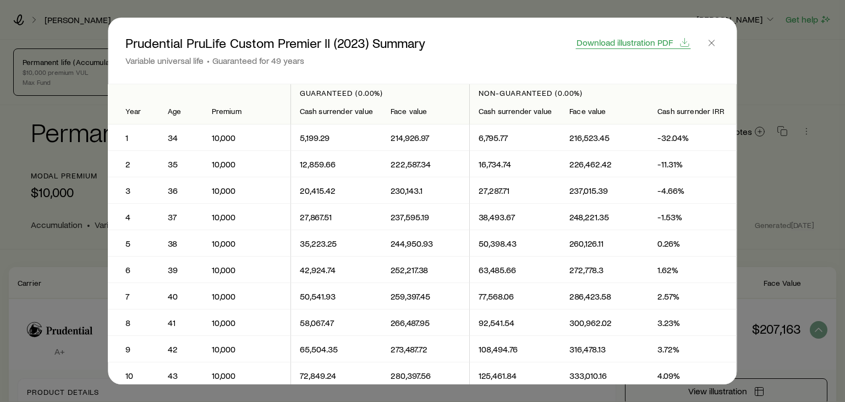
click at [646, 46] on span "Download illustration PDF" at bounding box center [625, 42] width 96 height 9
click at [709, 36] on button "button" at bounding box center [711, 42] width 15 height 15
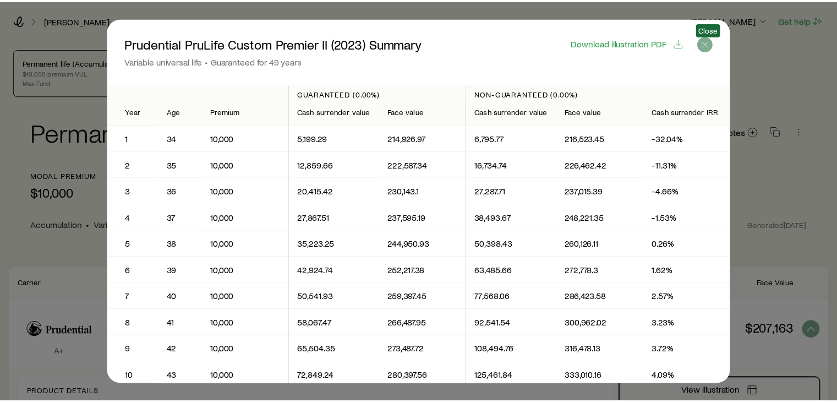
scroll to position [242, 0]
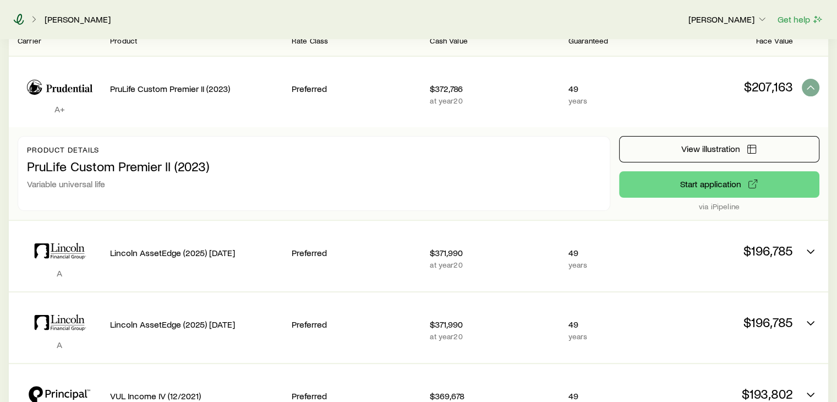
click at [23, 24] on icon at bounding box center [18, 19] width 11 height 11
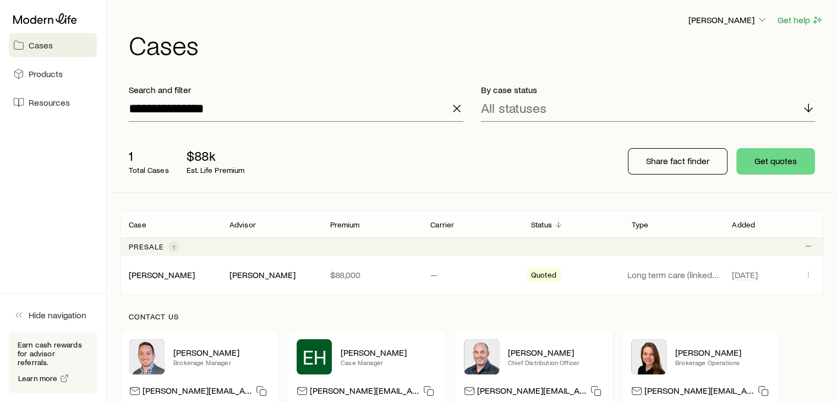
click at [460, 108] on icon "button" at bounding box center [456, 108] width 13 height 13
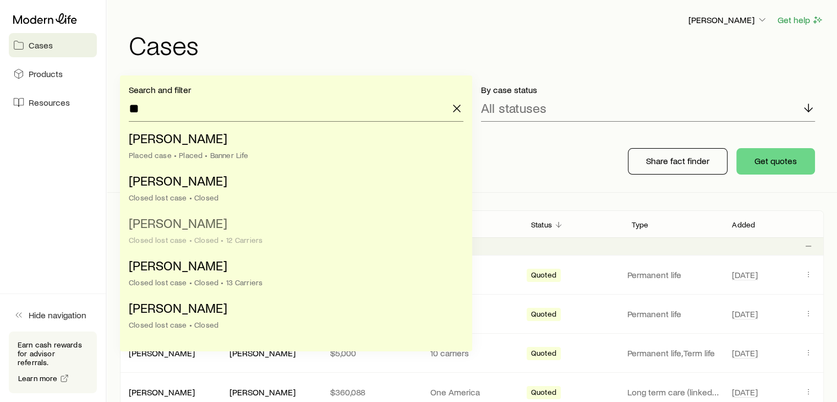
click at [189, 237] on div "Closed lost case • Closed • 12 Carriers" at bounding box center [293, 239] width 328 height 9
type input "**********"
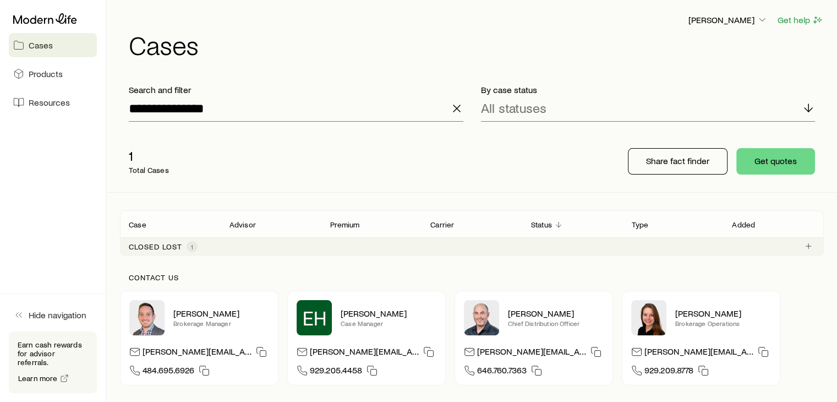
click at [159, 247] on p "Closed lost" at bounding box center [155, 246] width 53 height 9
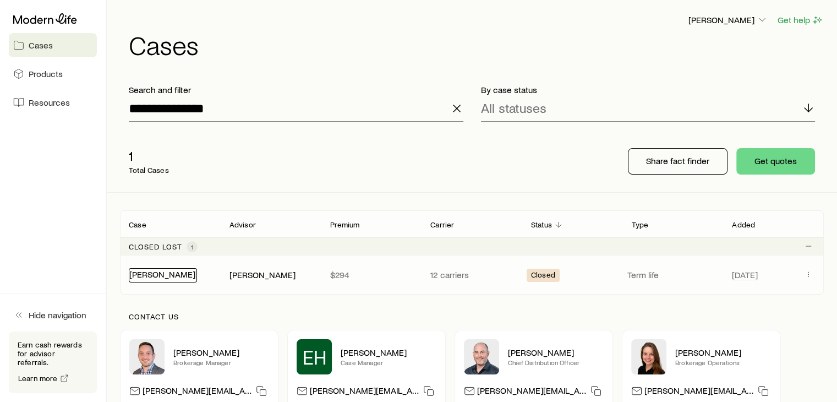
click at [166, 273] on link "Goubeaux, Danny" at bounding box center [162, 273] width 66 height 10
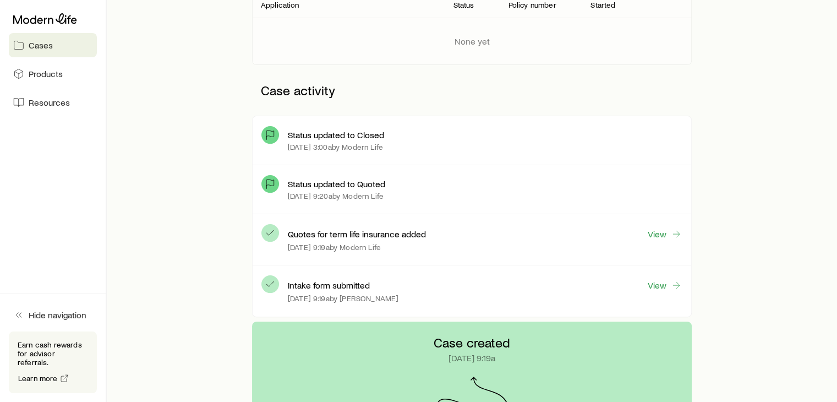
scroll to position [237, 0]
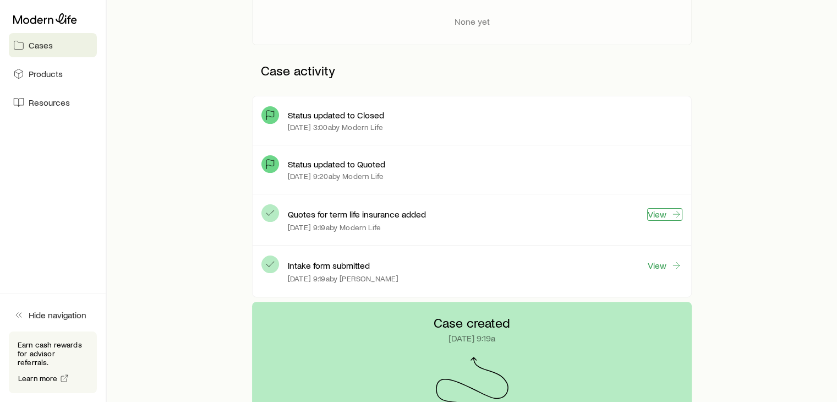
click at [666, 211] on link "View" at bounding box center [664, 214] width 35 height 13
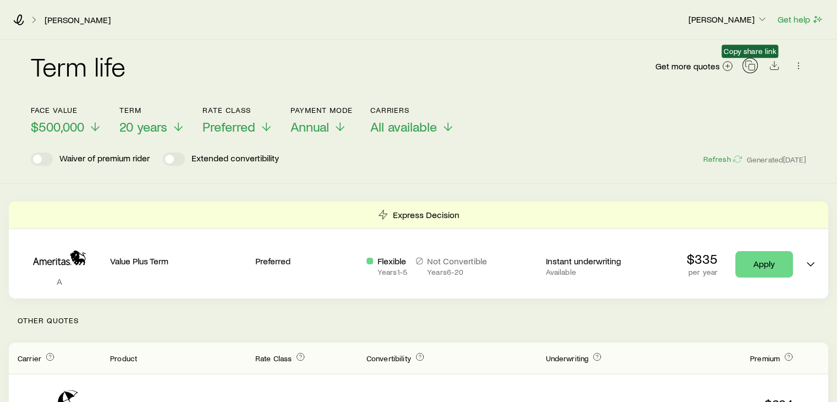
click at [750, 65] on icon "button" at bounding box center [749, 65] width 11 height 11
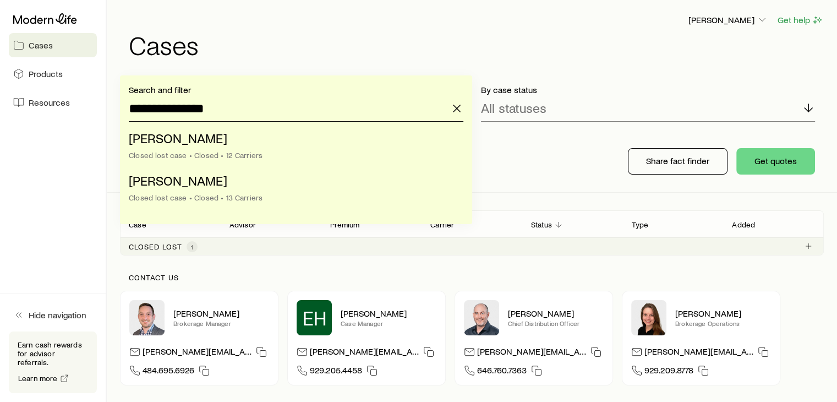
click at [255, 109] on input "**********" at bounding box center [296, 108] width 334 height 26
click at [207, 195] on div "Closed lost case • Closed • 13 Carriers" at bounding box center [293, 197] width 328 height 9
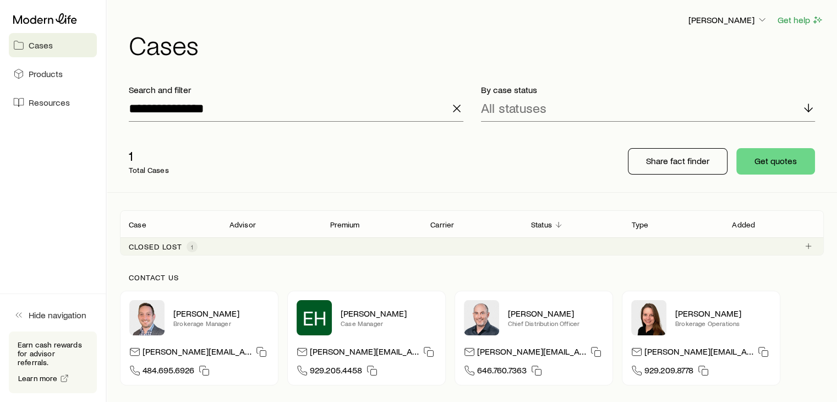
click at [167, 245] on p "Closed lost" at bounding box center [155, 246] width 53 height 9
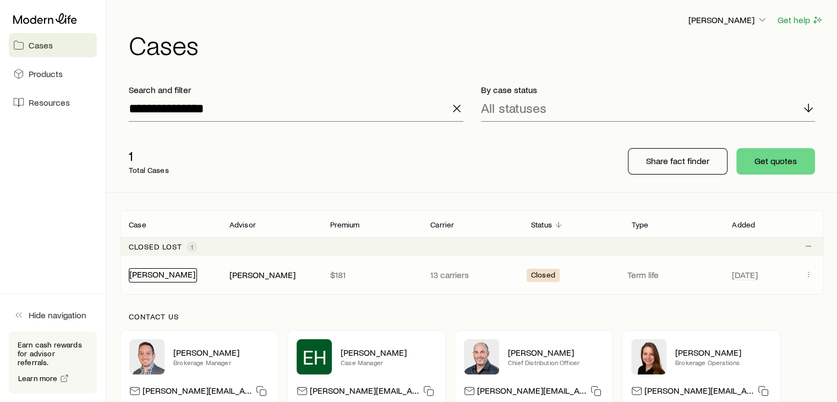
click at [171, 276] on link "Goubeaux, Danny" at bounding box center [162, 273] width 66 height 10
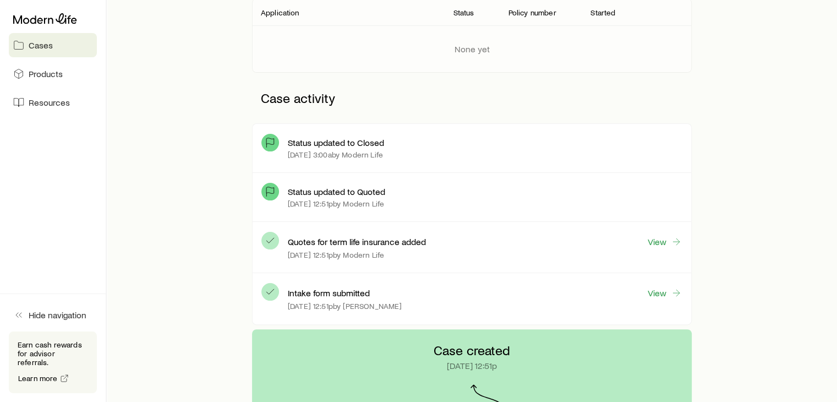
scroll to position [223, 0]
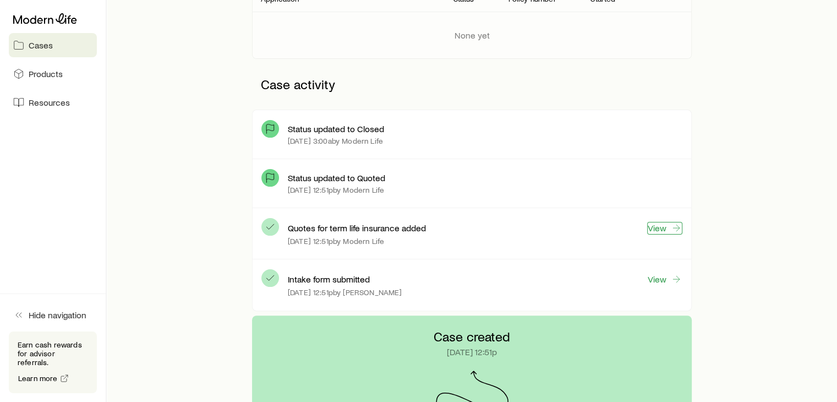
click at [658, 228] on link "View" at bounding box center [664, 228] width 35 height 13
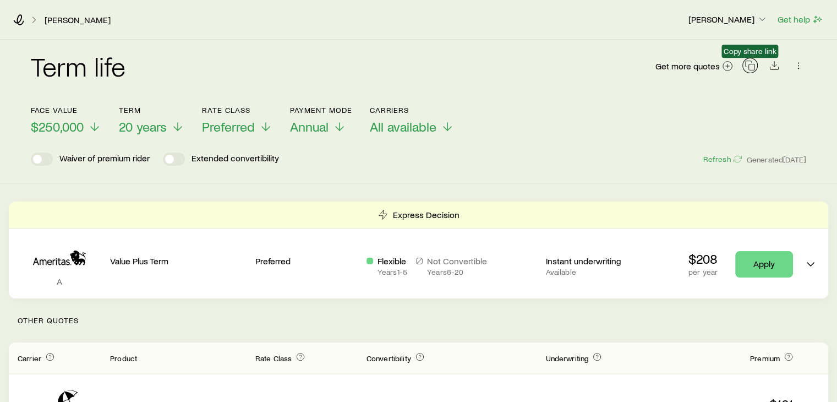
click at [755, 64] on icon "button" at bounding box center [749, 65] width 11 height 11
